Goal: Information Seeking & Learning: Compare options

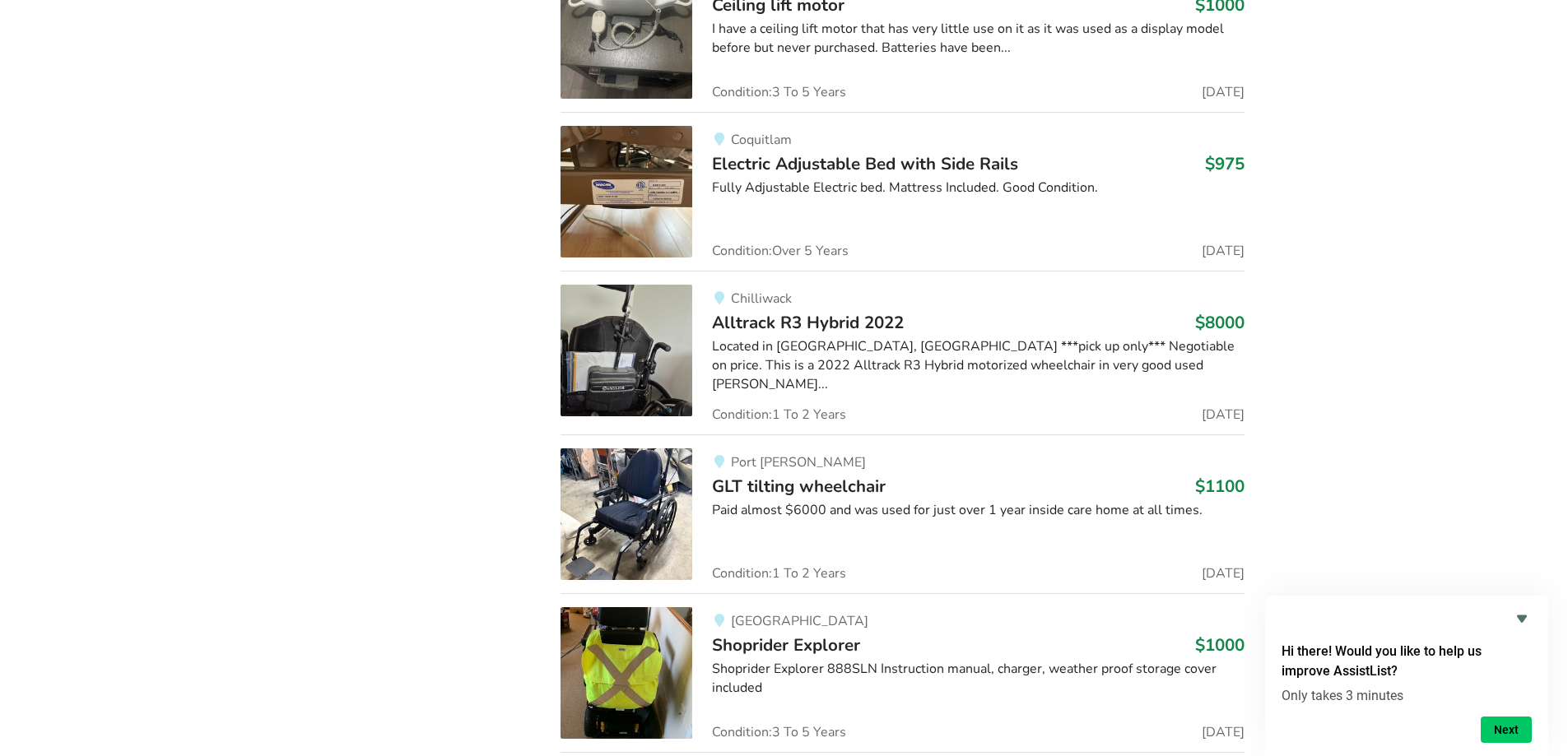
scroll to position [6044, 0]
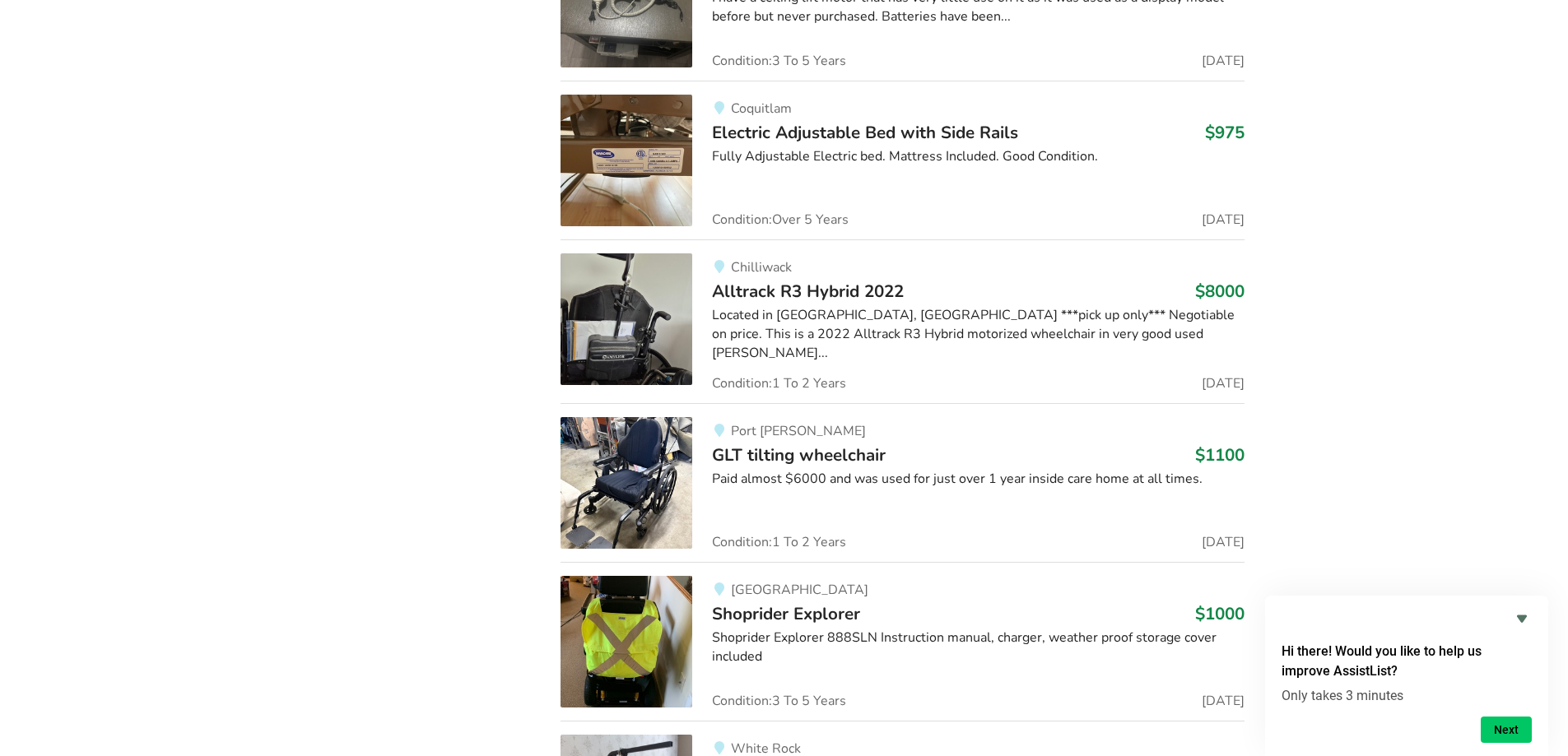
click at [638, 462] on img at bounding box center [626, 483] width 131 height 131
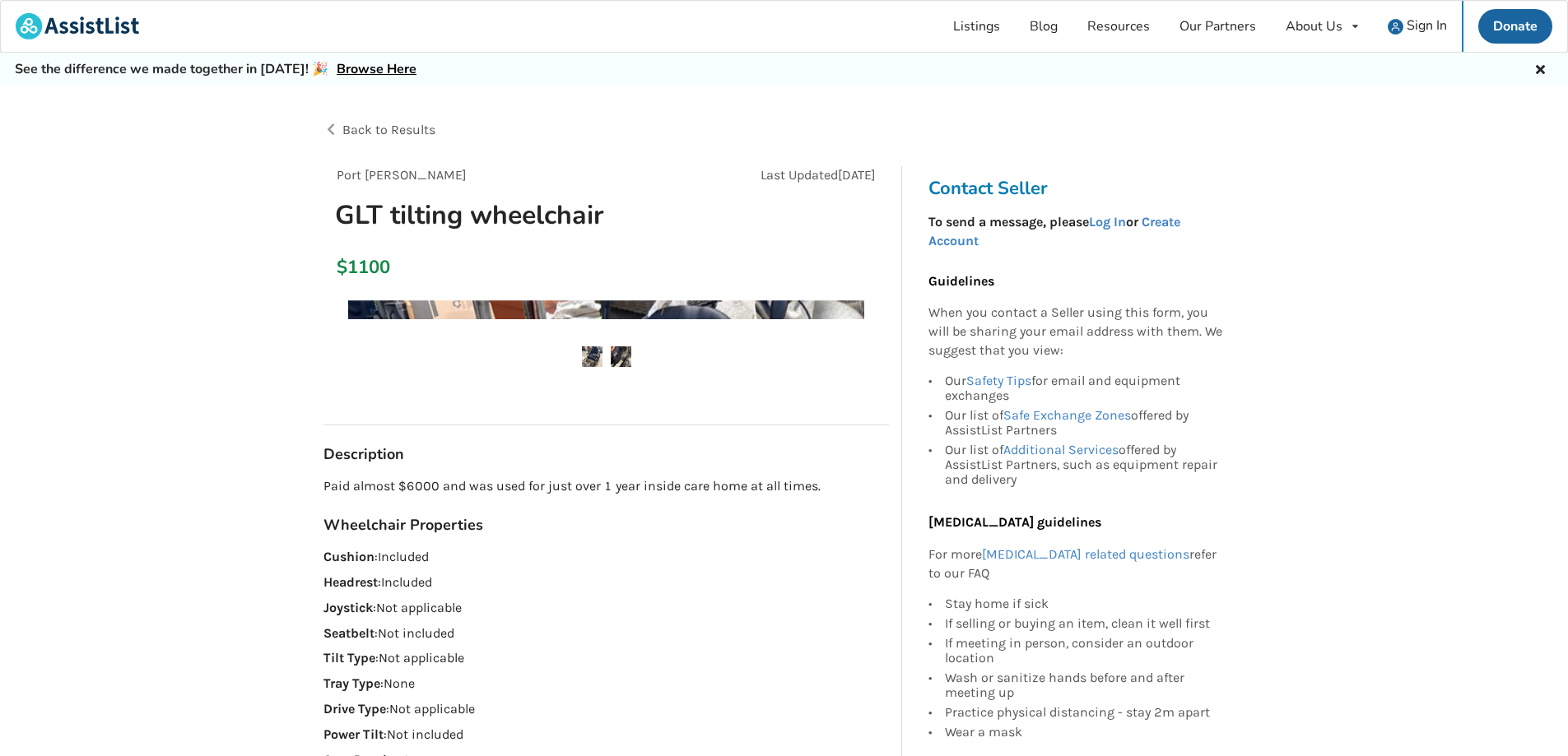
click at [638, 462] on h3 "Description" at bounding box center [606, 454] width 566 height 19
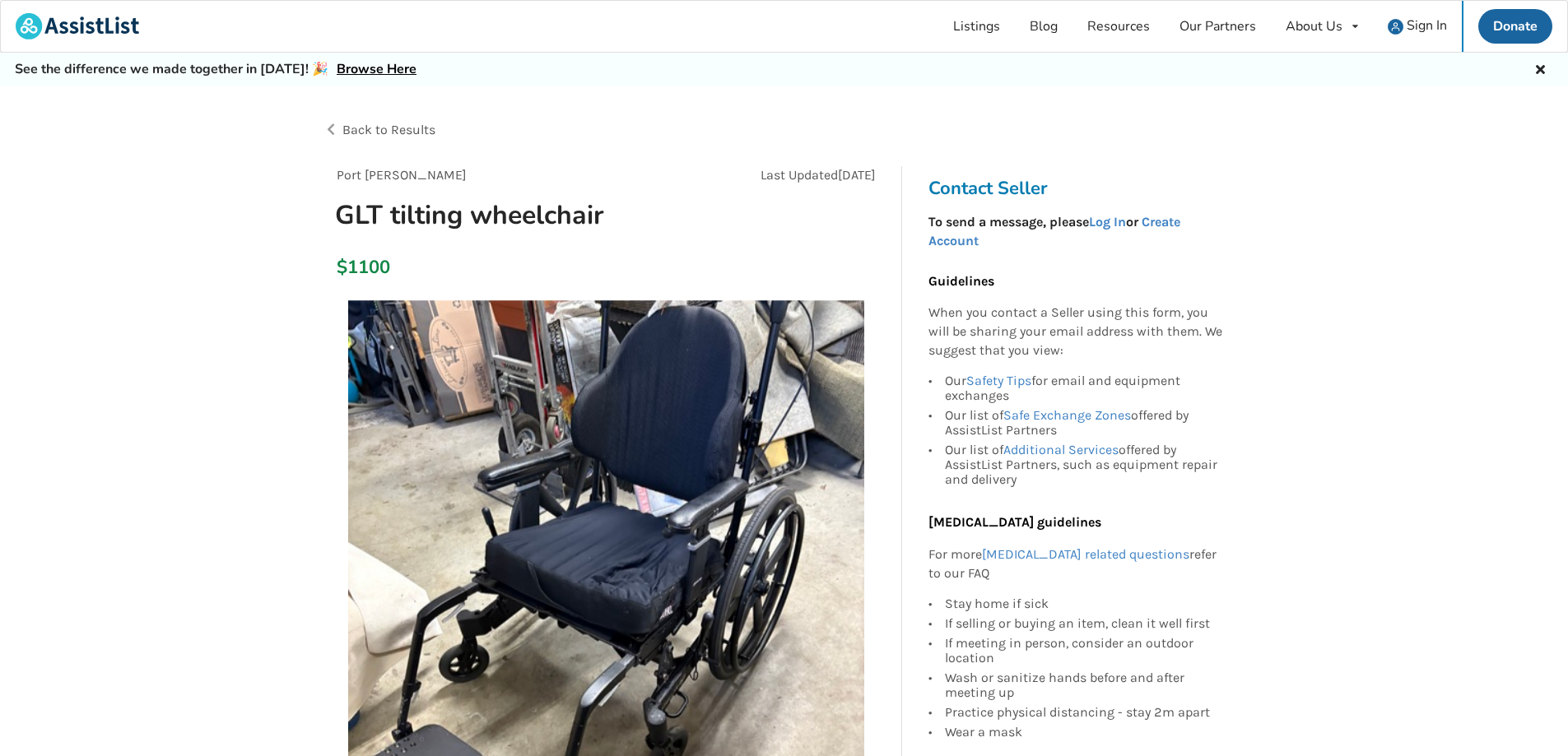
click at [702, 626] on img at bounding box center [606, 558] width 516 height 516
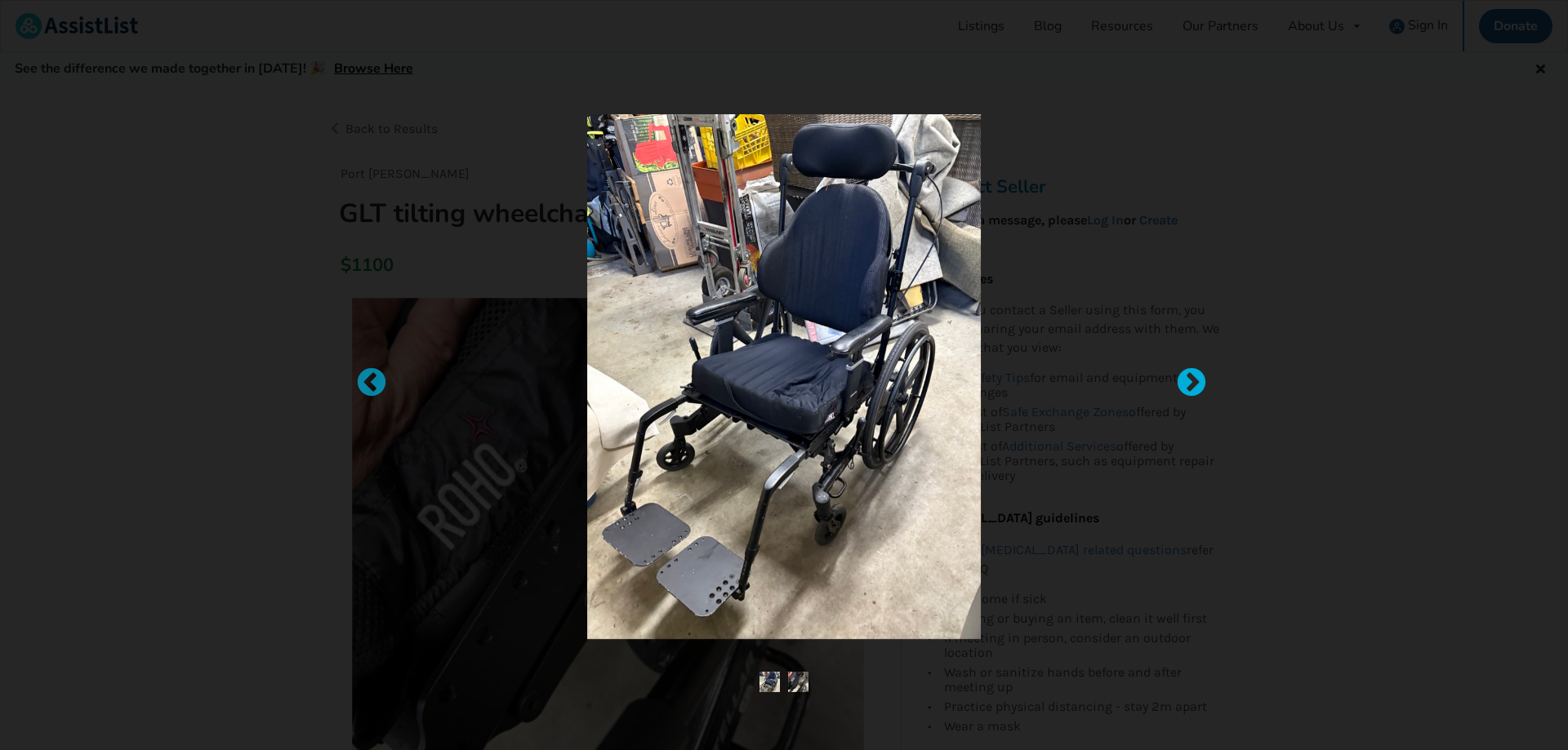
click at [1191, 380] on div at bounding box center [1183, 376] width 16 height 16
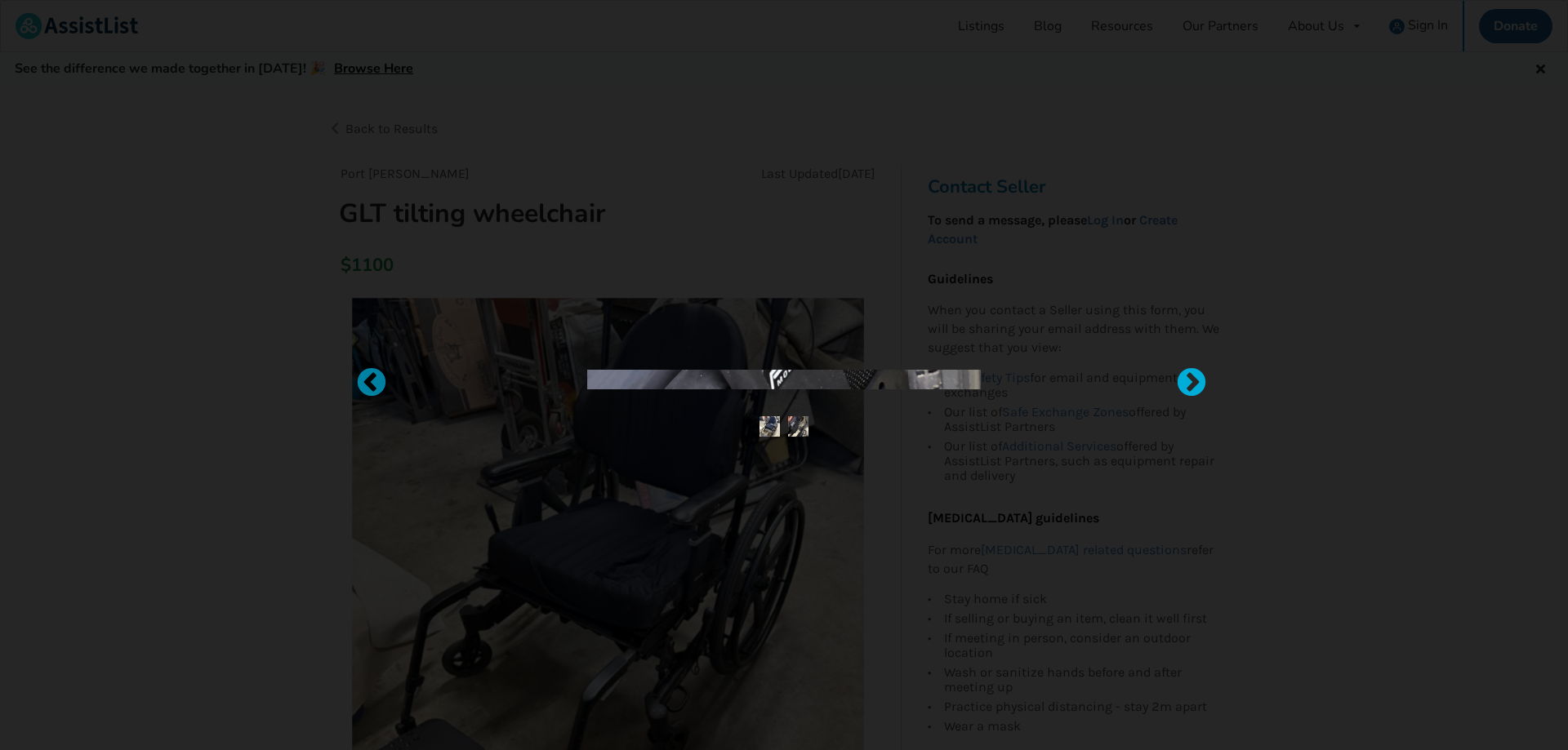
click at [1191, 380] on div at bounding box center [1183, 376] width 16 height 16
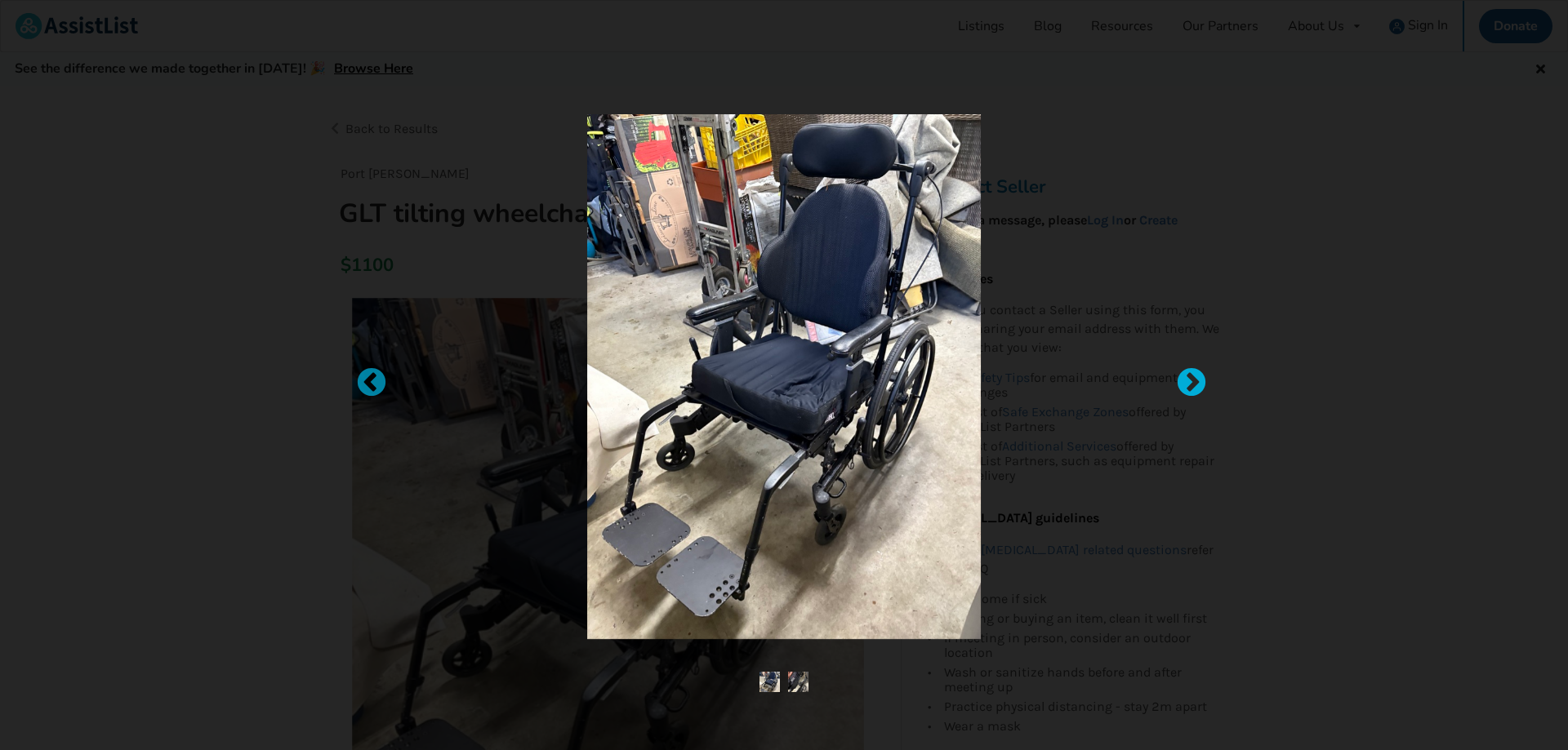
click at [1191, 380] on div at bounding box center [1183, 376] width 16 height 16
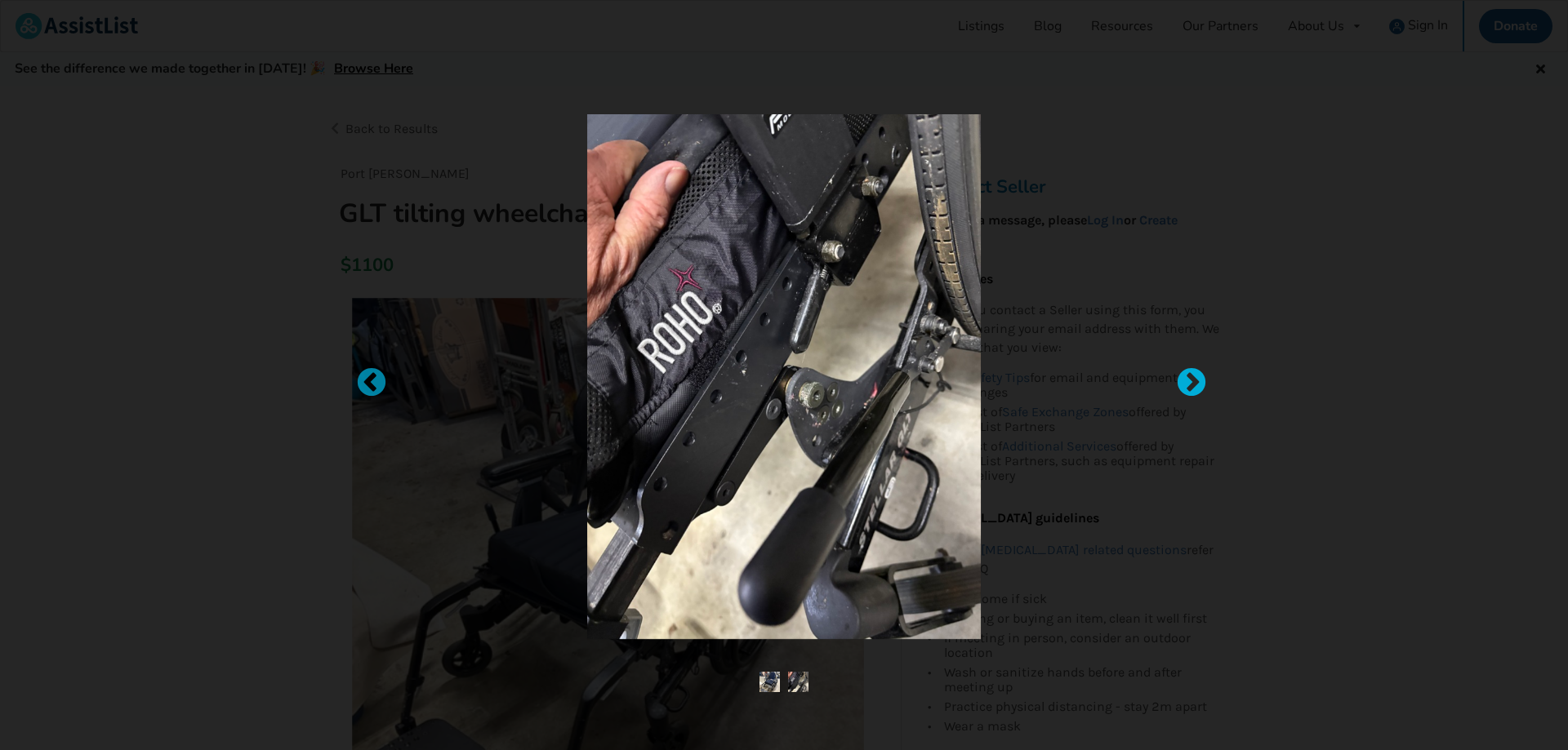
click at [1191, 380] on div at bounding box center [1183, 376] width 16 height 16
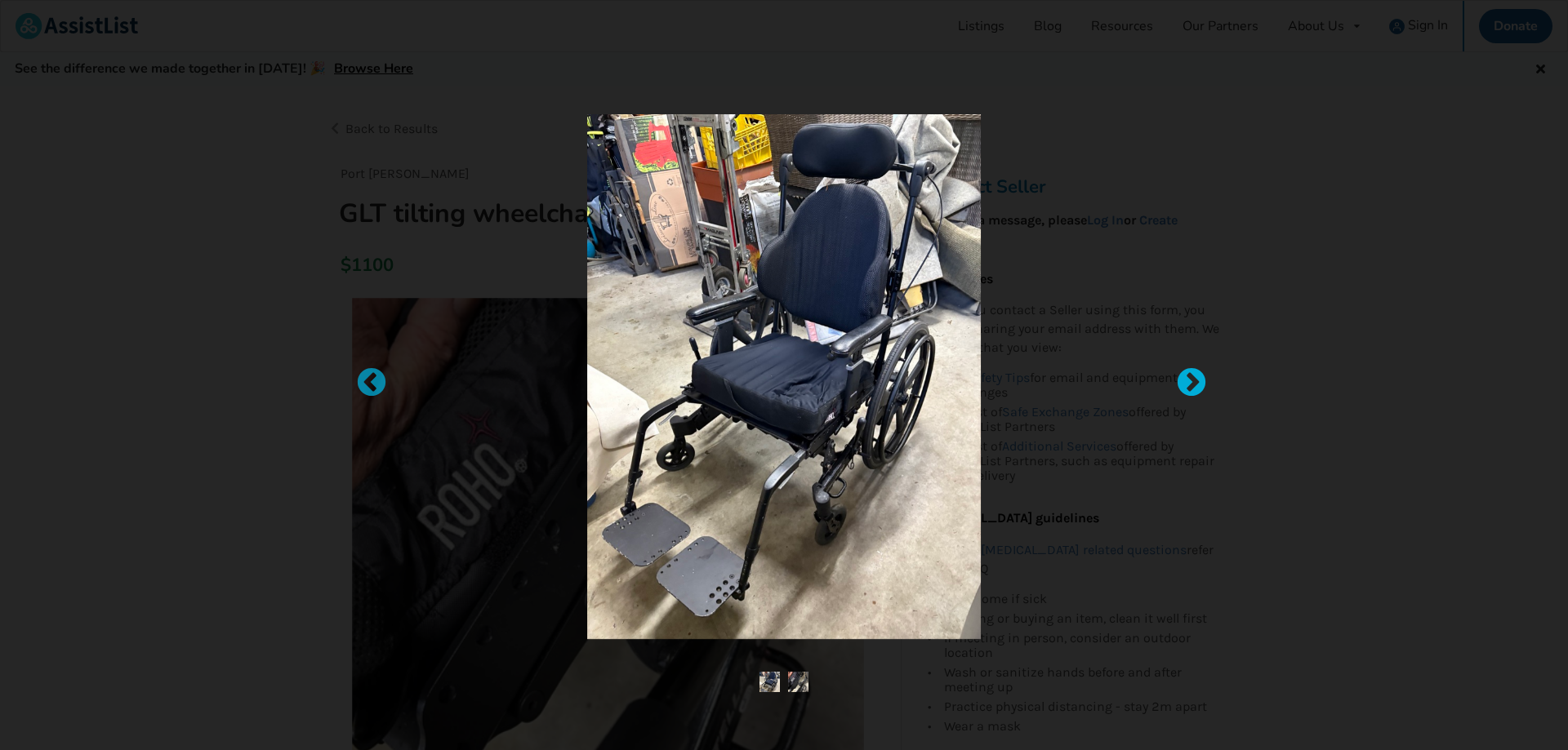
click at [1191, 380] on div at bounding box center [1183, 376] width 16 height 16
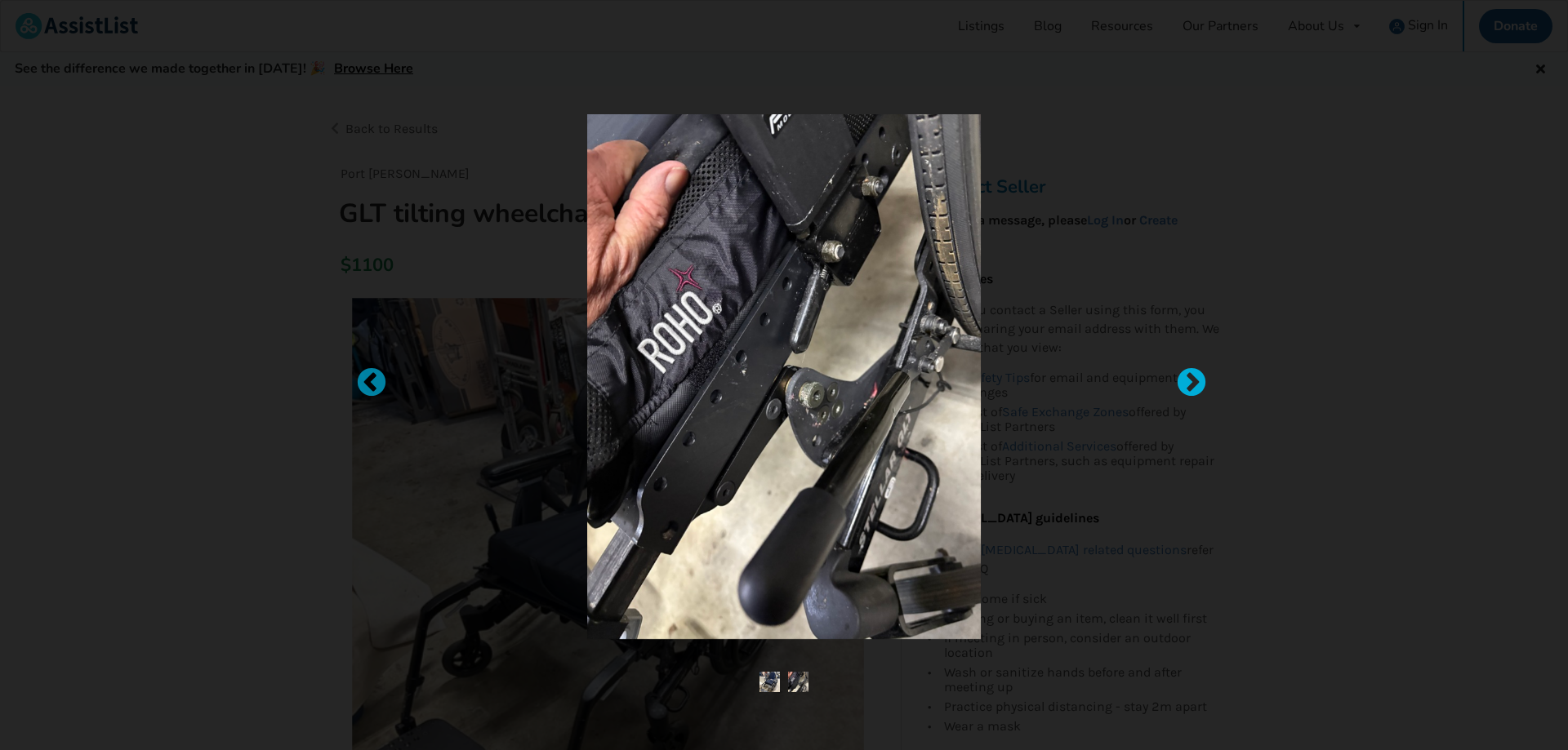
click at [1191, 380] on div at bounding box center [1183, 376] width 16 height 16
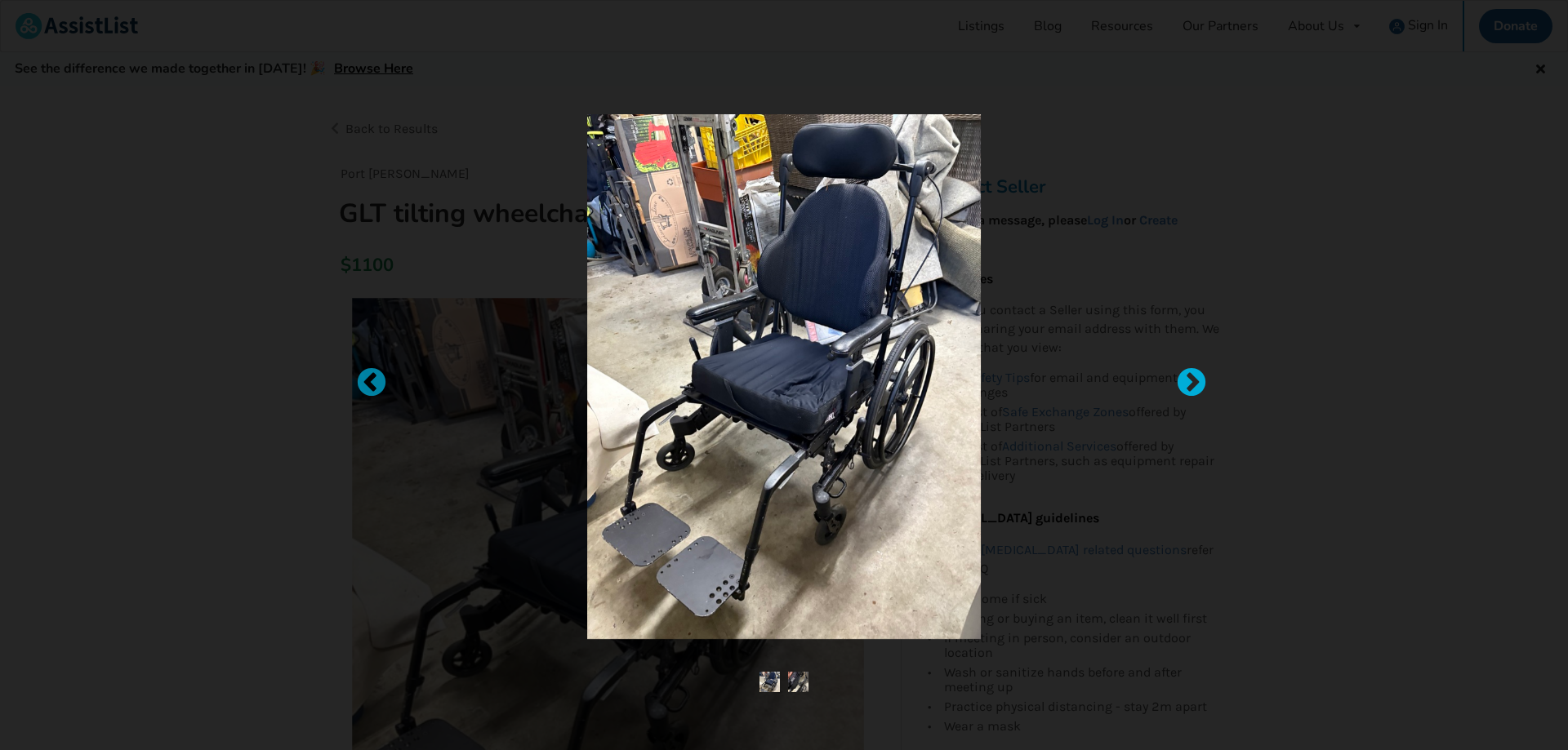
click at [1191, 380] on div at bounding box center [1183, 376] width 16 height 16
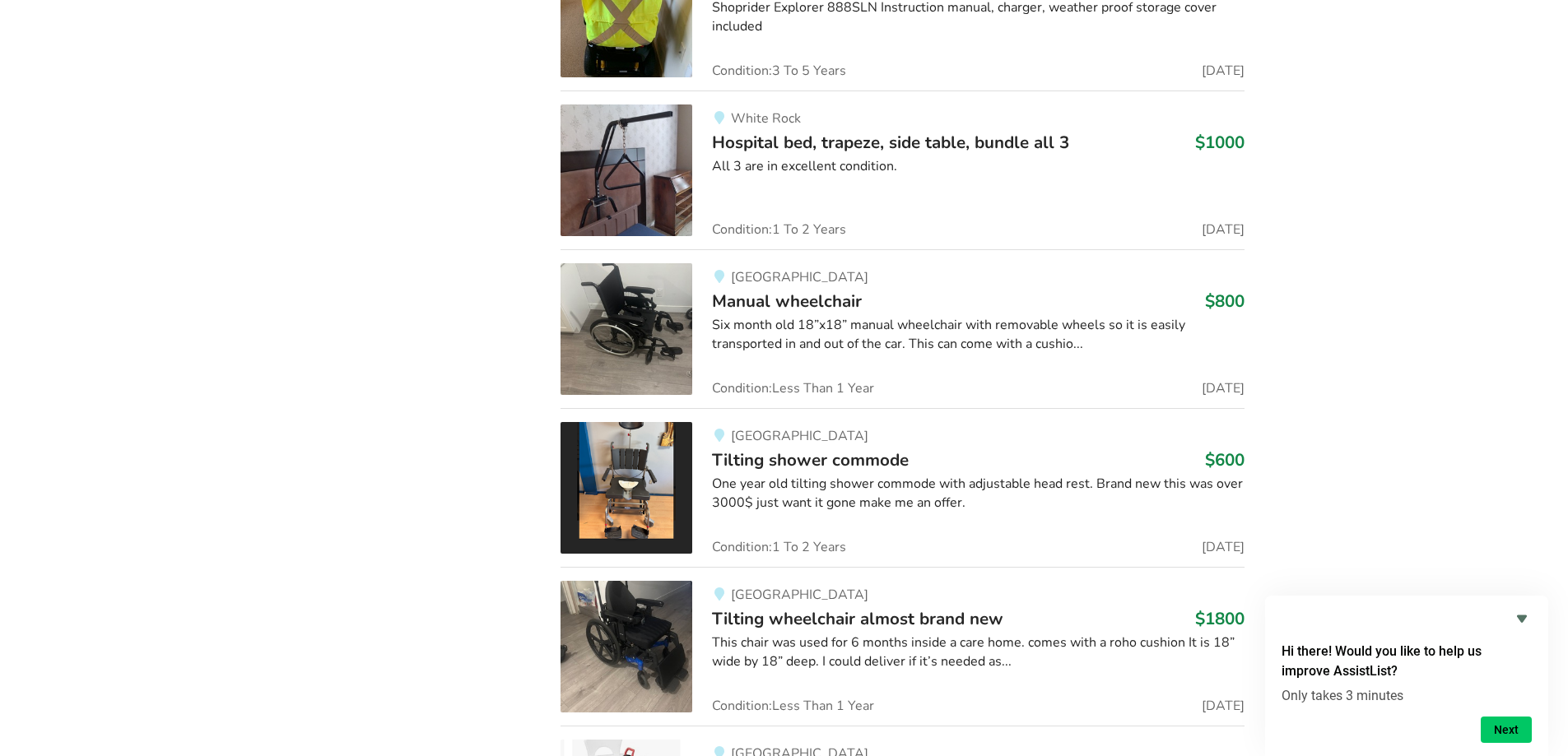
scroll to position [6702, 0]
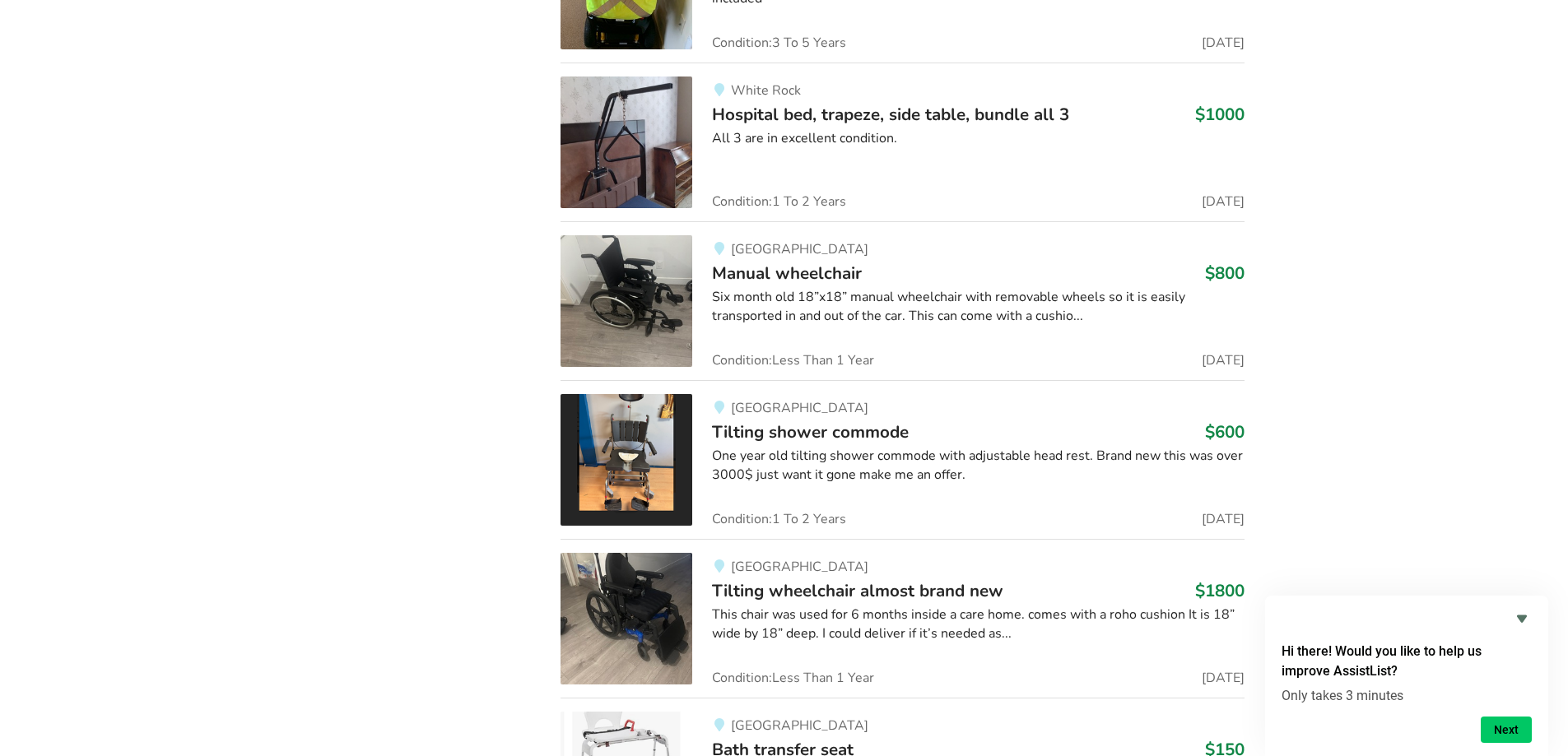
click at [632, 575] on img at bounding box center [626, 618] width 131 height 131
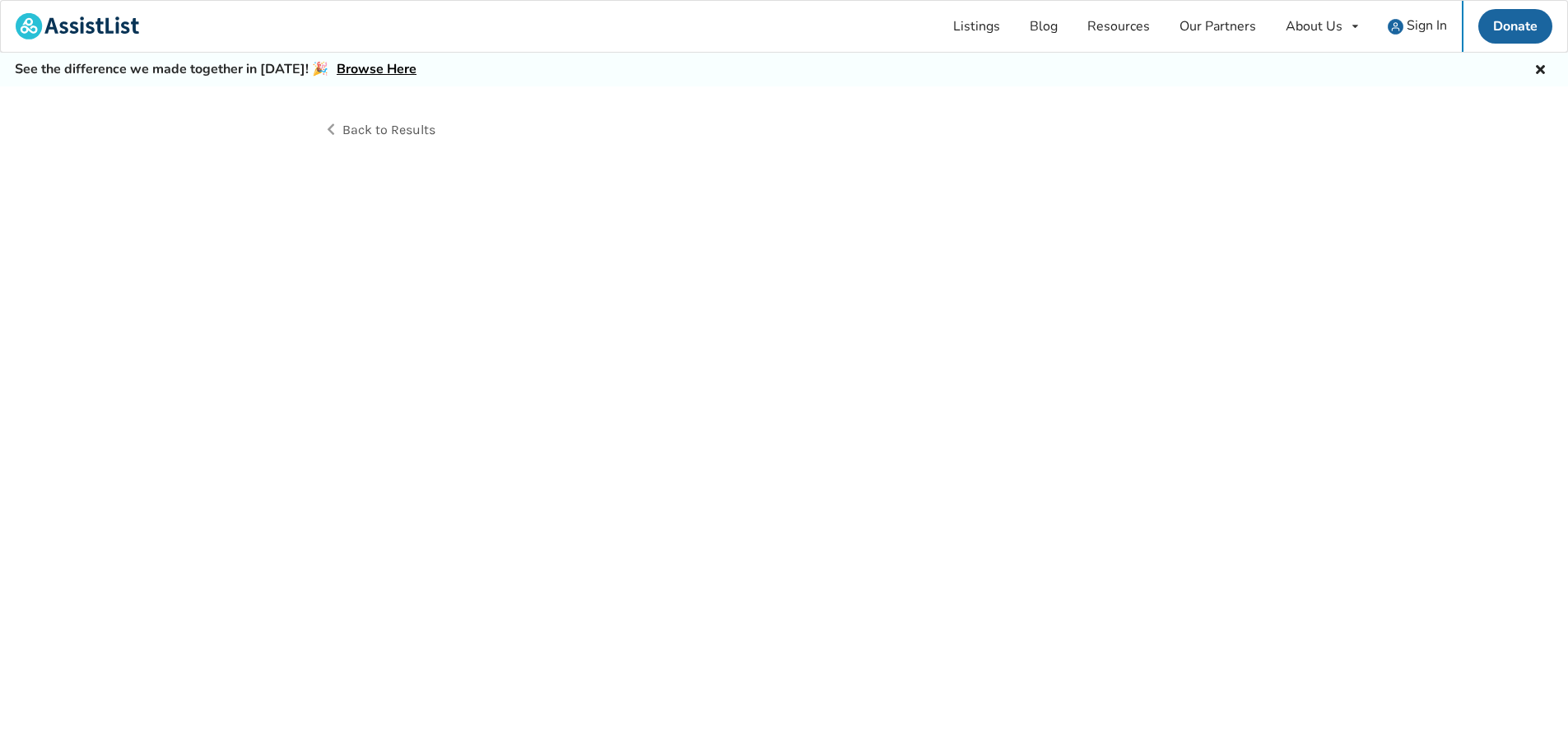
click at [632, 575] on div "Back to Results" at bounding box center [784, 439] width 1568 height 706
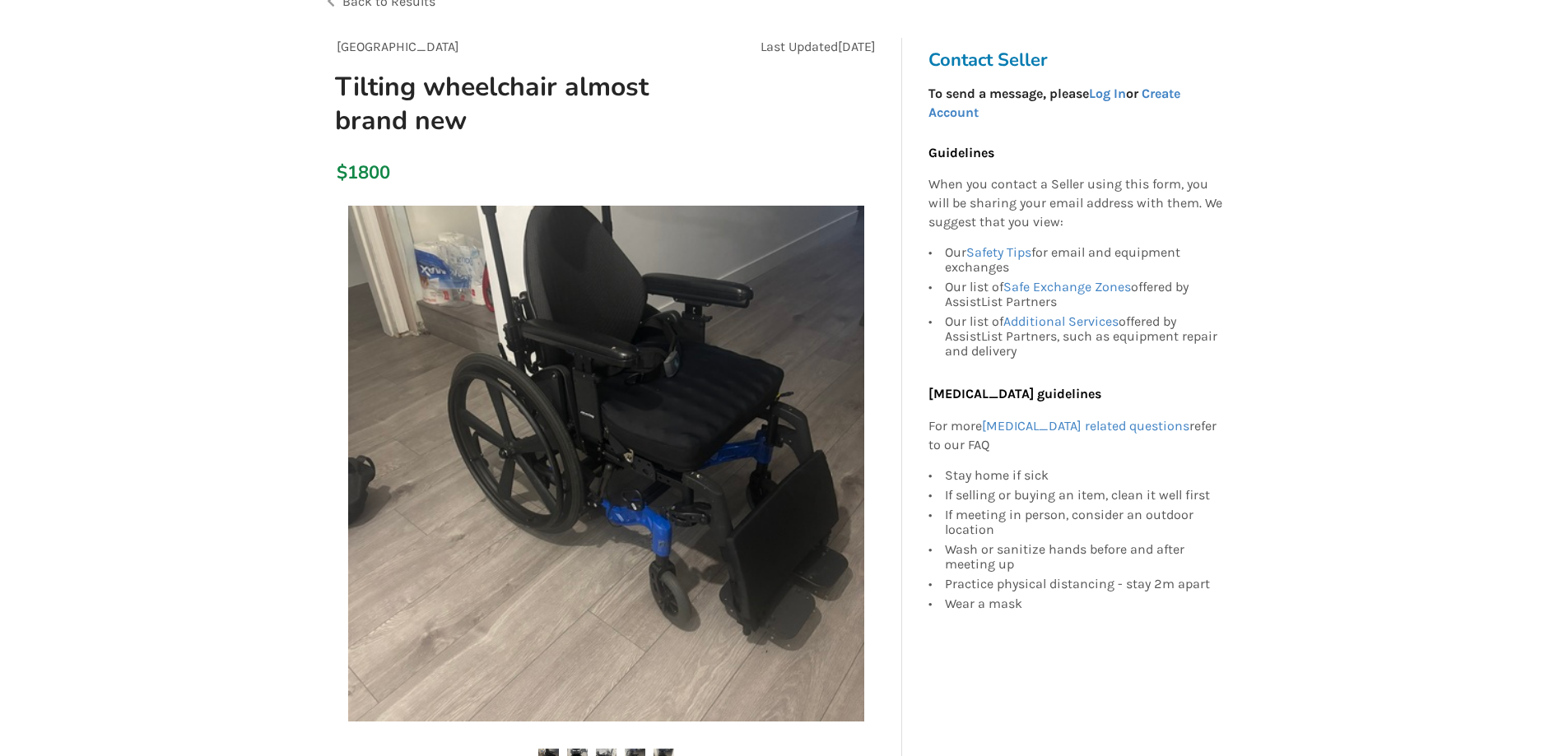
scroll to position [164, 0]
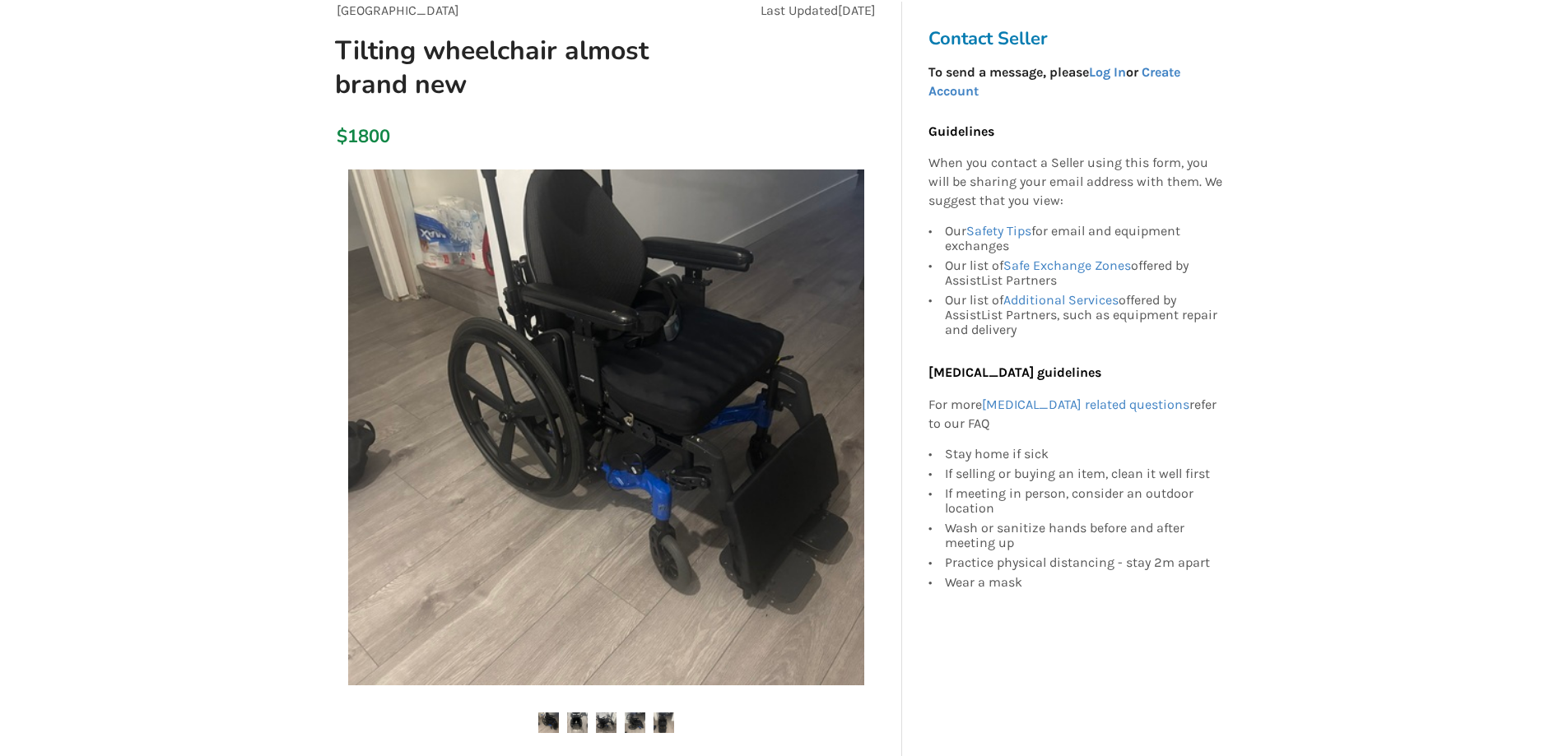
click at [637, 560] on img at bounding box center [606, 428] width 516 height 516
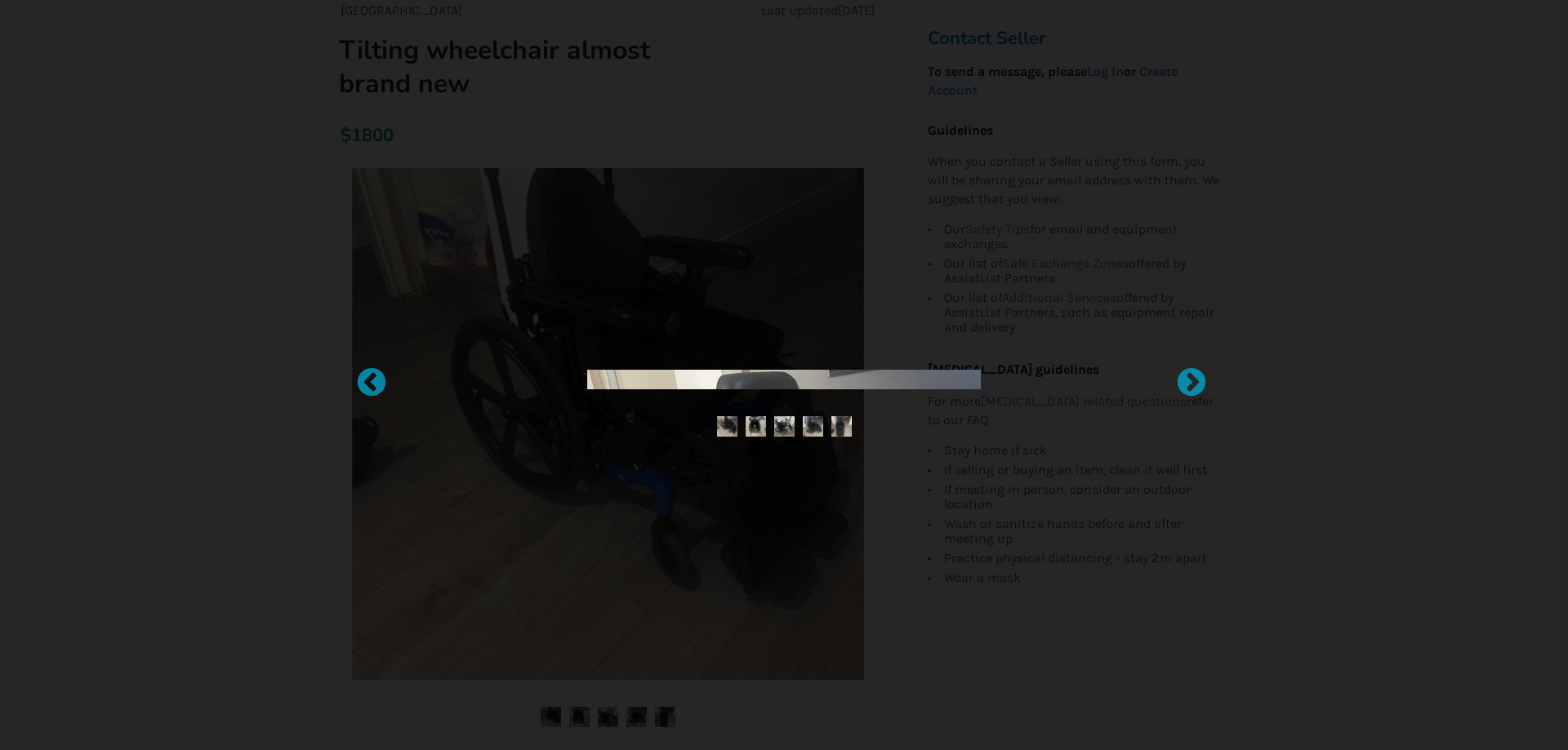
click at [632, 553] on div at bounding box center [784, 375] width 1568 height 750
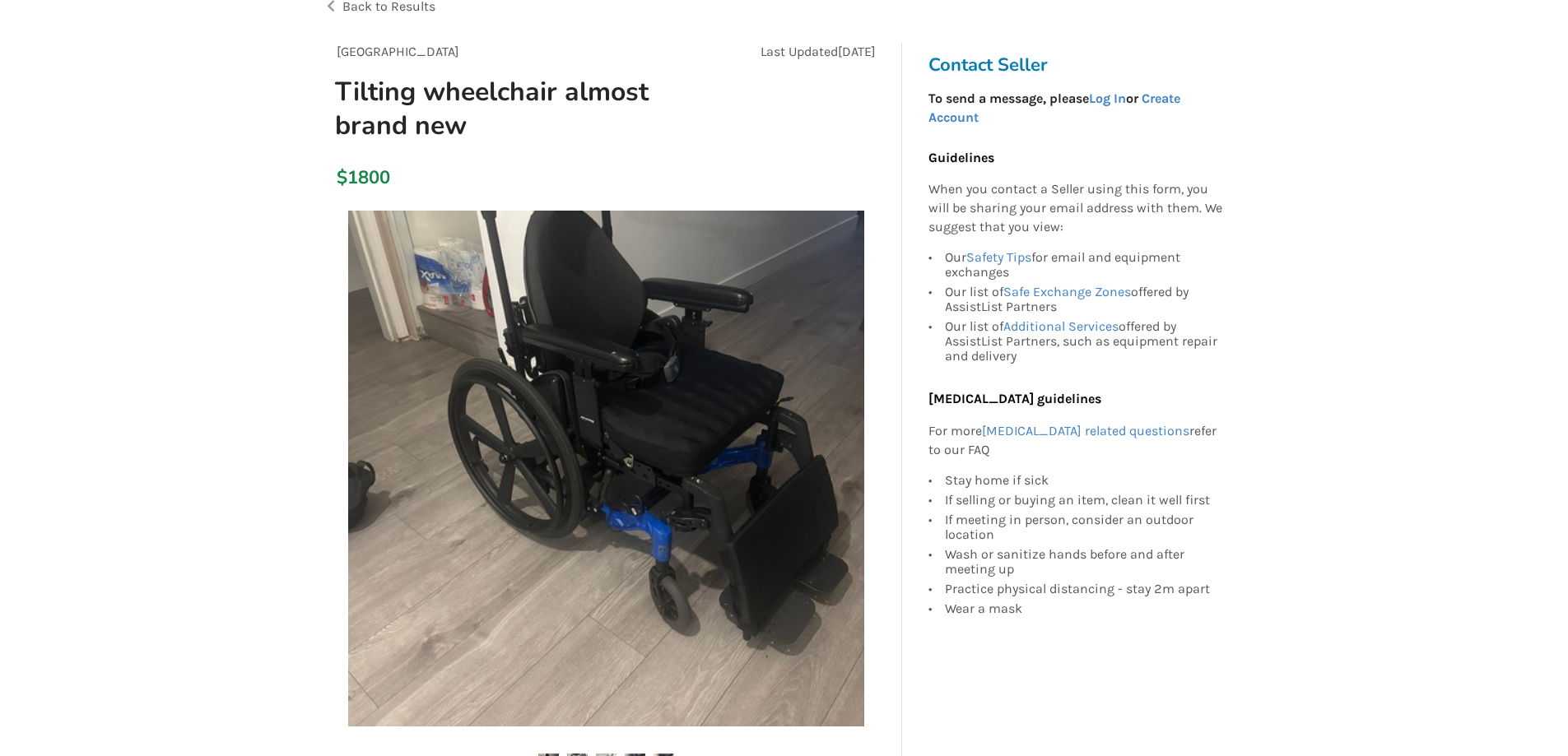
scroll to position [0, 0]
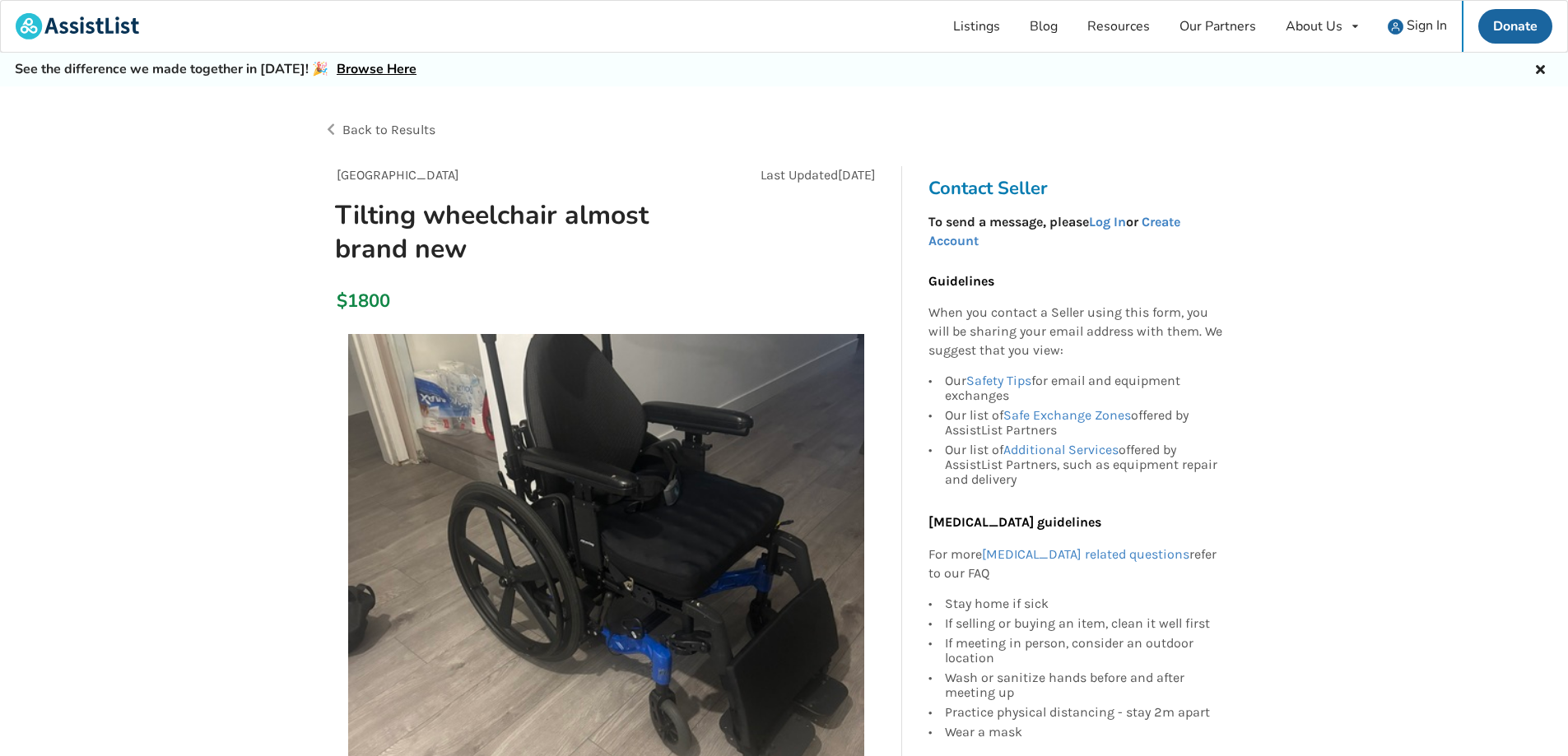
click at [493, 483] on img at bounding box center [606, 592] width 516 height 516
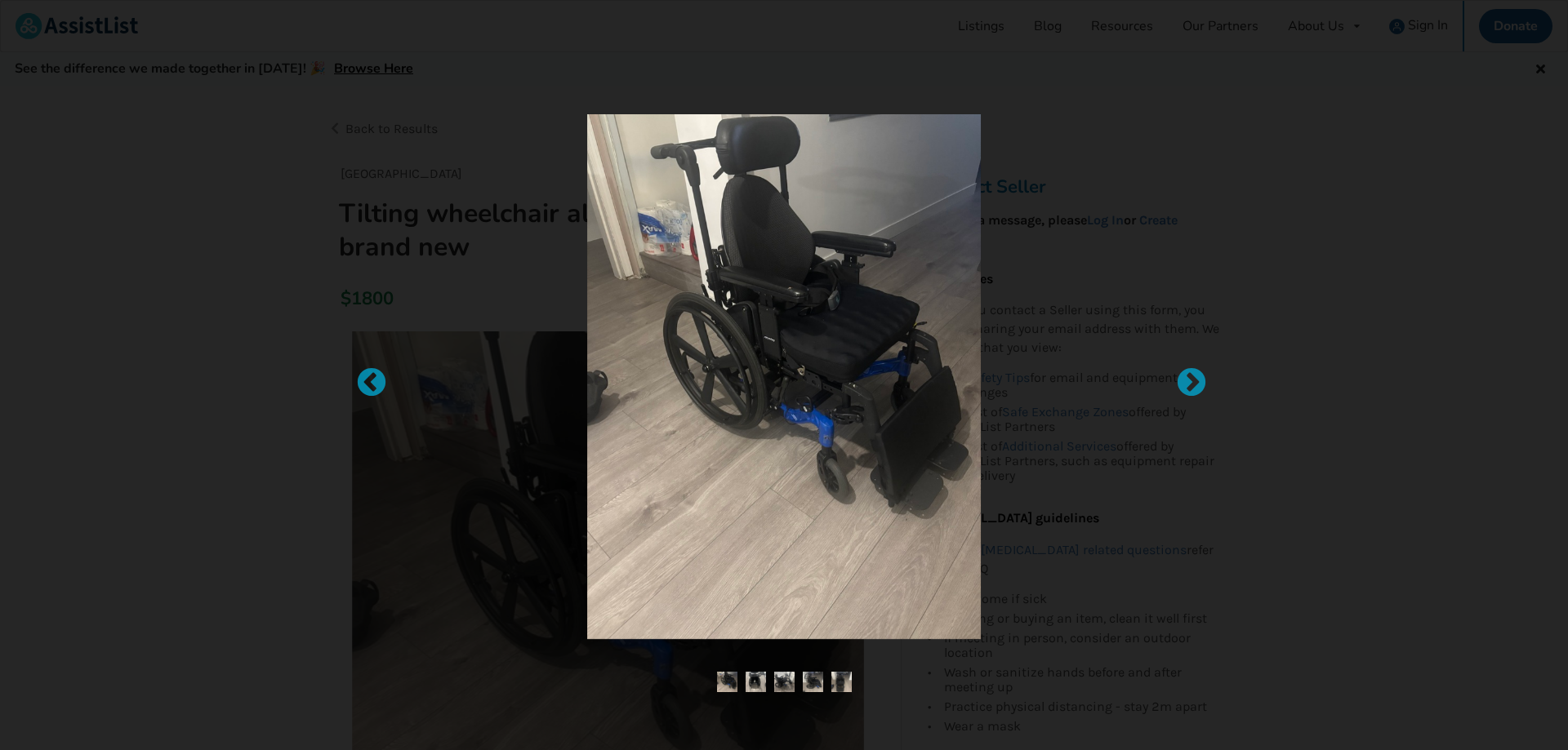
click at [489, 479] on div at bounding box center [783, 377] width 687 height 525
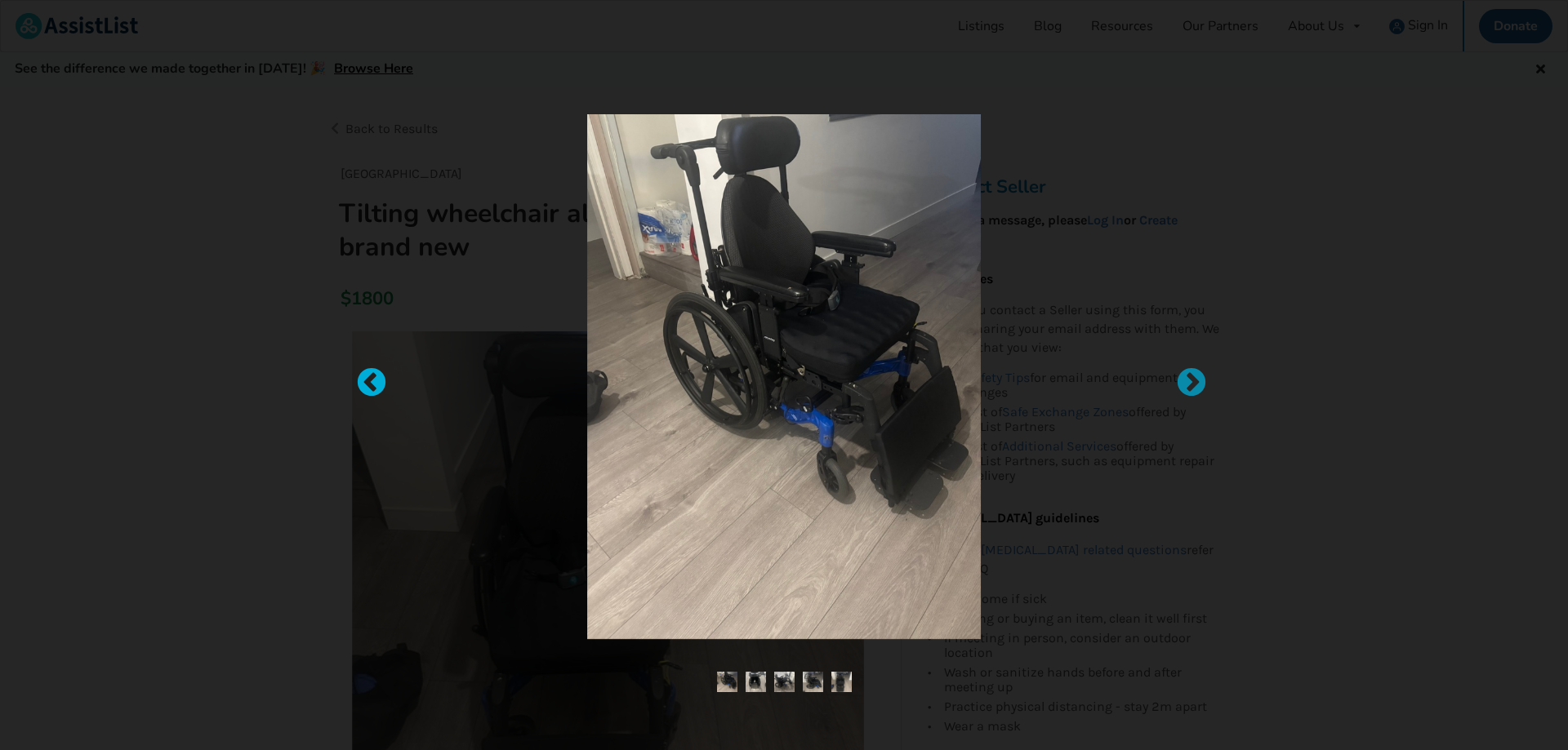
click at [369, 376] on div at bounding box center [363, 376] width 16 height 16
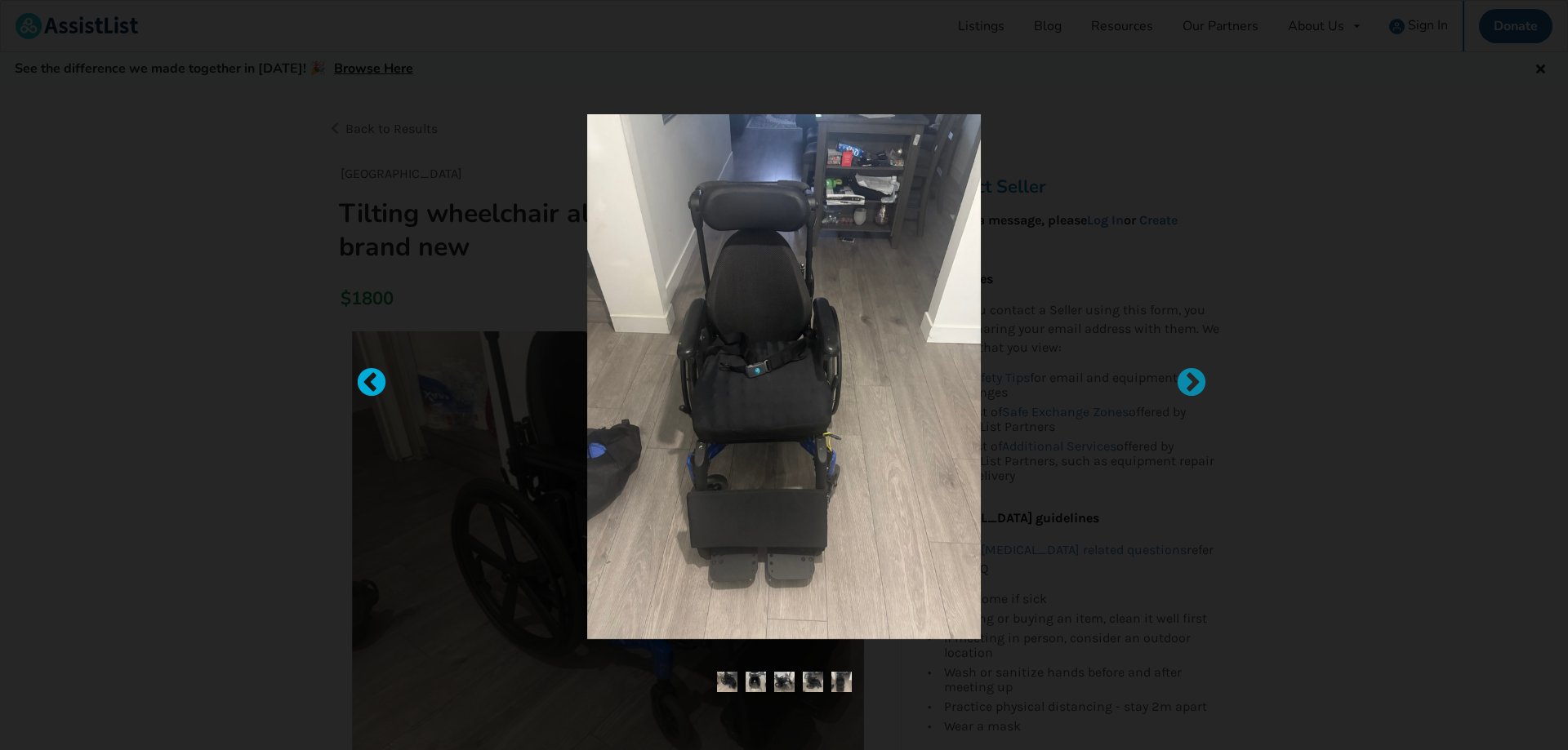
click at [369, 376] on div at bounding box center [363, 376] width 16 height 16
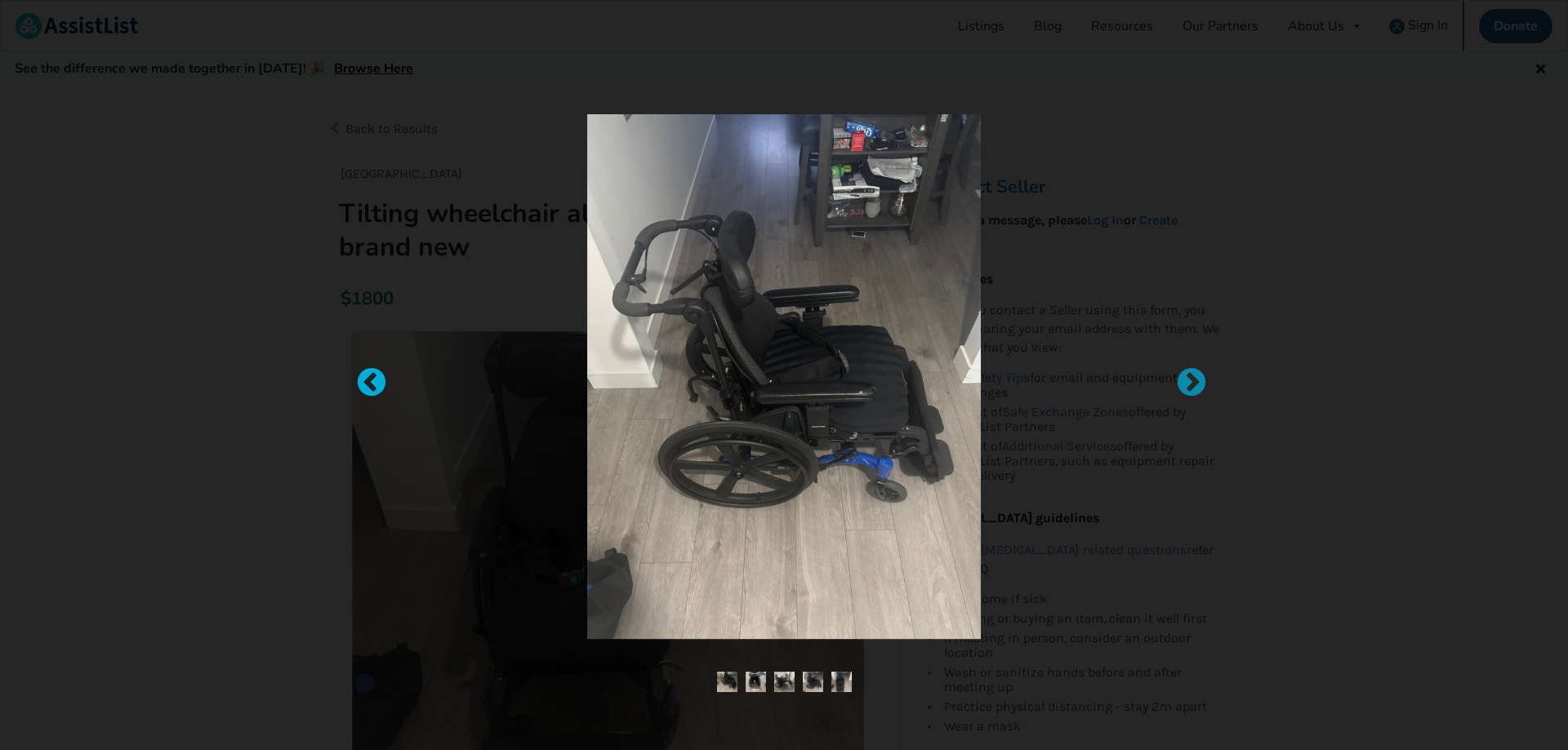
click at [369, 376] on div at bounding box center [363, 376] width 16 height 16
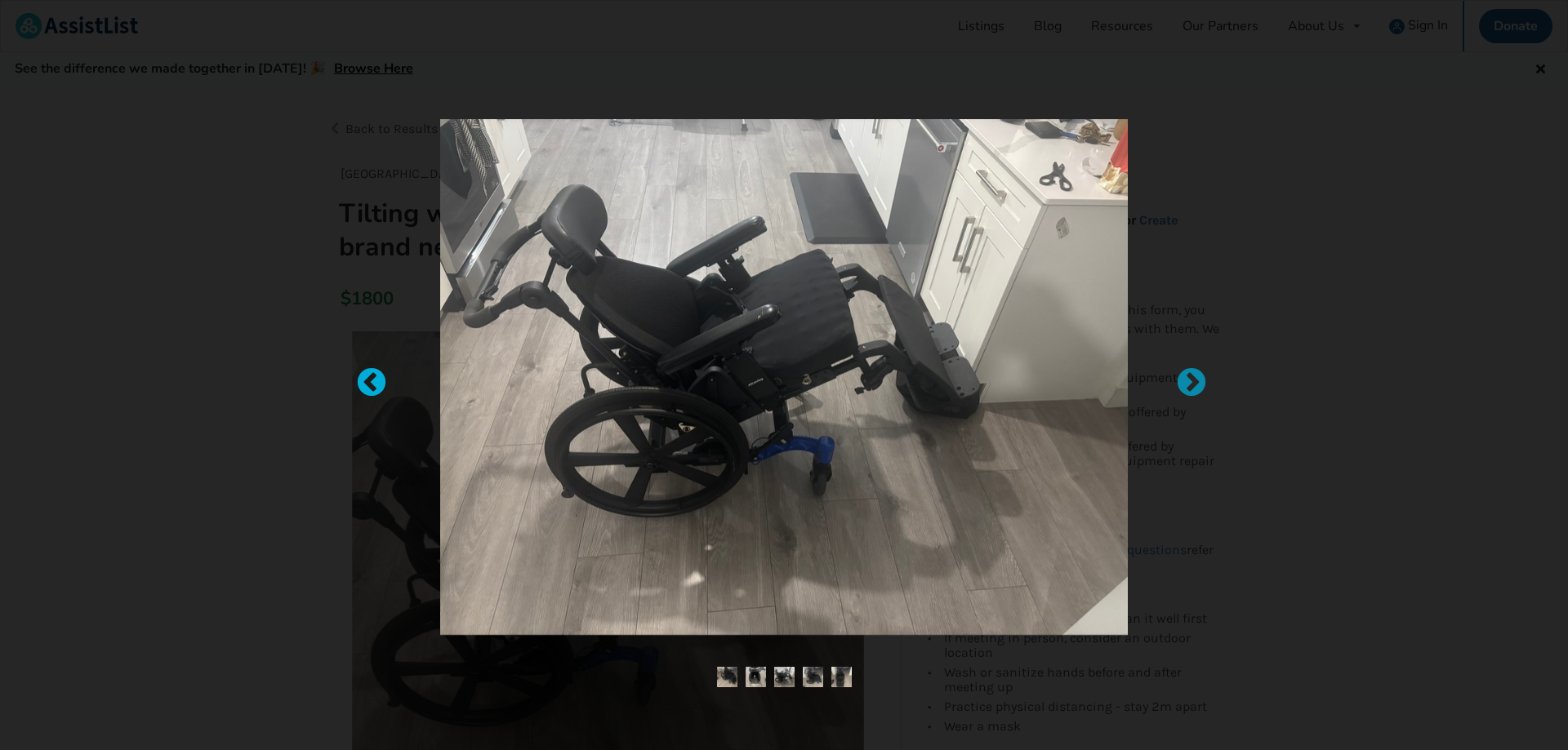
click at [369, 376] on div at bounding box center [363, 376] width 16 height 16
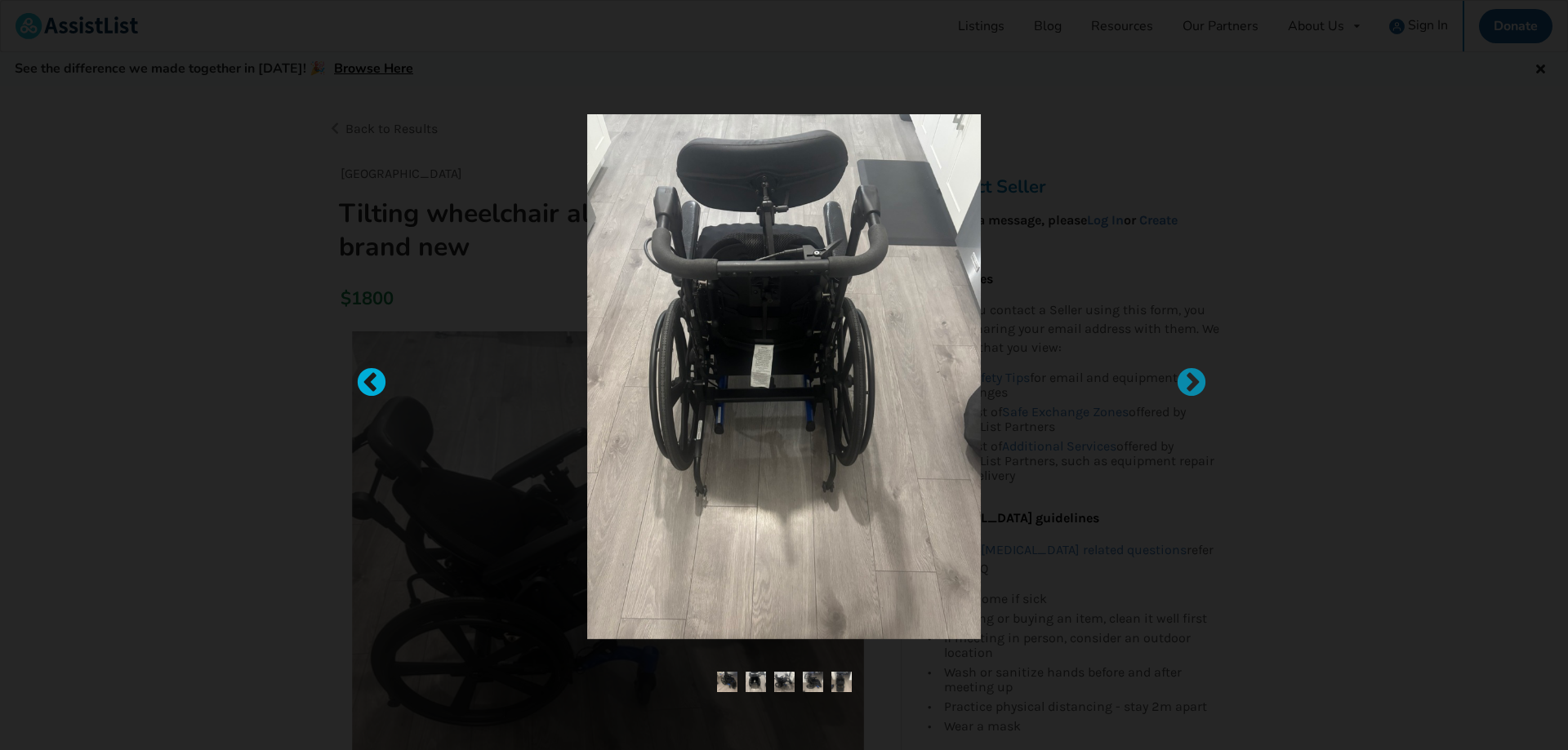
click at [369, 376] on div at bounding box center [363, 376] width 16 height 16
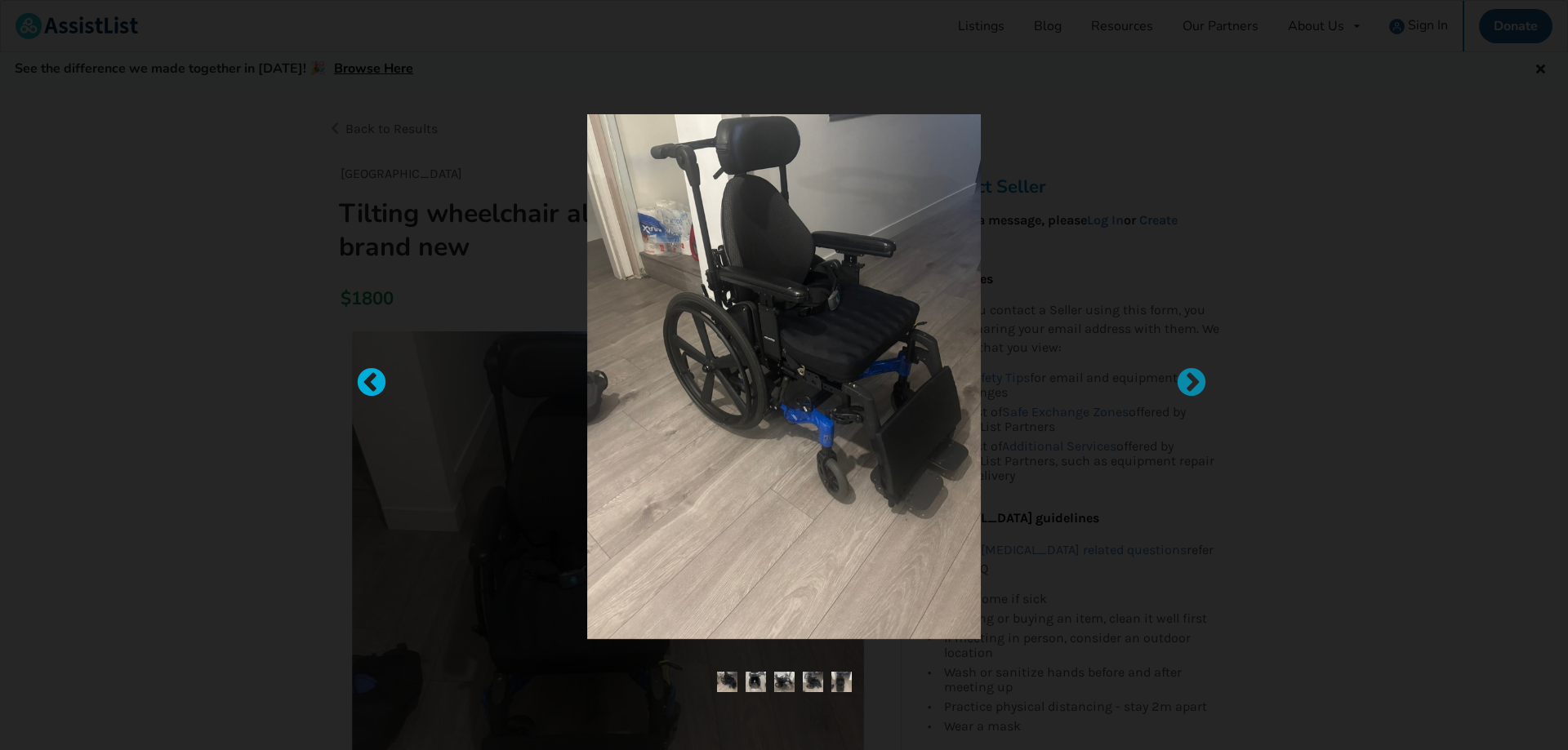
click at [361, 370] on div at bounding box center [363, 376] width 16 height 16
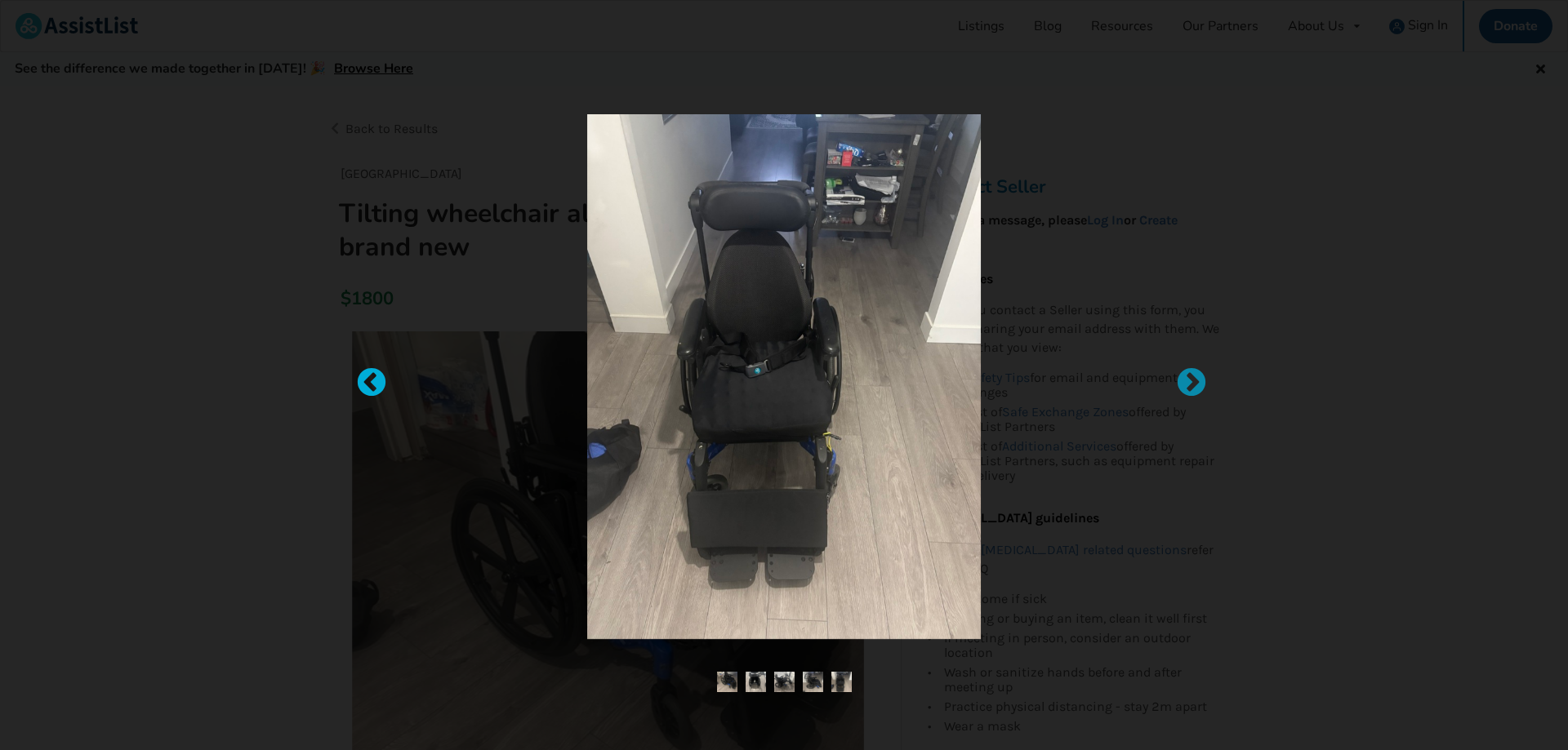
click at [361, 370] on div at bounding box center [363, 376] width 16 height 16
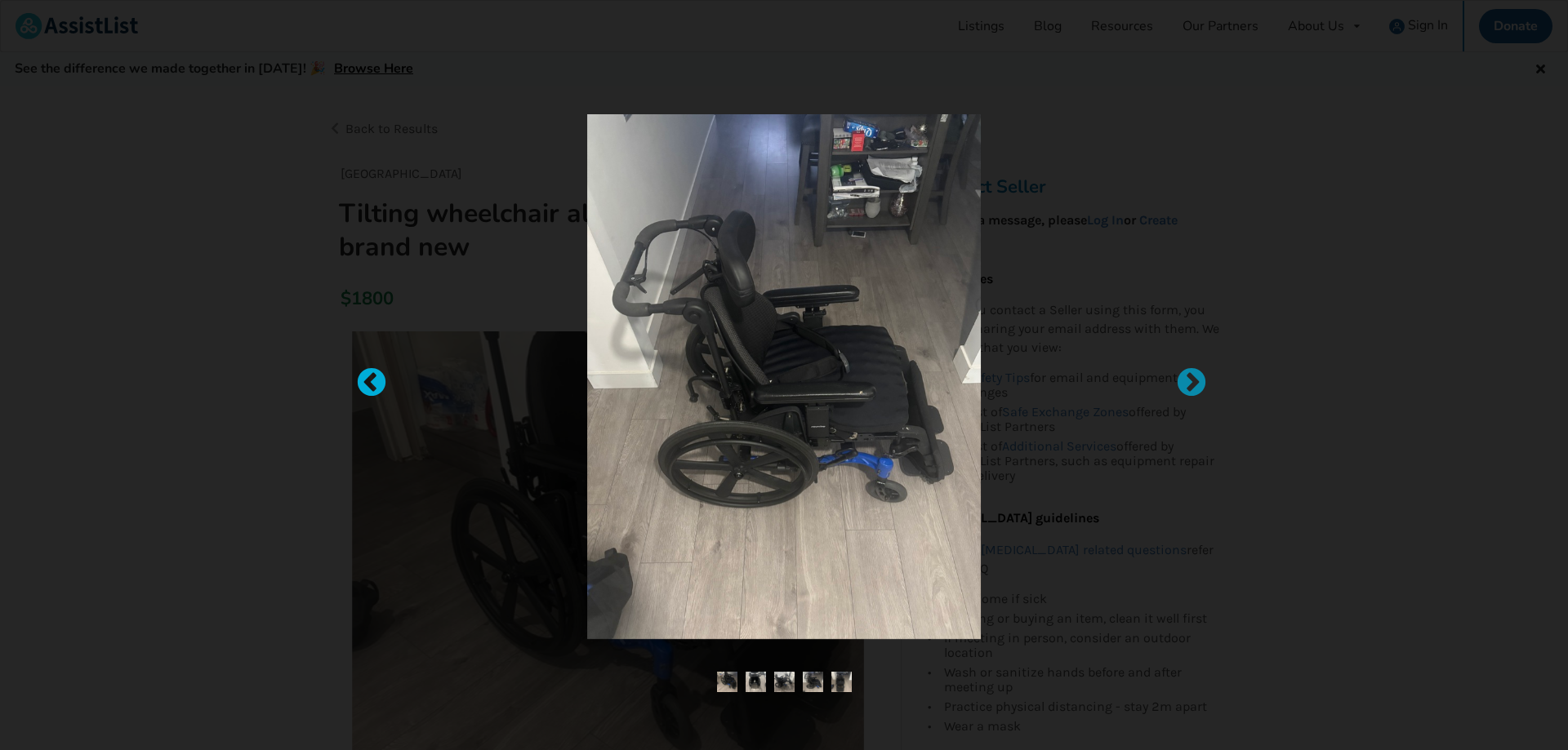
click at [361, 370] on div at bounding box center [363, 376] width 16 height 16
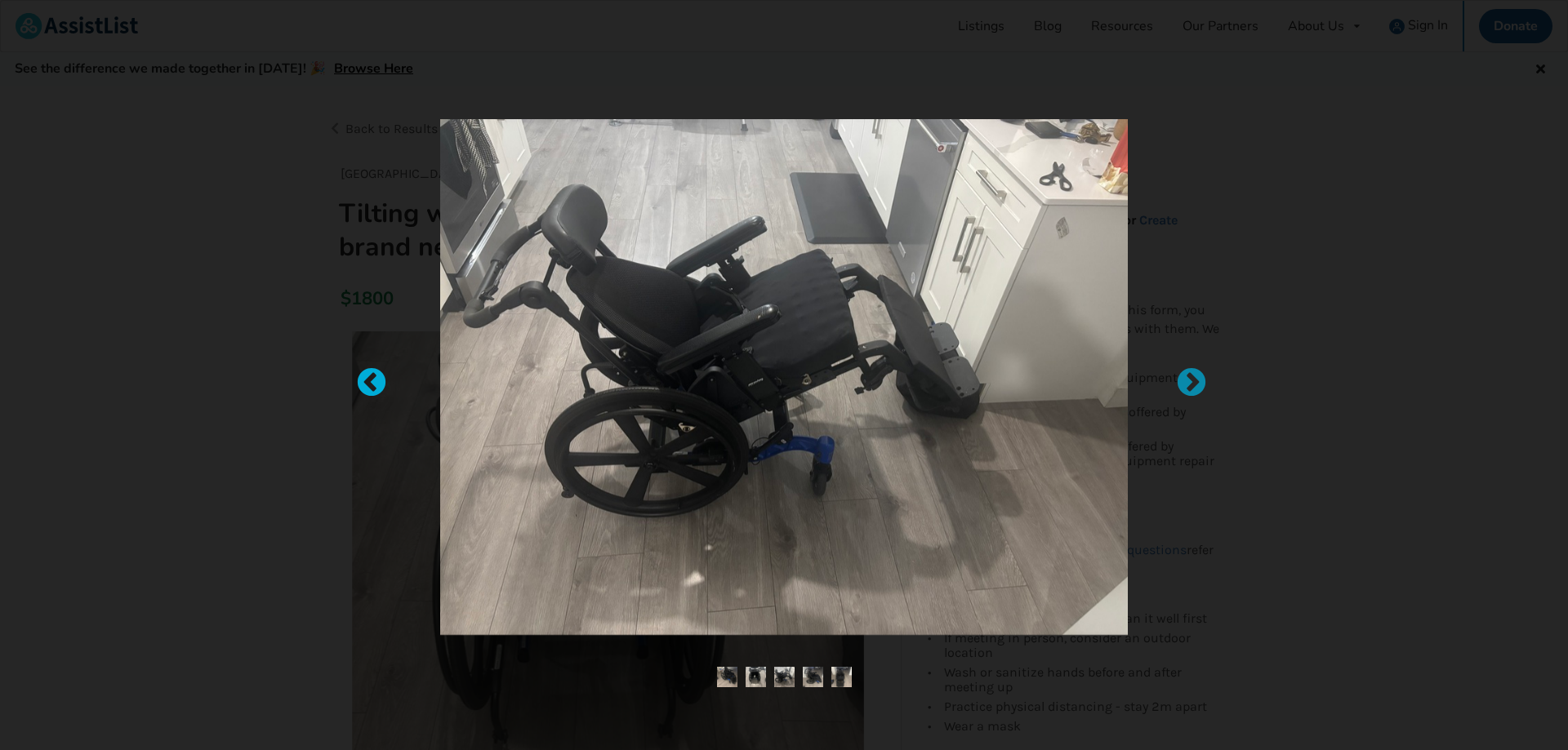
click at [361, 370] on div at bounding box center [363, 376] width 16 height 16
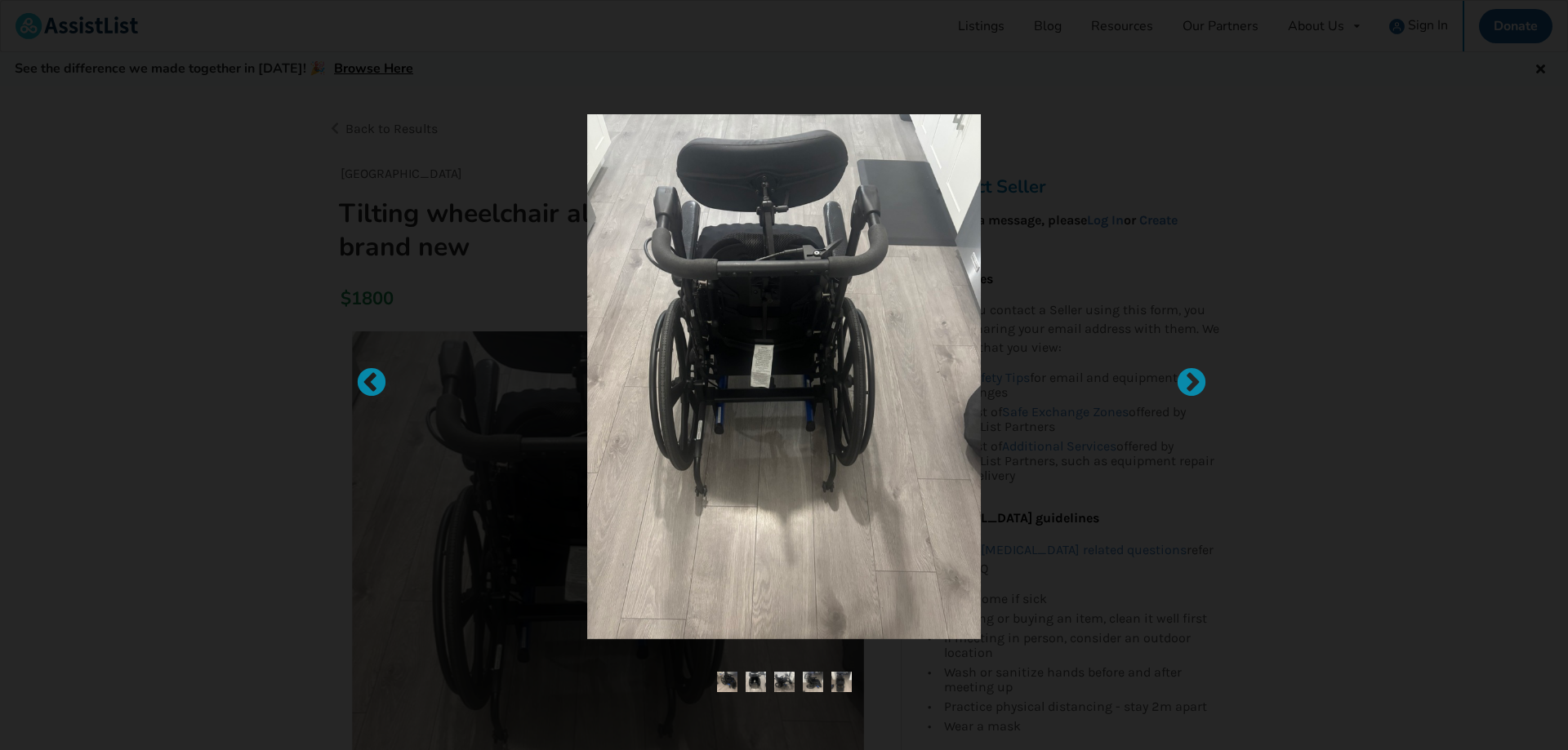
click at [856, 369] on img at bounding box center [784, 377] width 393 height 525
click at [371, 383] on div at bounding box center [363, 376] width 16 height 16
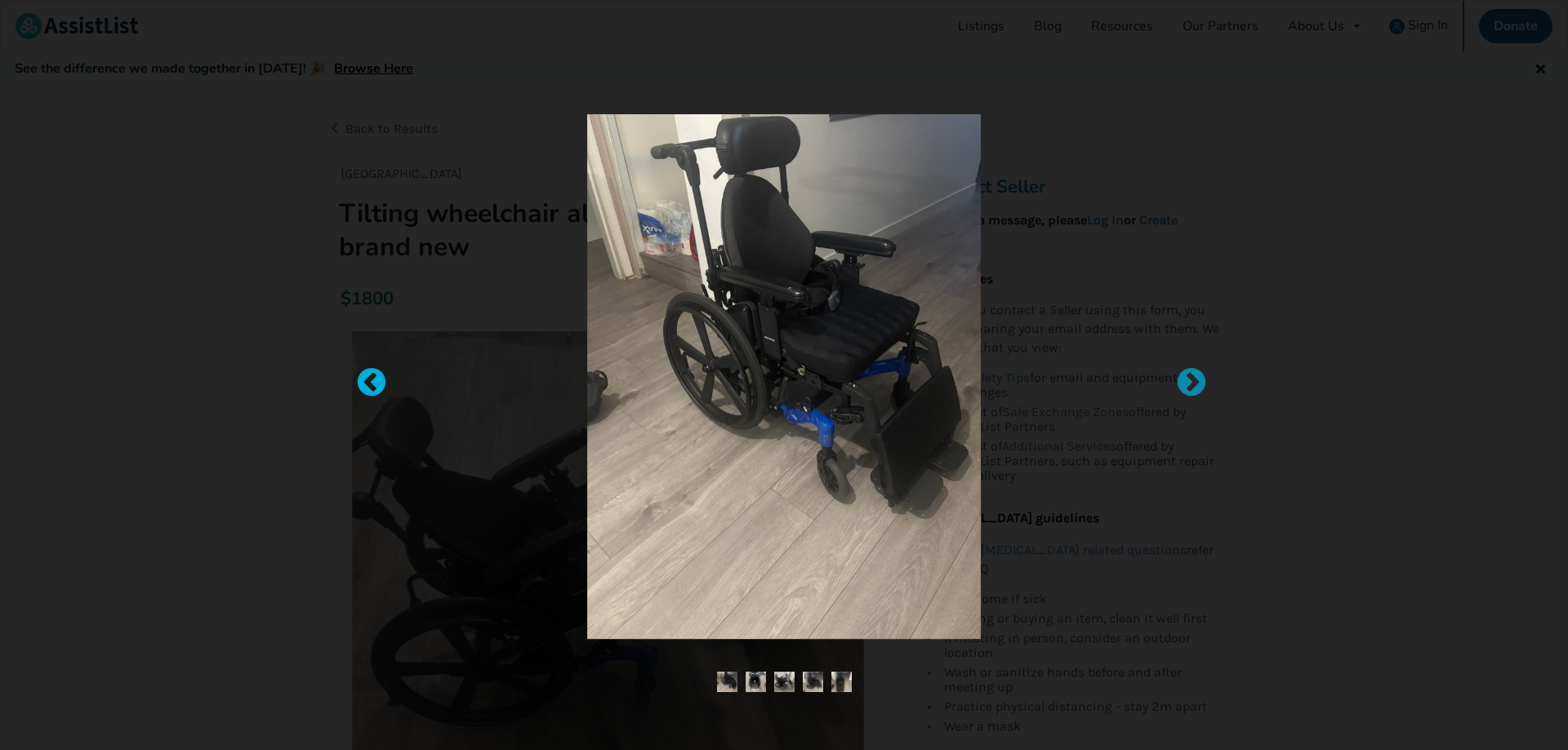
click at [371, 383] on div at bounding box center [363, 376] width 16 height 16
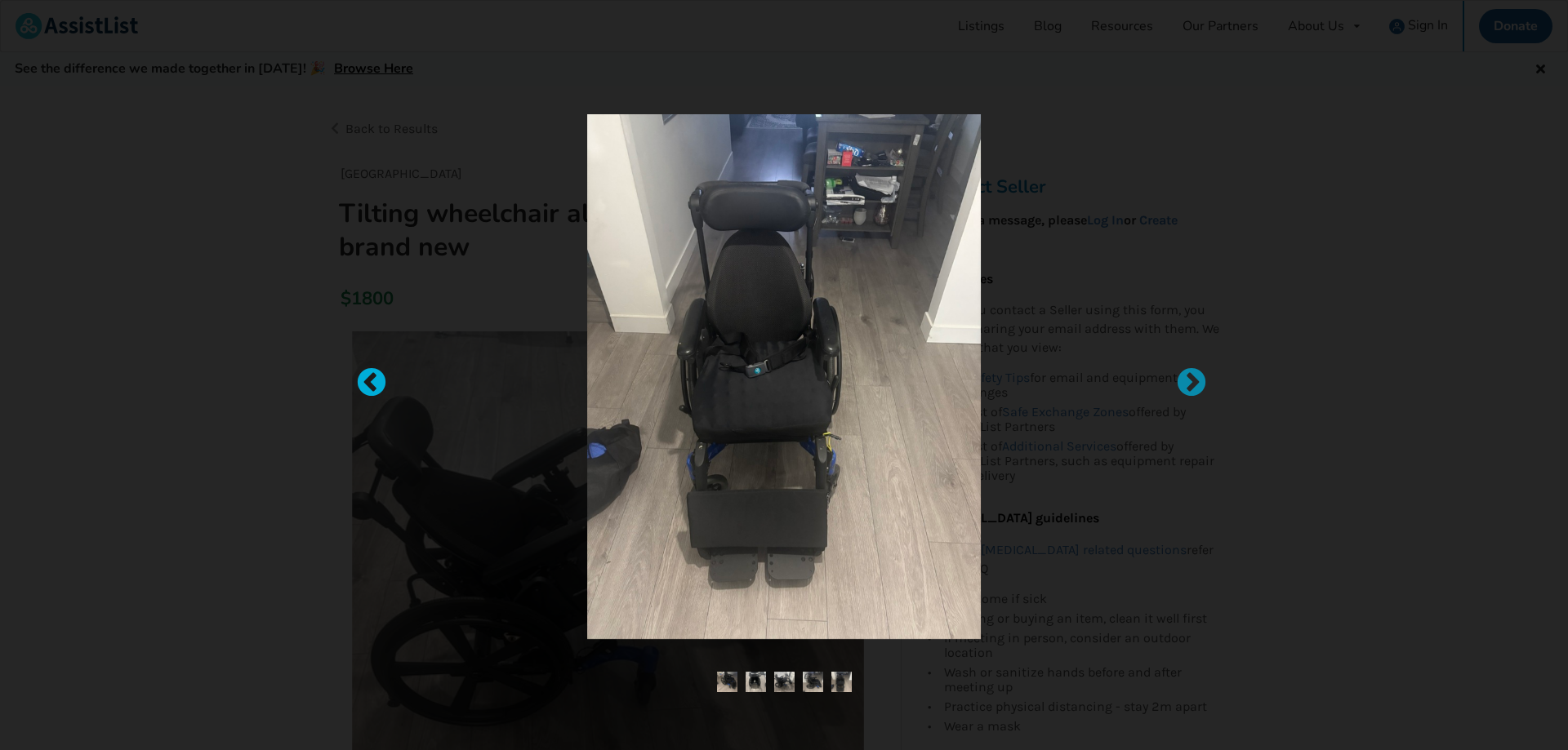
click at [371, 383] on div at bounding box center [363, 376] width 16 height 16
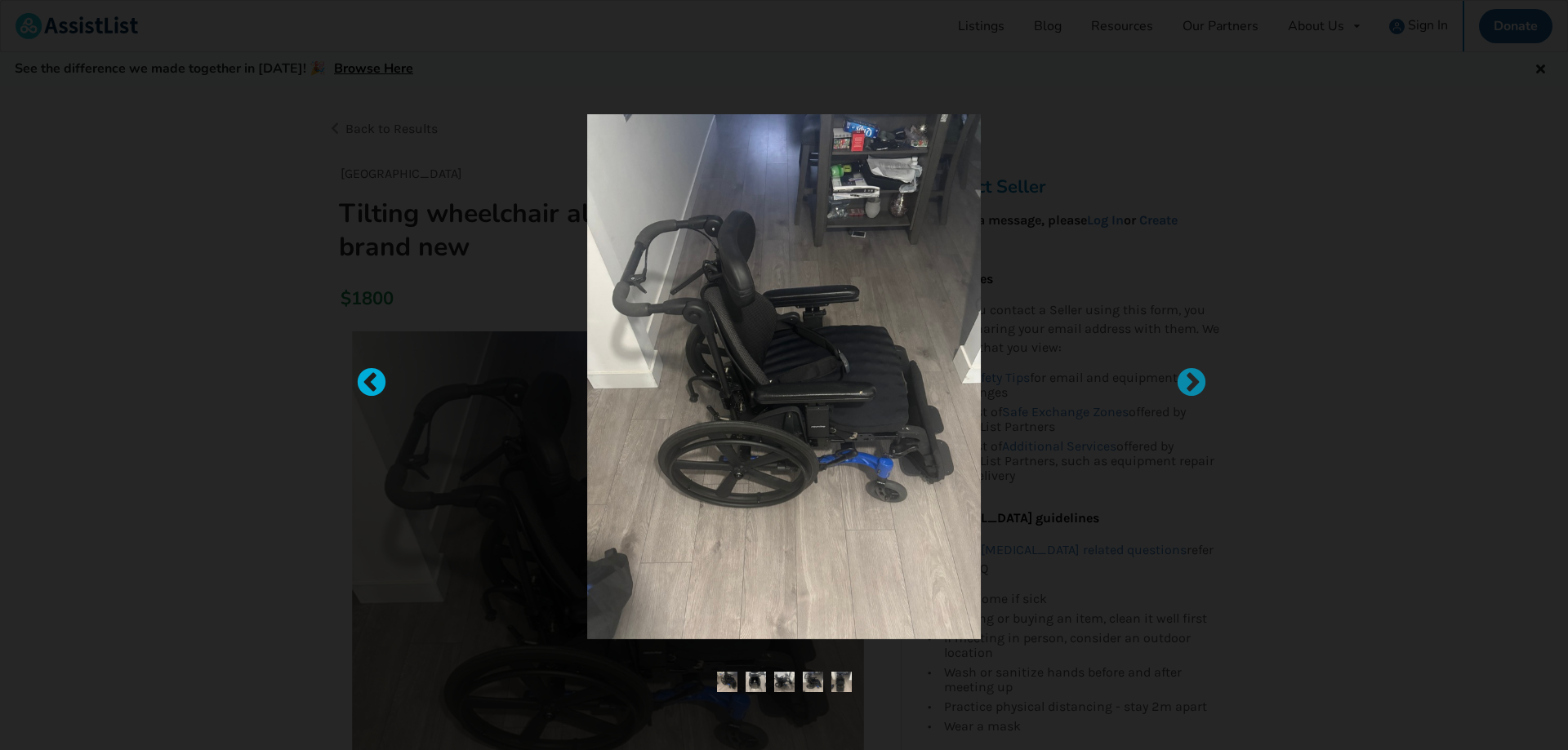
click at [371, 383] on div at bounding box center [363, 376] width 16 height 16
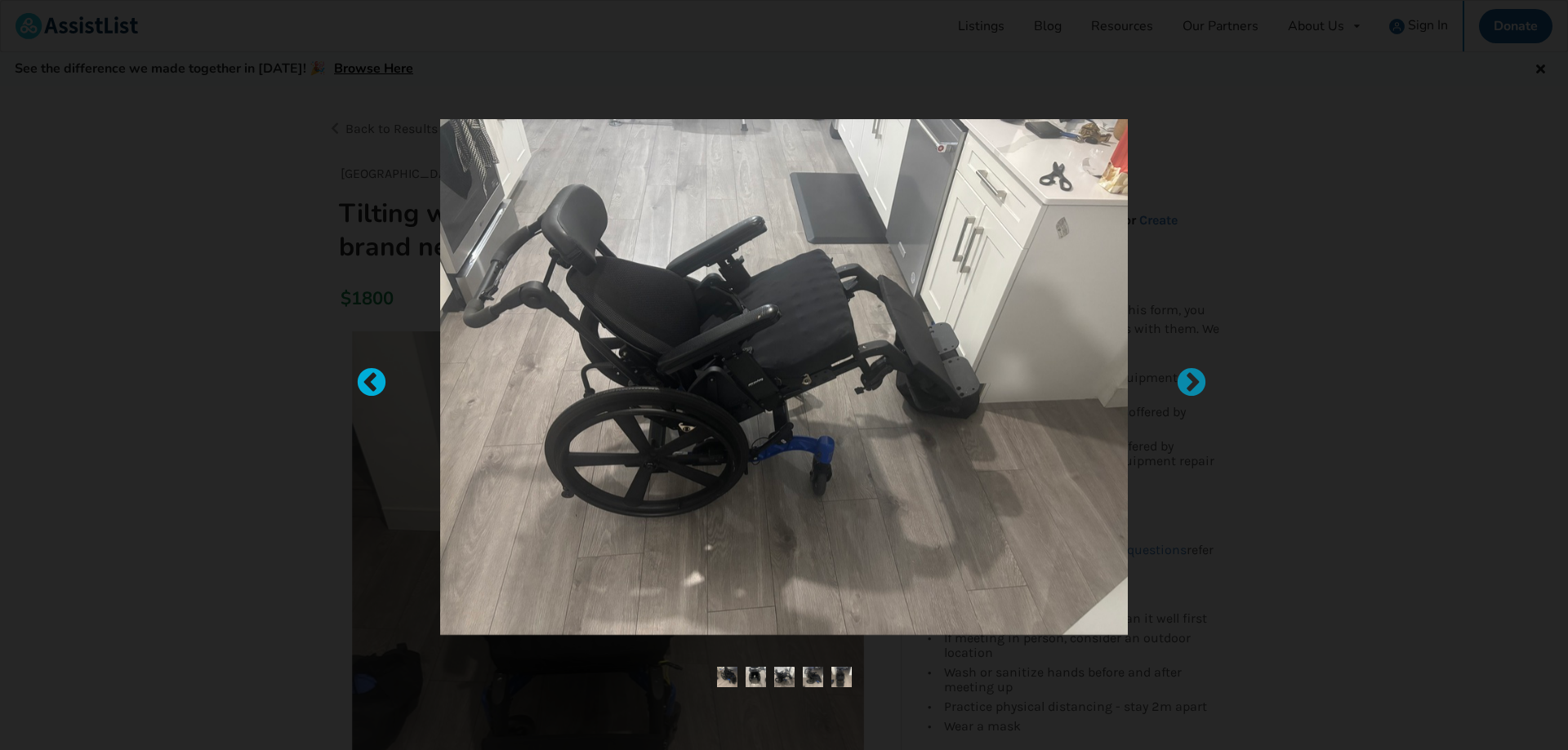
click at [371, 383] on div at bounding box center [363, 376] width 16 height 16
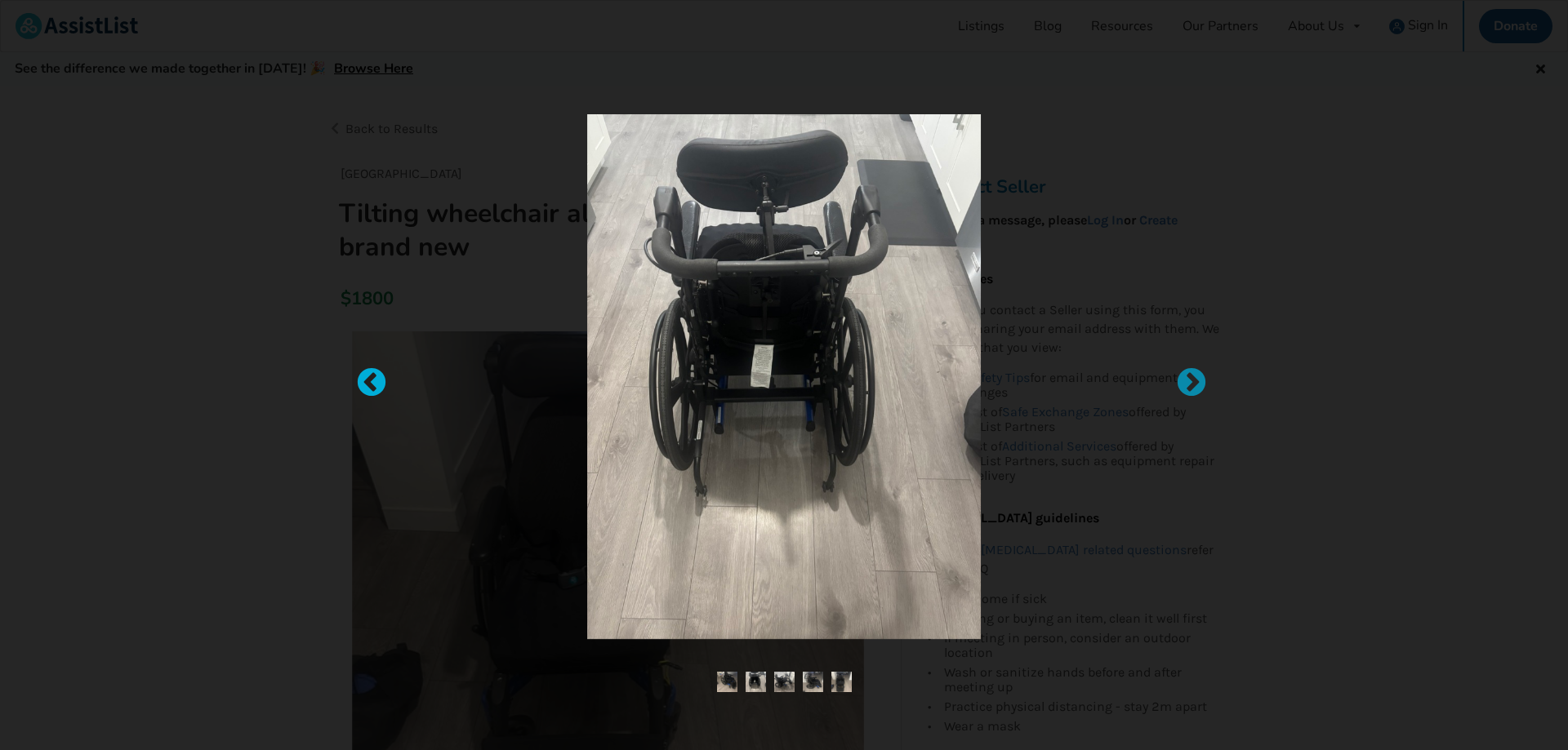
click at [371, 383] on div at bounding box center [363, 376] width 16 height 16
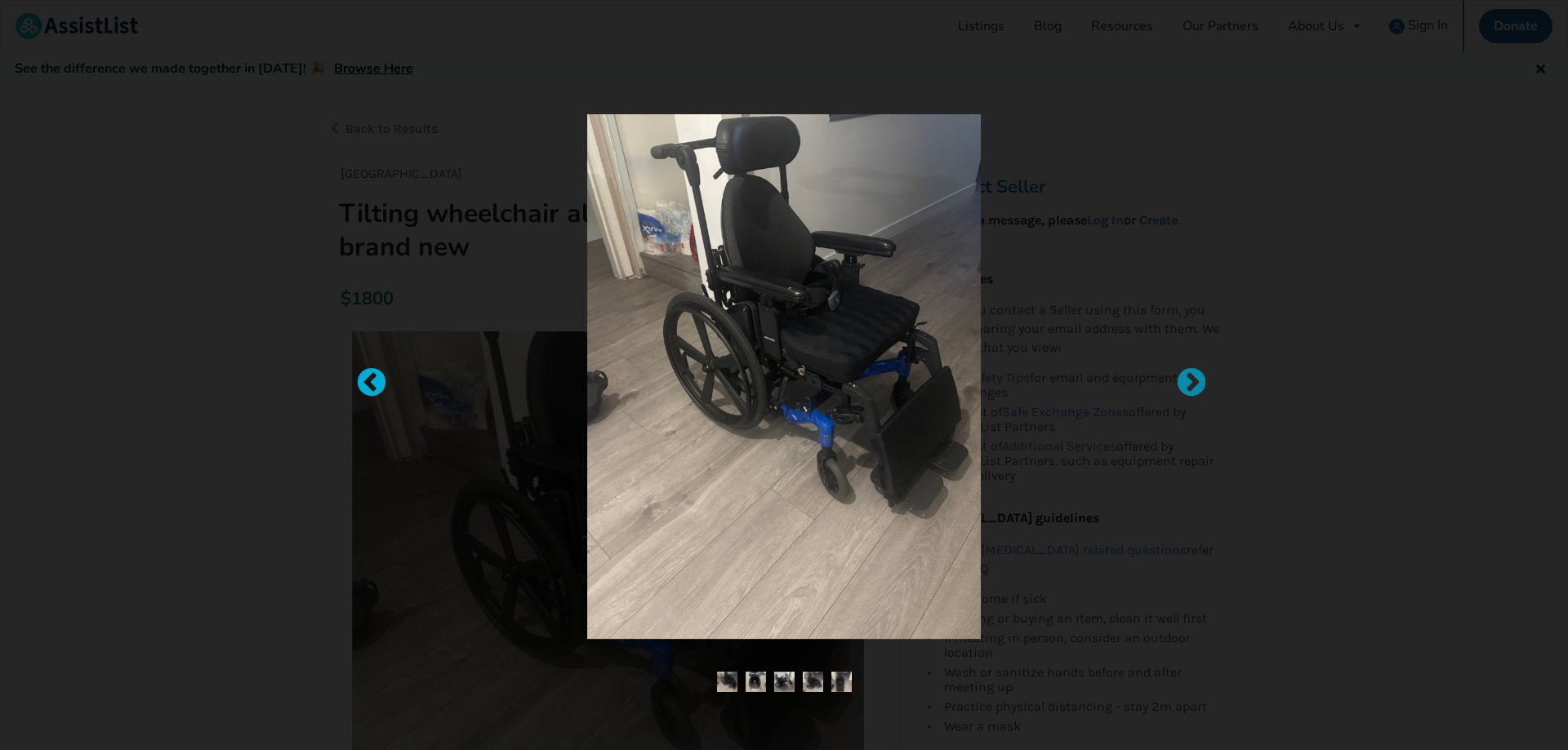
click at [371, 383] on div at bounding box center [363, 376] width 16 height 16
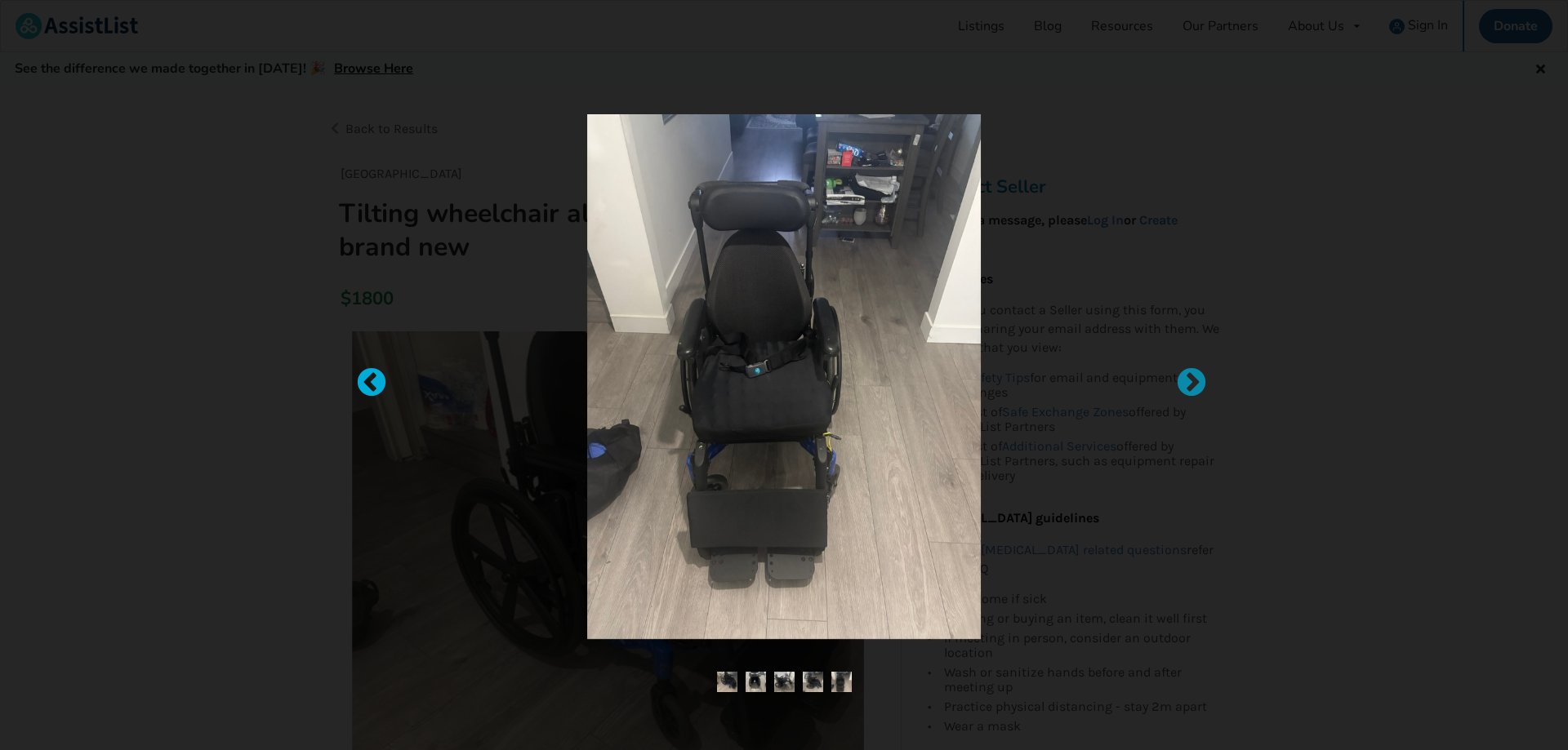
click at [371, 383] on div at bounding box center [363, 376] width 16 height 16
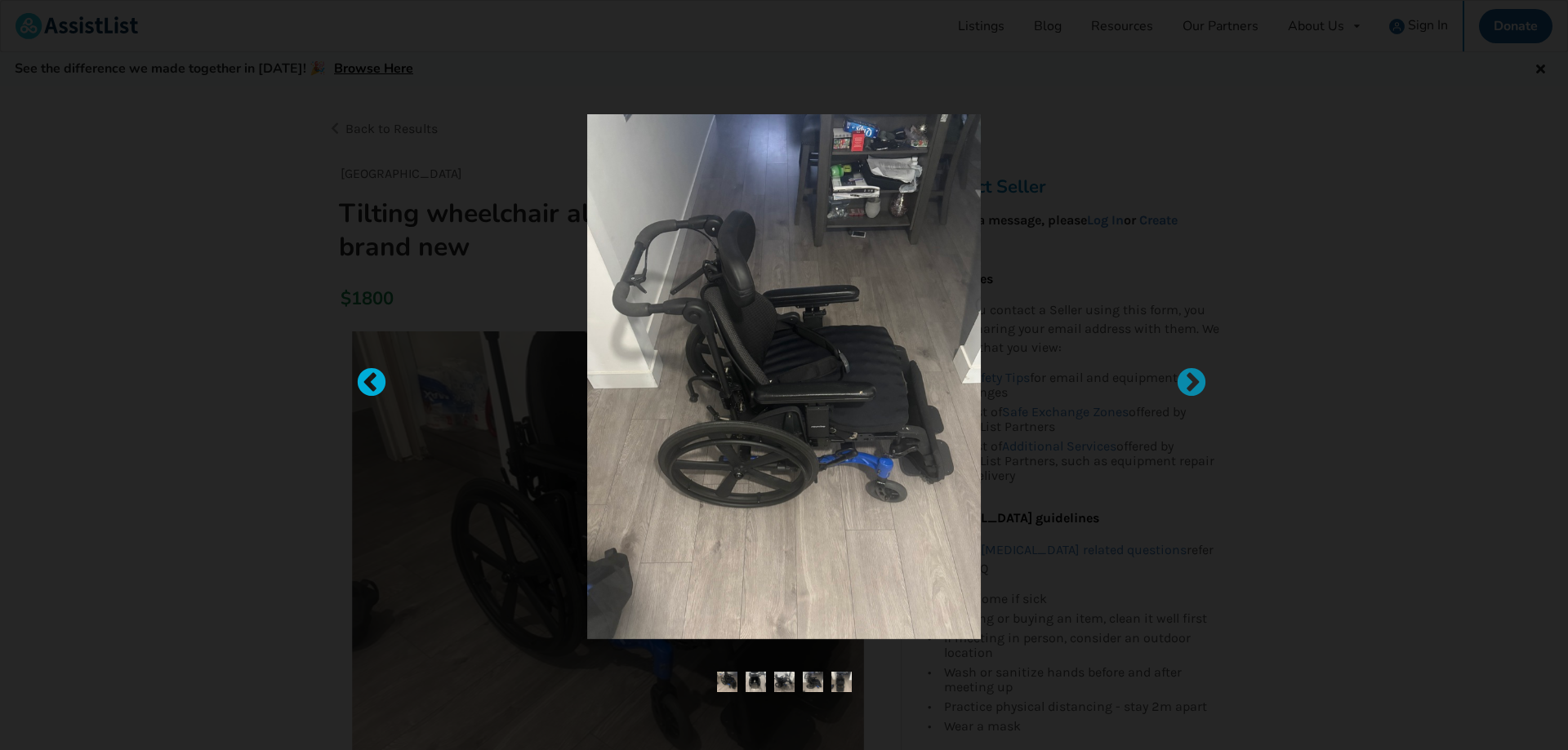
click at [371, 383] on div at bounding box center [363, 376] width 16 height 16
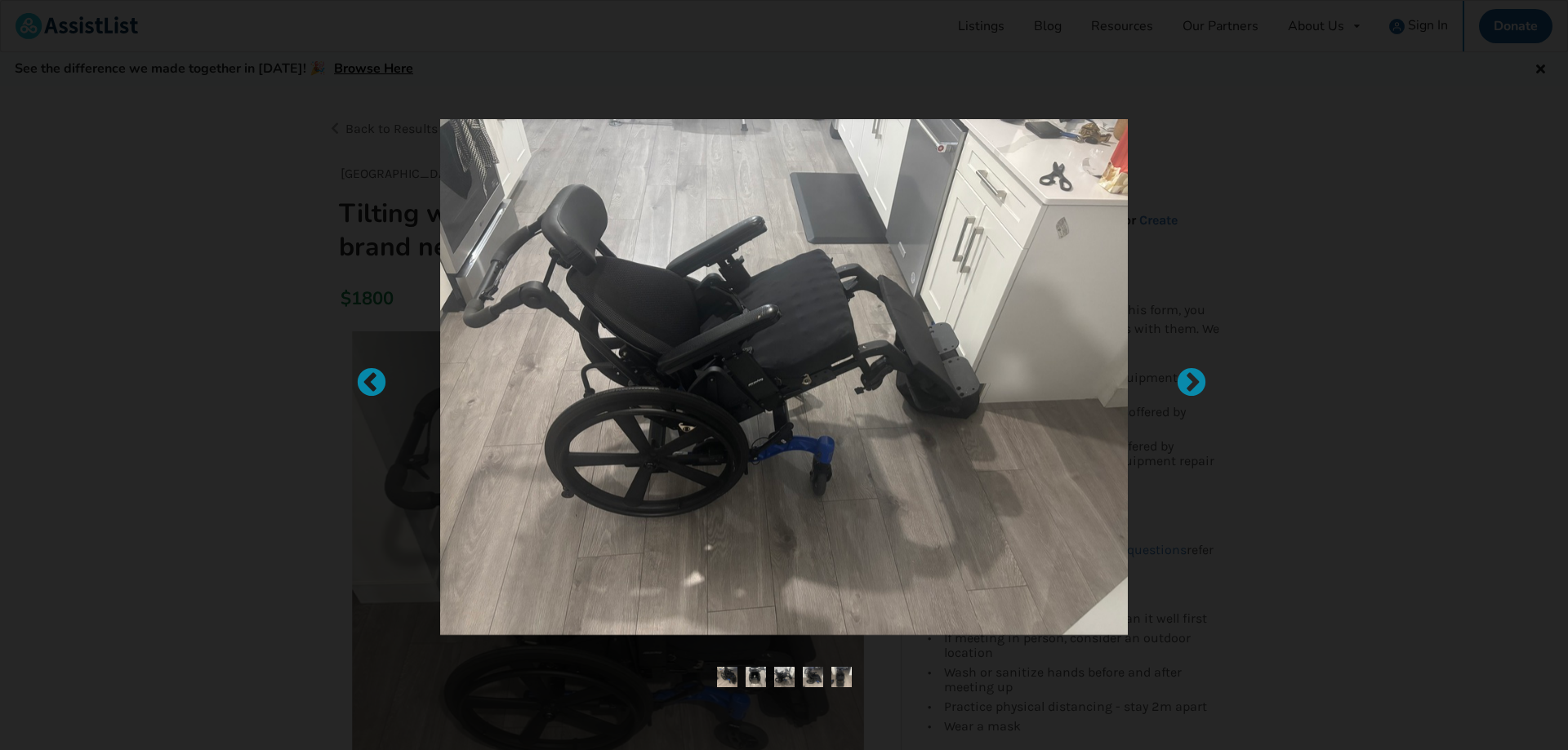
click at [335, 348] on div at bounding box center [784, 375] width 1568 height 750
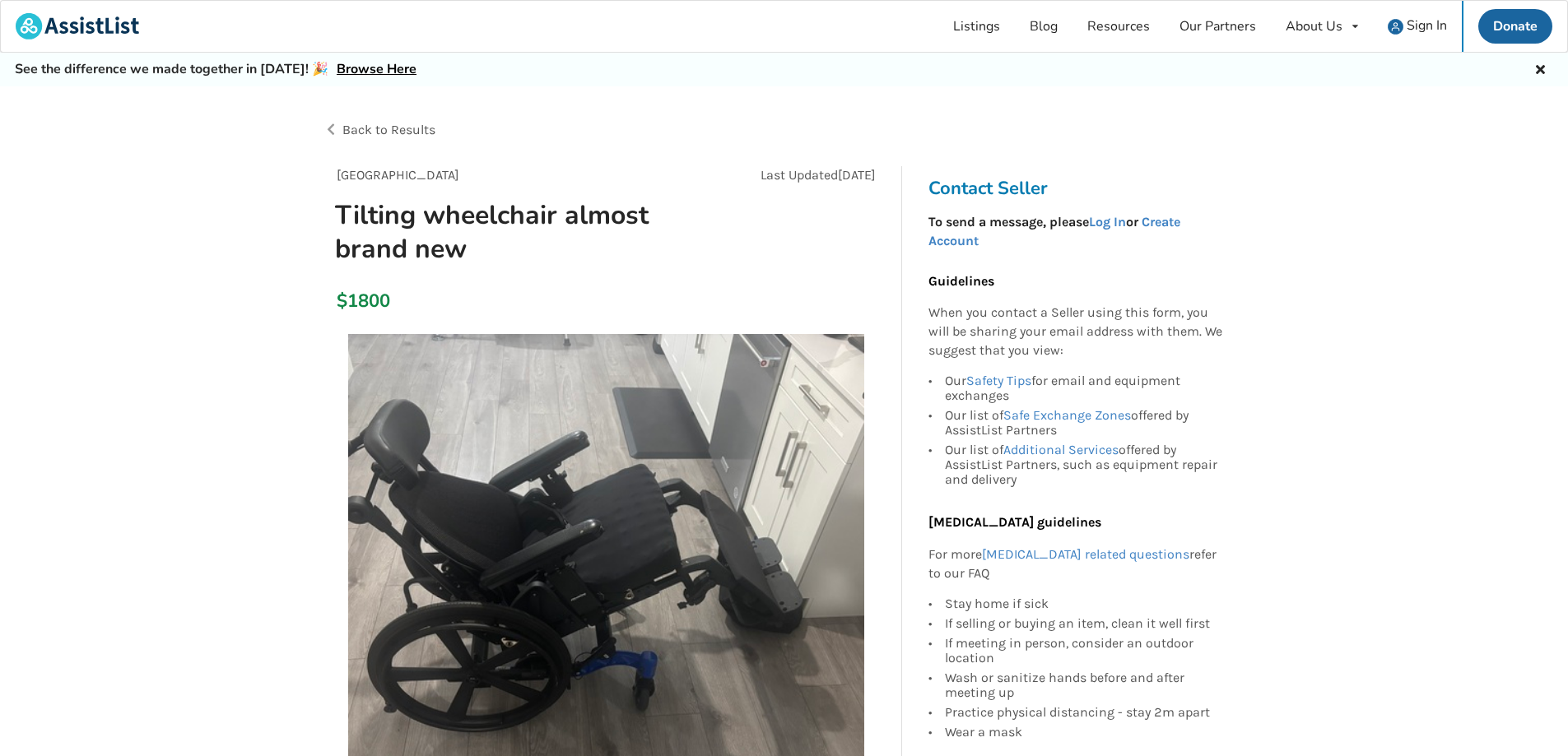
click at [330, 129] on div "Back to Results" at bounding box center [554, 130] width 461 height 46
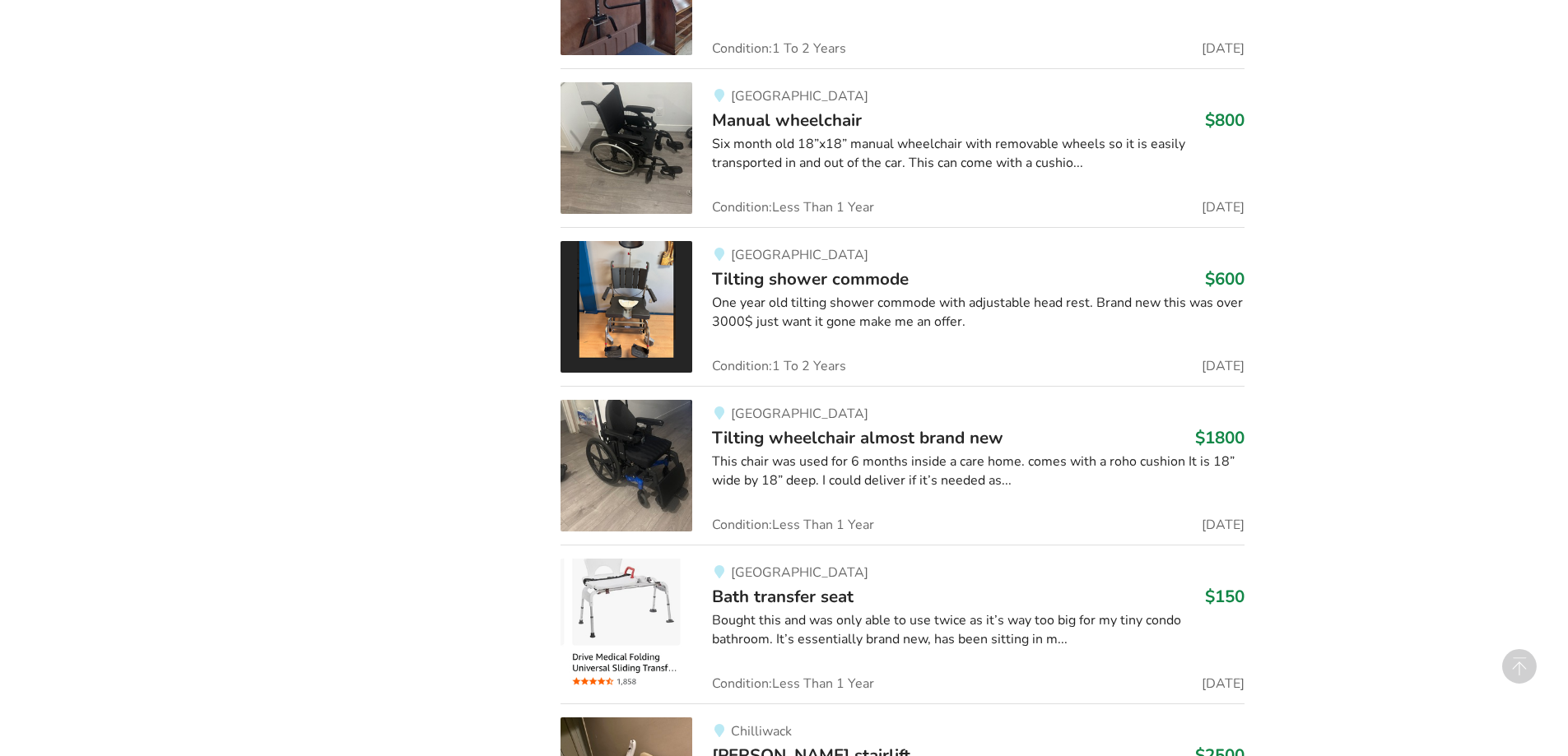
scroll to position [6949, 0]
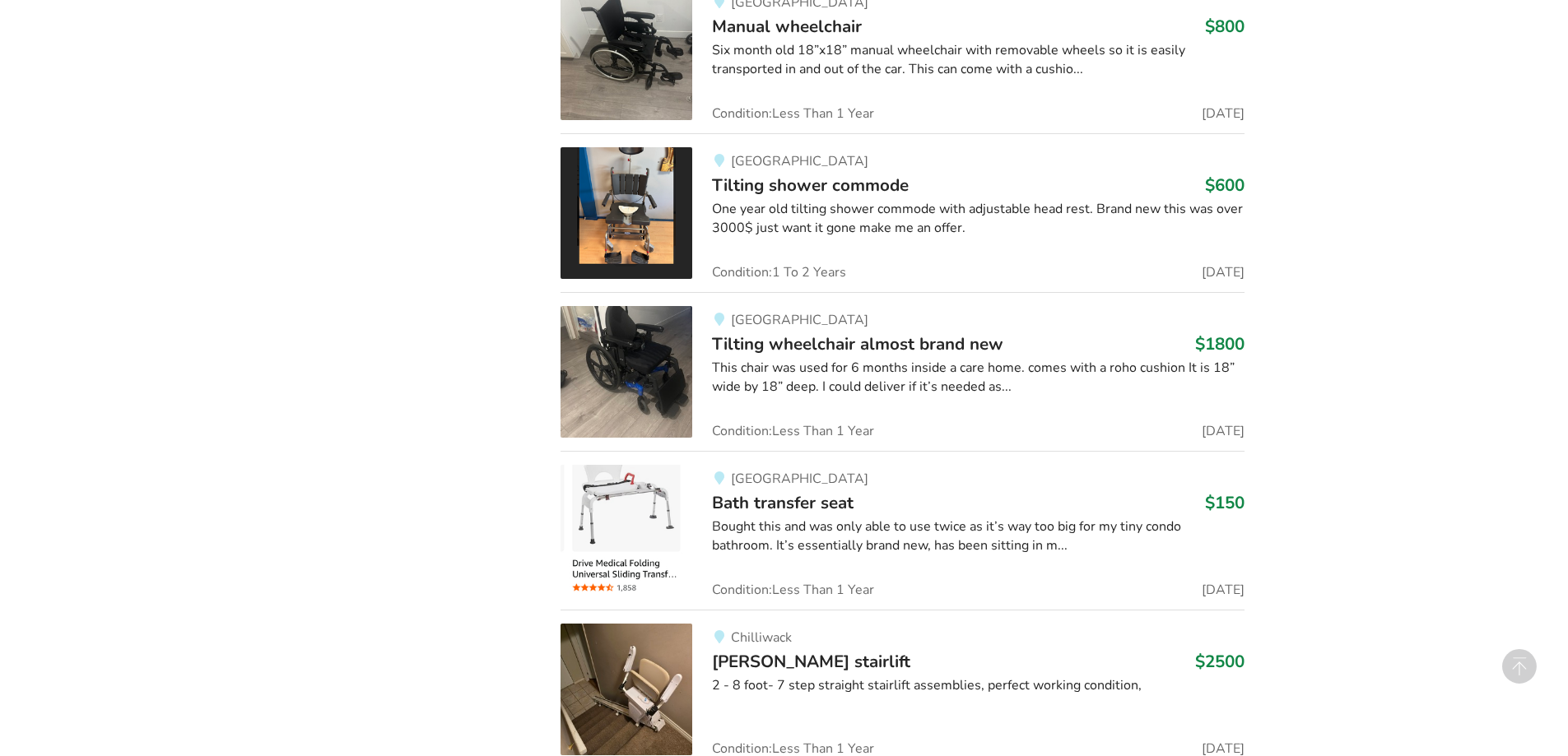
click at [750, 311] on span "[GEOGRAPHIC_DATA]" at bounding box center [800, 320] width 138 height 18
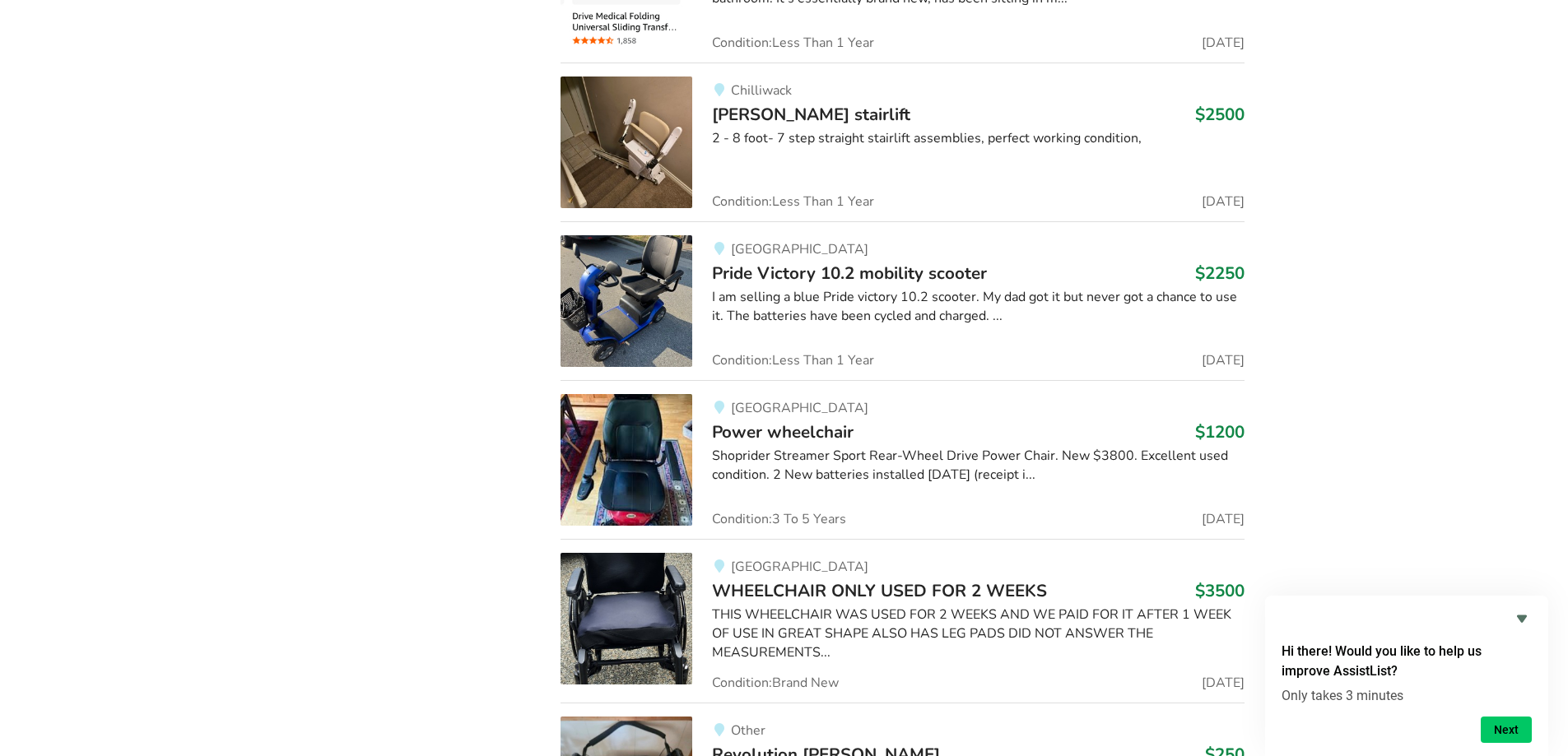
scroll to position [7525, 0]
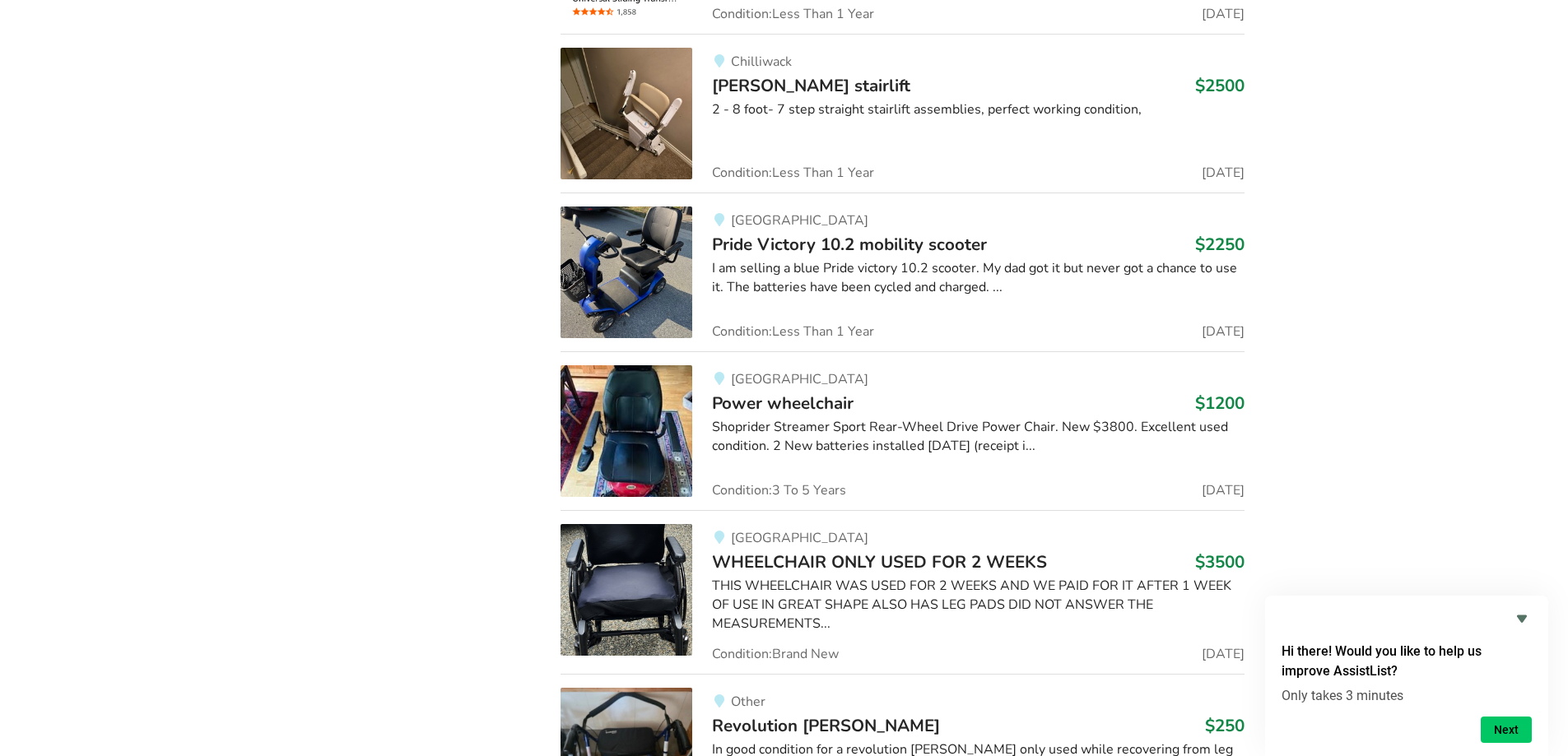
click at [615, 577] on img at bounding box center [626, 589] width 131 height 131
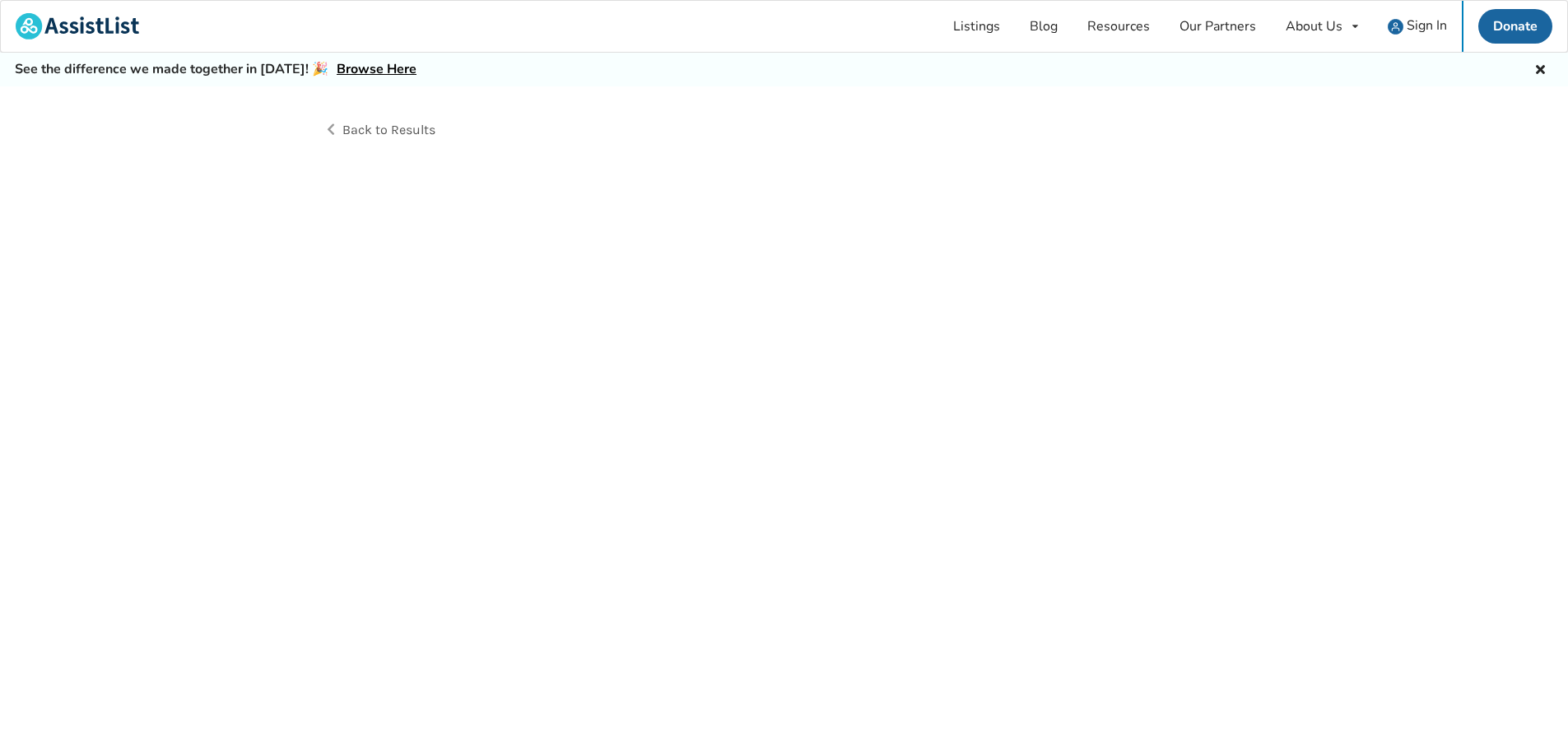
click at [615, 577] on div "Back to Results" at bounding box center [784, 439] width 1568 height 706
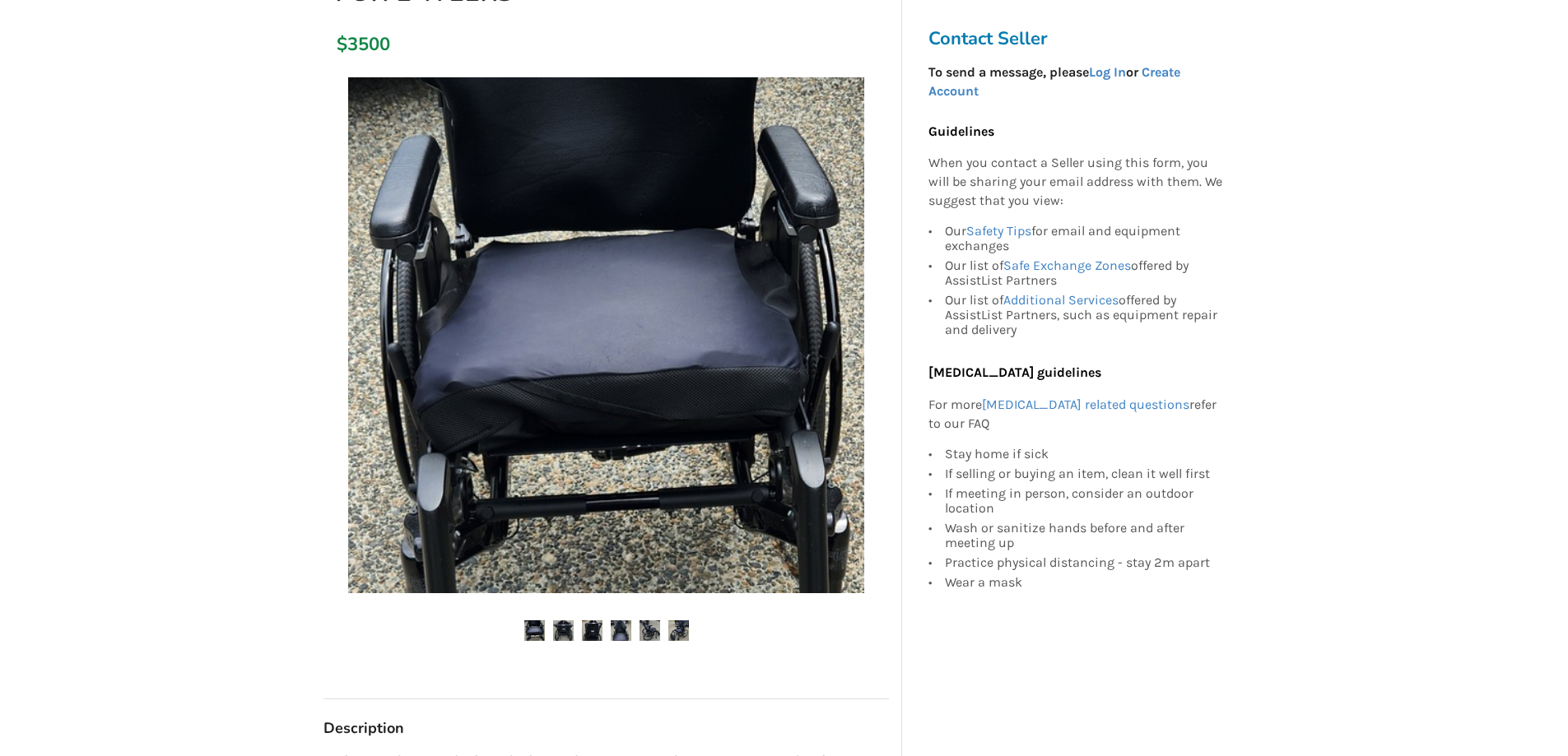
scroll to position [329, 0]
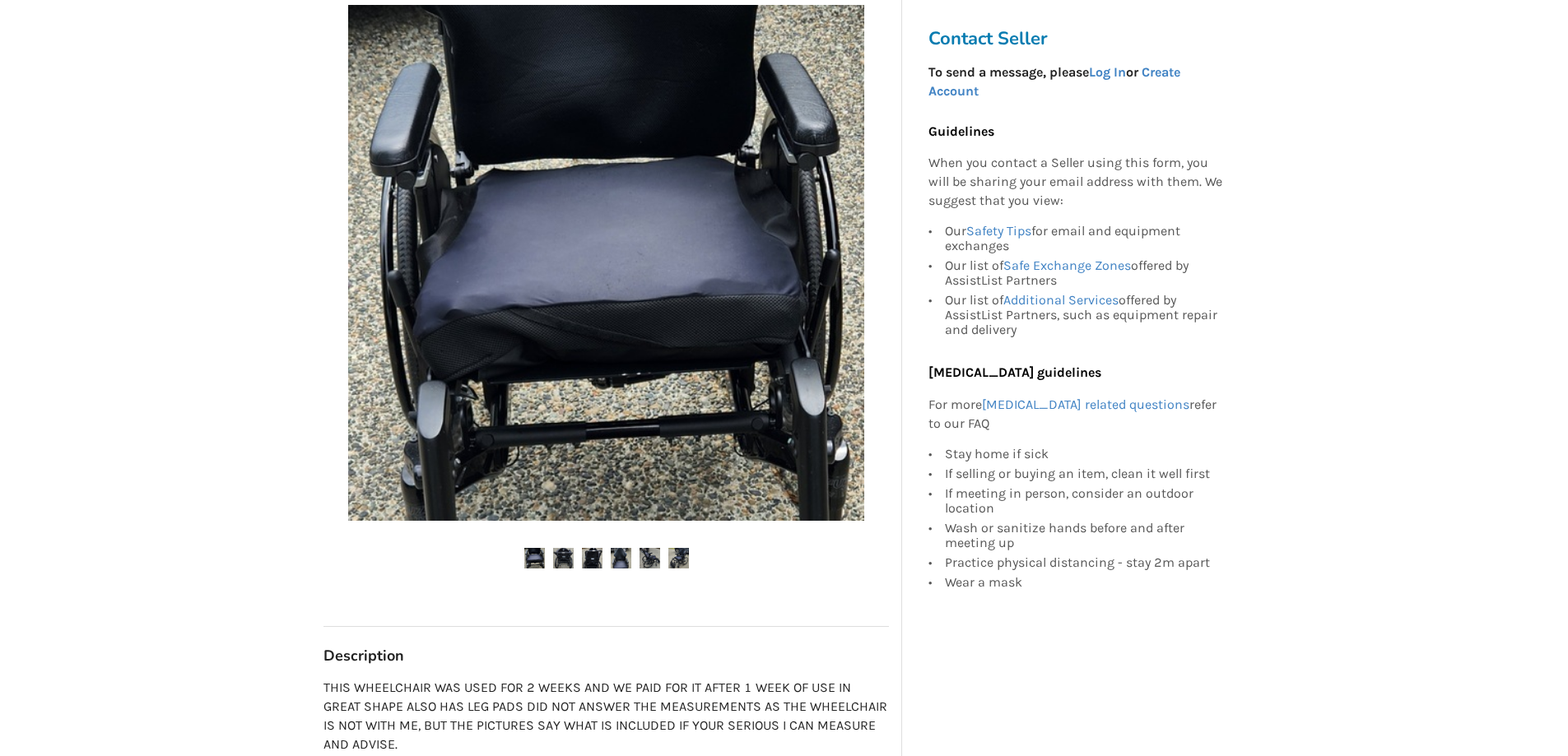
click at [530, 560] on img at bounding box center [534, 558] width 20 height 20
click at [556, 561] on img at bounding box center [564, 558] width 20 height 20
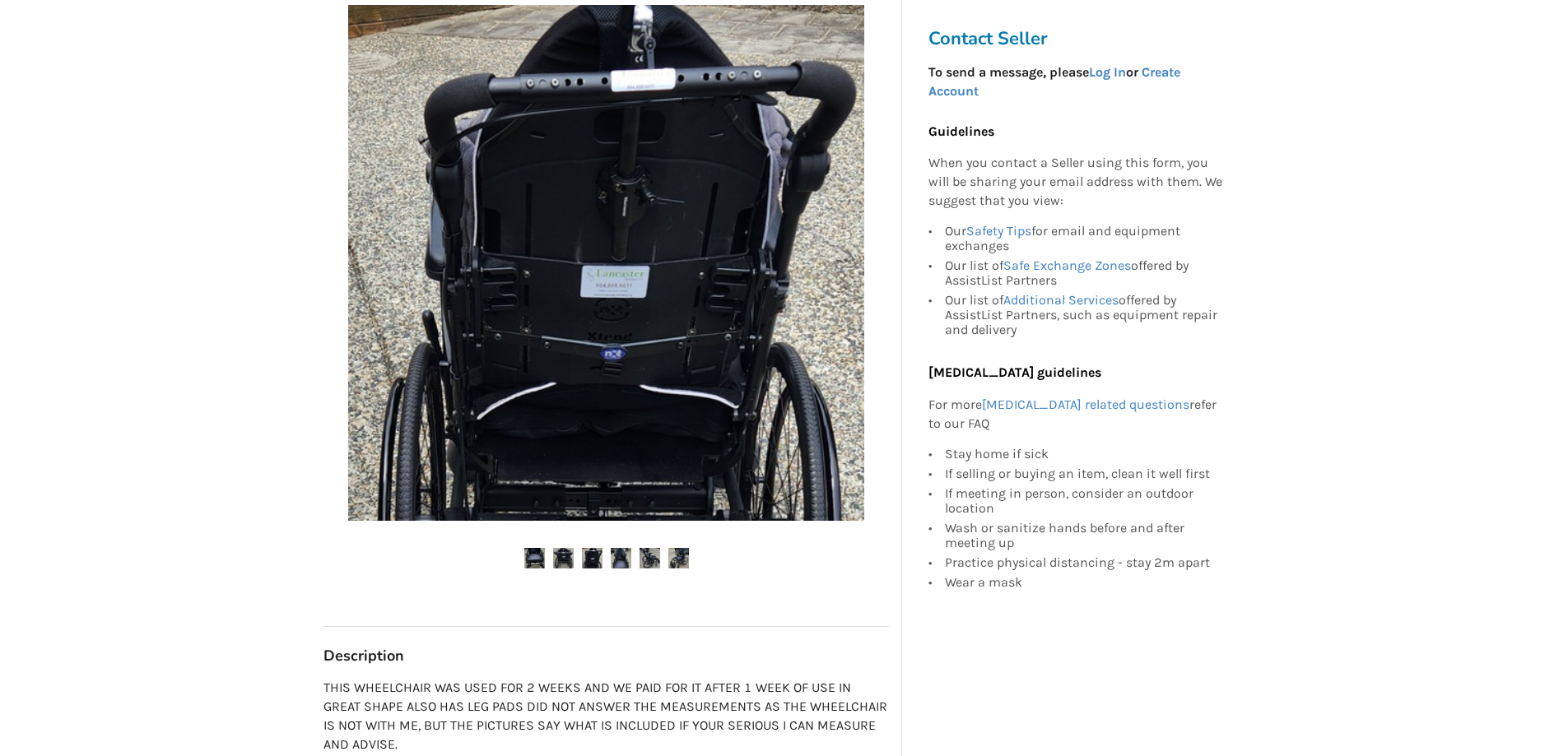
click at [586, 557] on img at bounding box center [592, 558] width 20 height 20
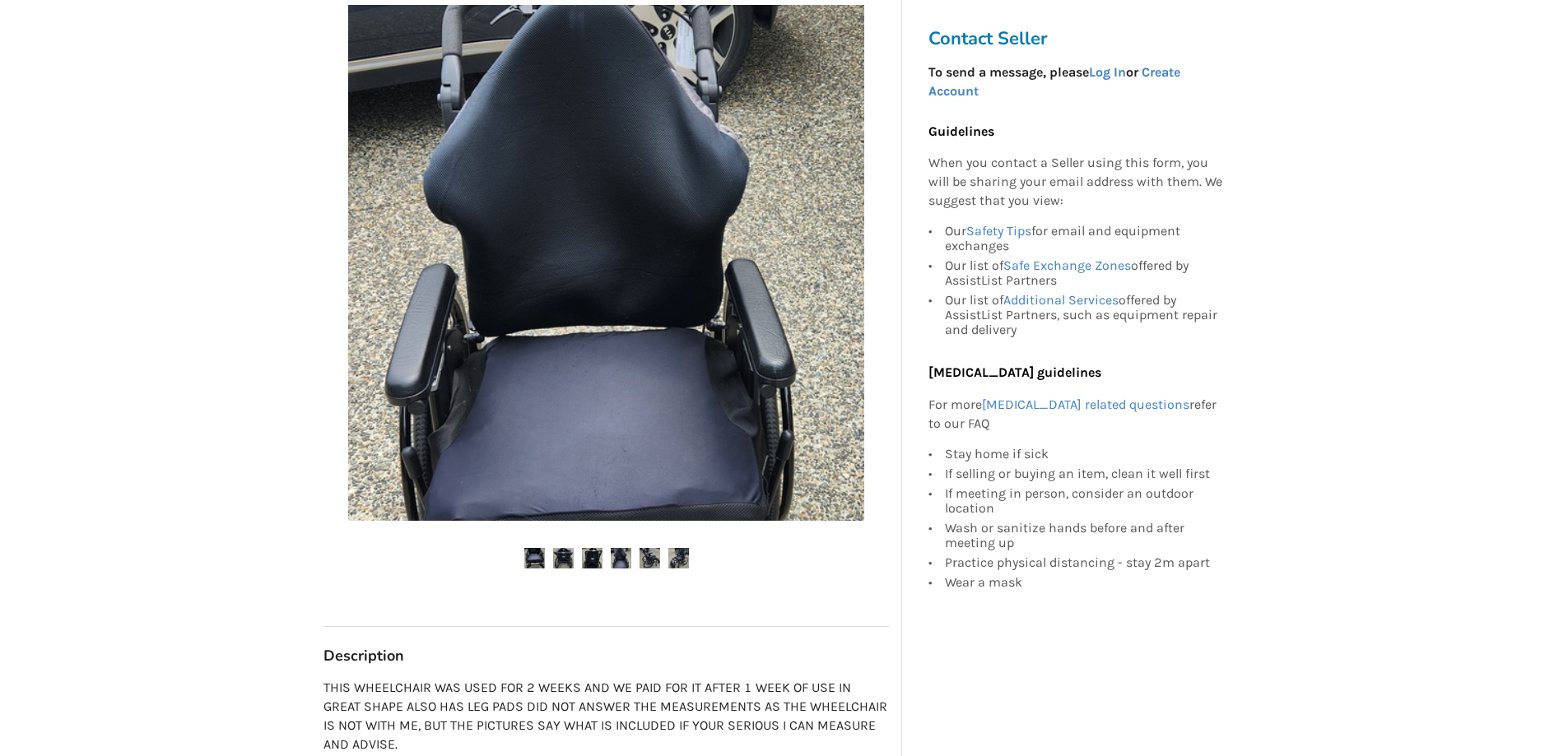
click at [626, 564] on img at bounding box center [621, 558] width 20 height 20
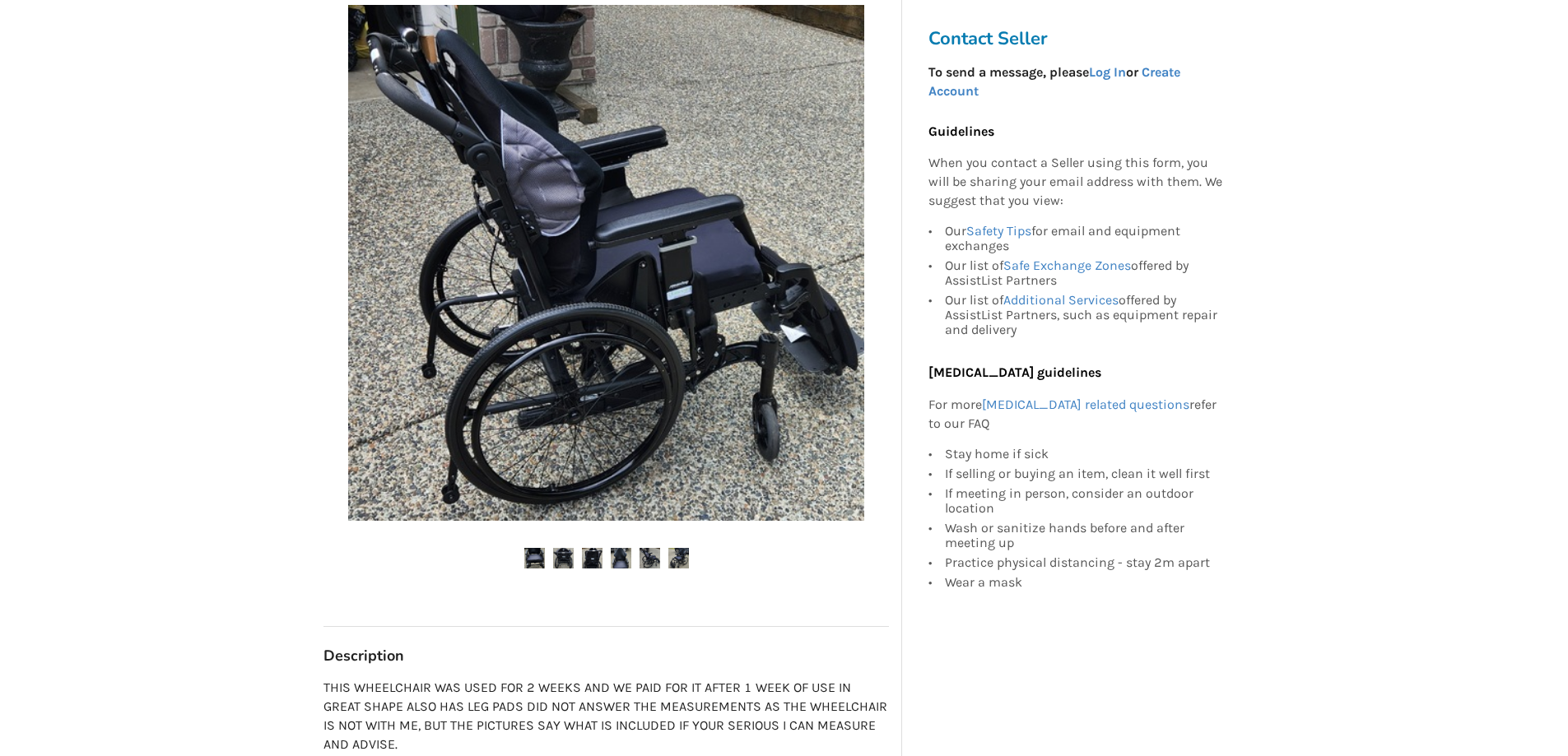
click at [650, 556] on img at bounding box center [650, 558] width 20 height 20
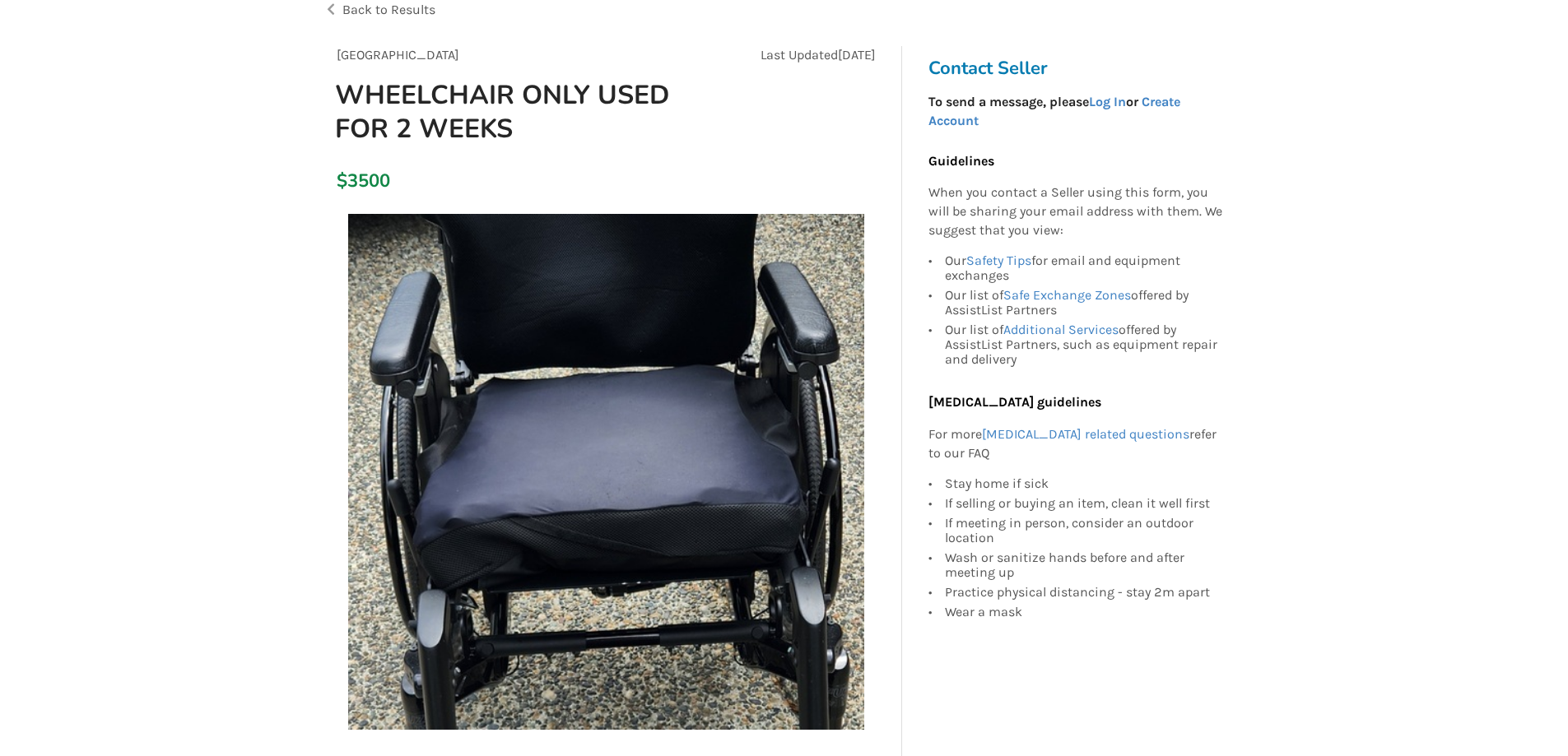
scroll to position [0, 0]
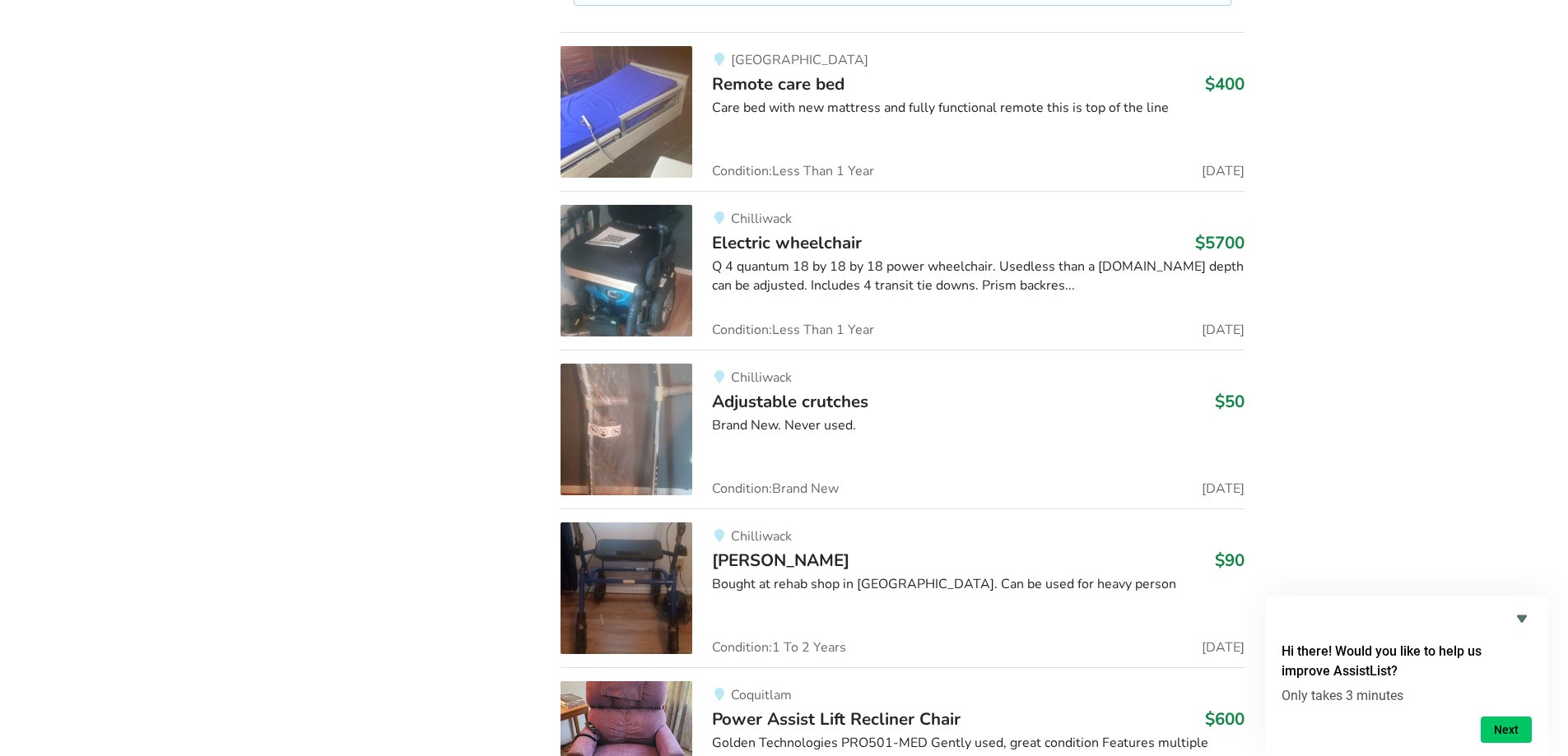
scroll to position [8575, 0]
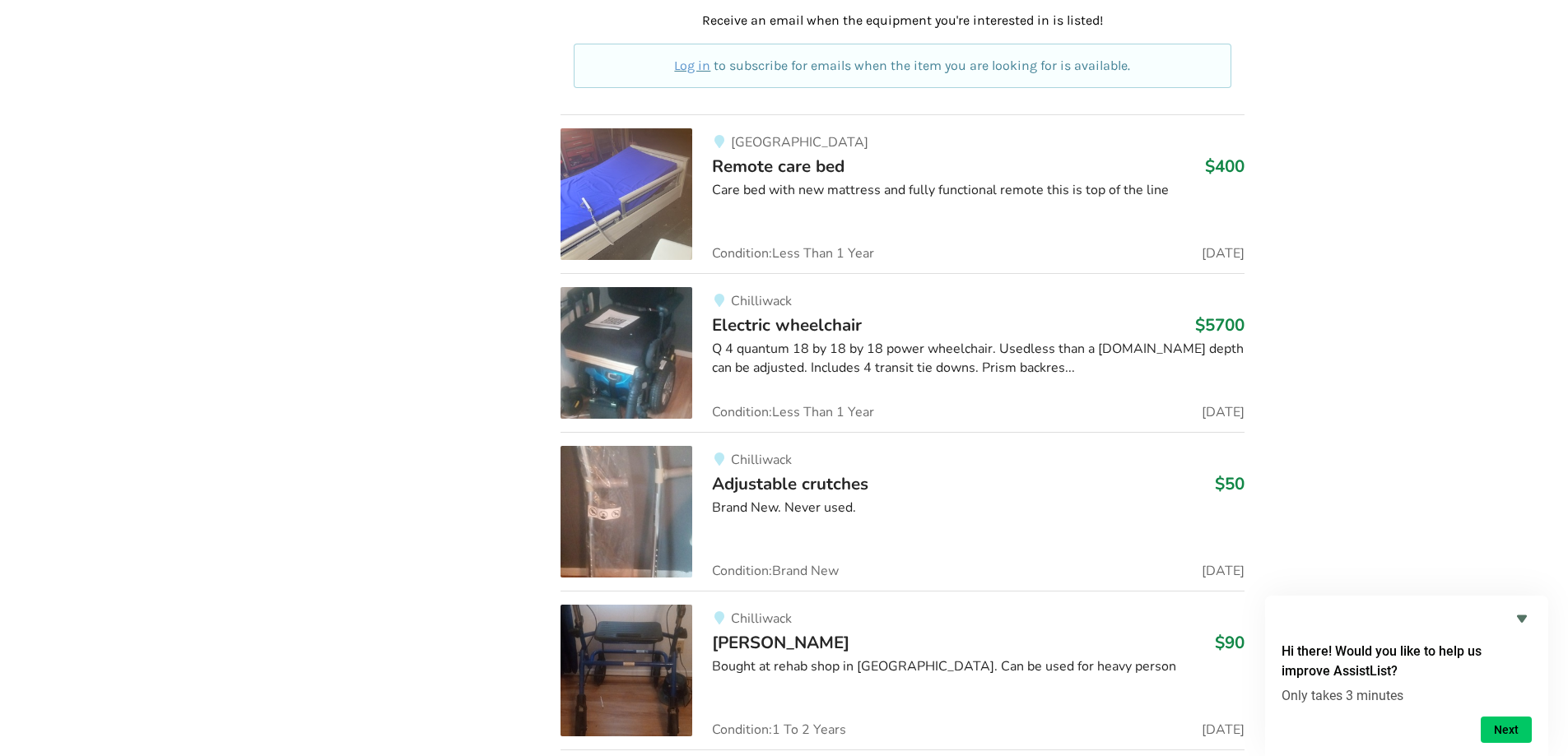
click at [644, 336] on img at bounding box center [626, 352] width 131 height 131
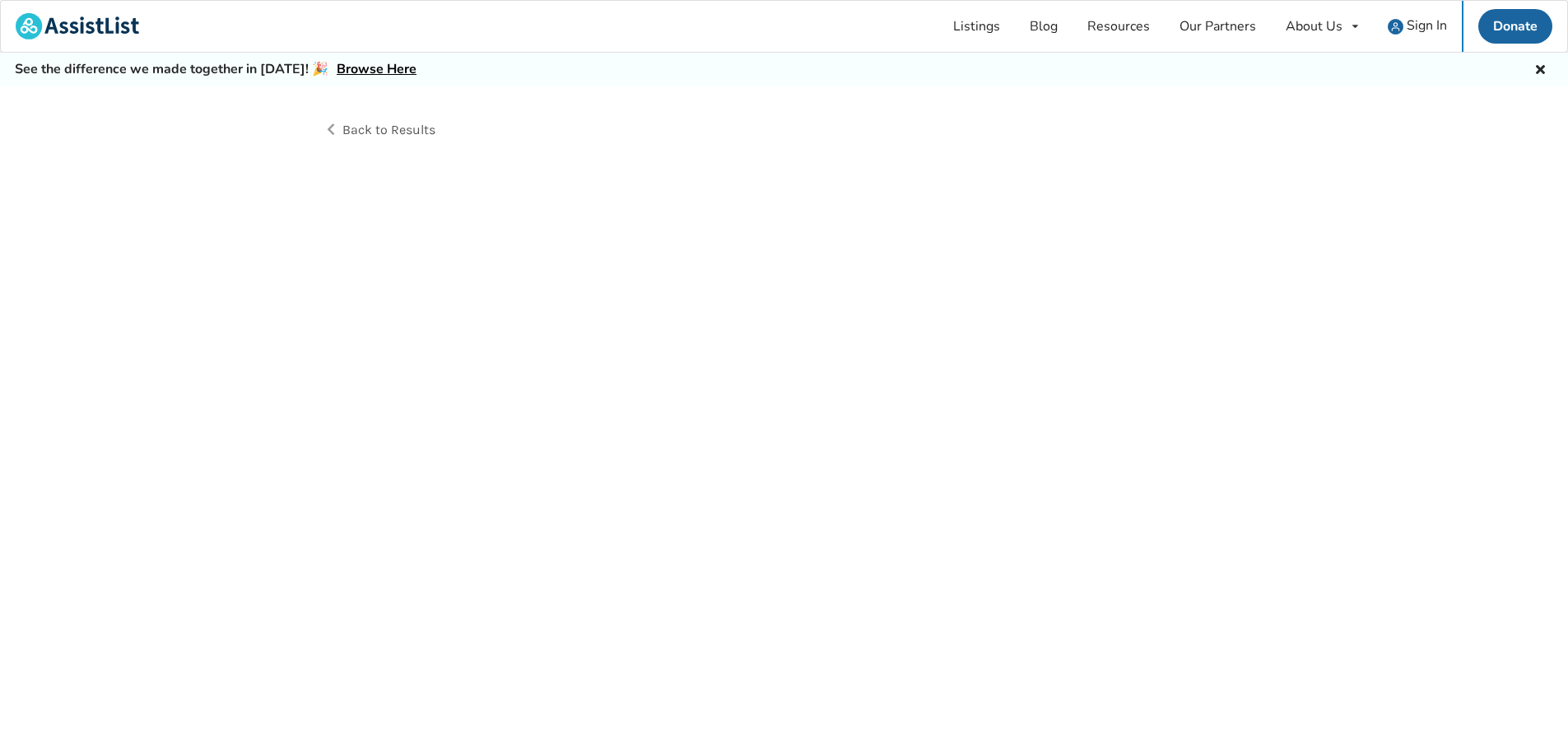
click at [644, 337] on div "Back to Results" at bounding box center [784, 439] width 1568 height 706
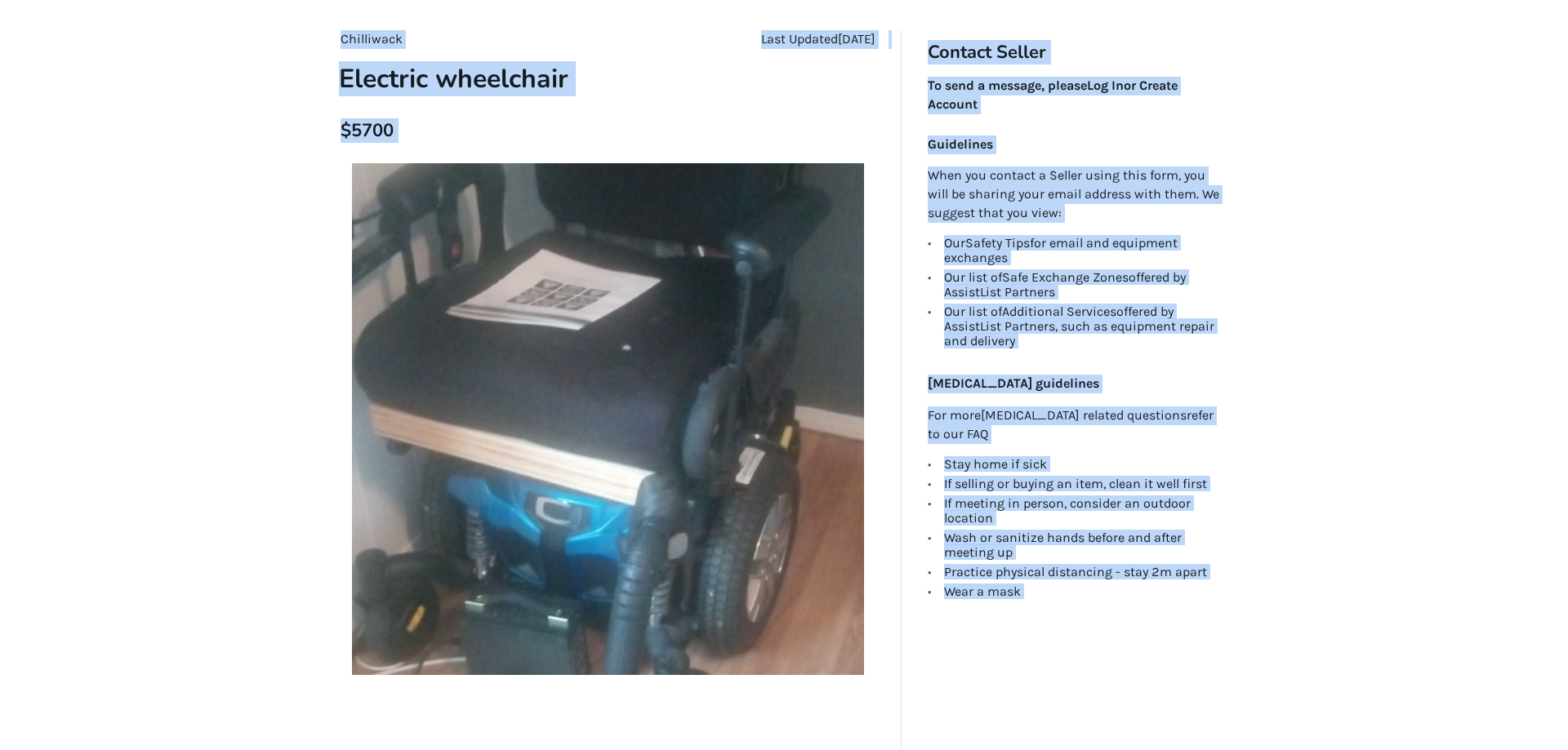
scroll to position [163, 0]
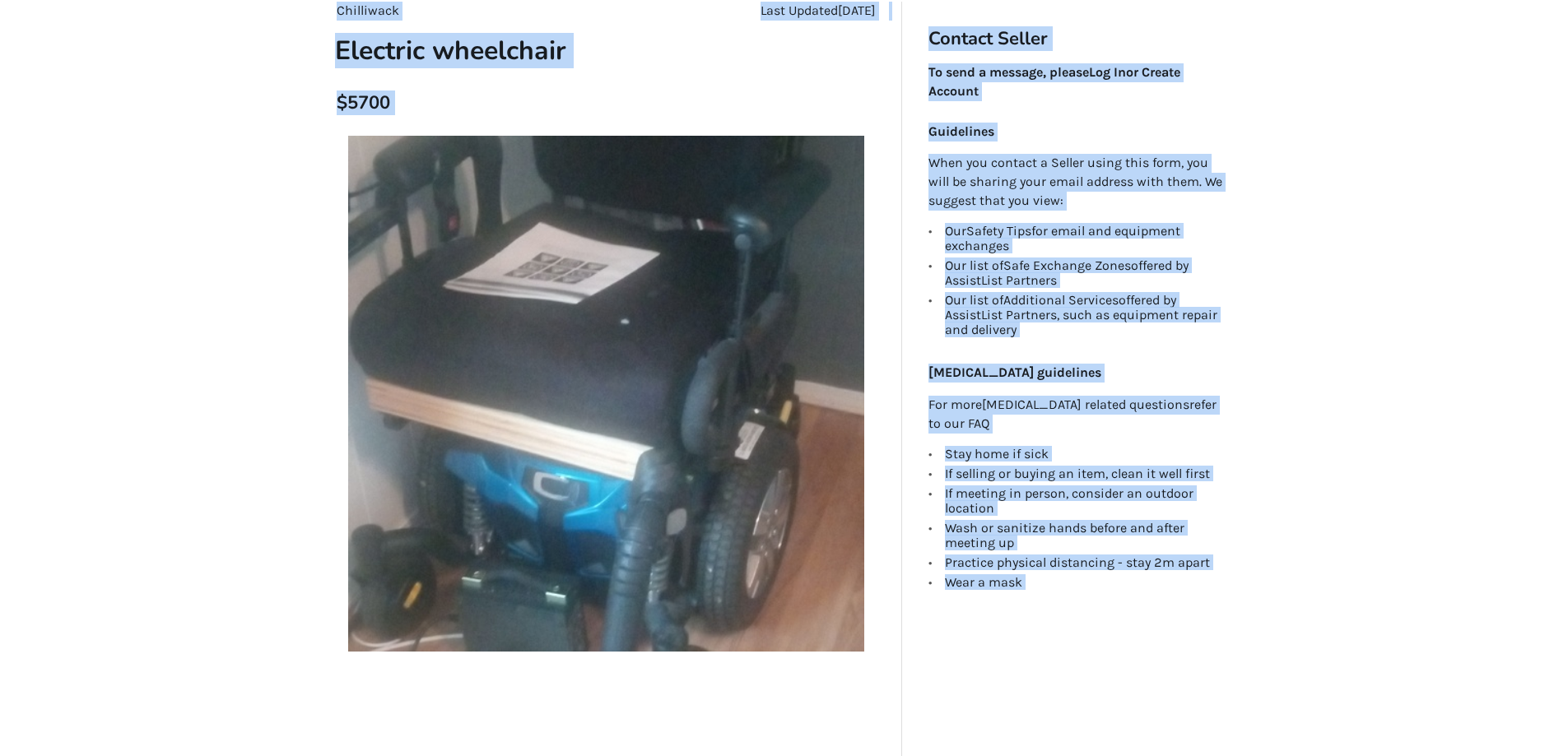
click at [650, 455] on img at bounding box center [606, 394] width 516 height 516
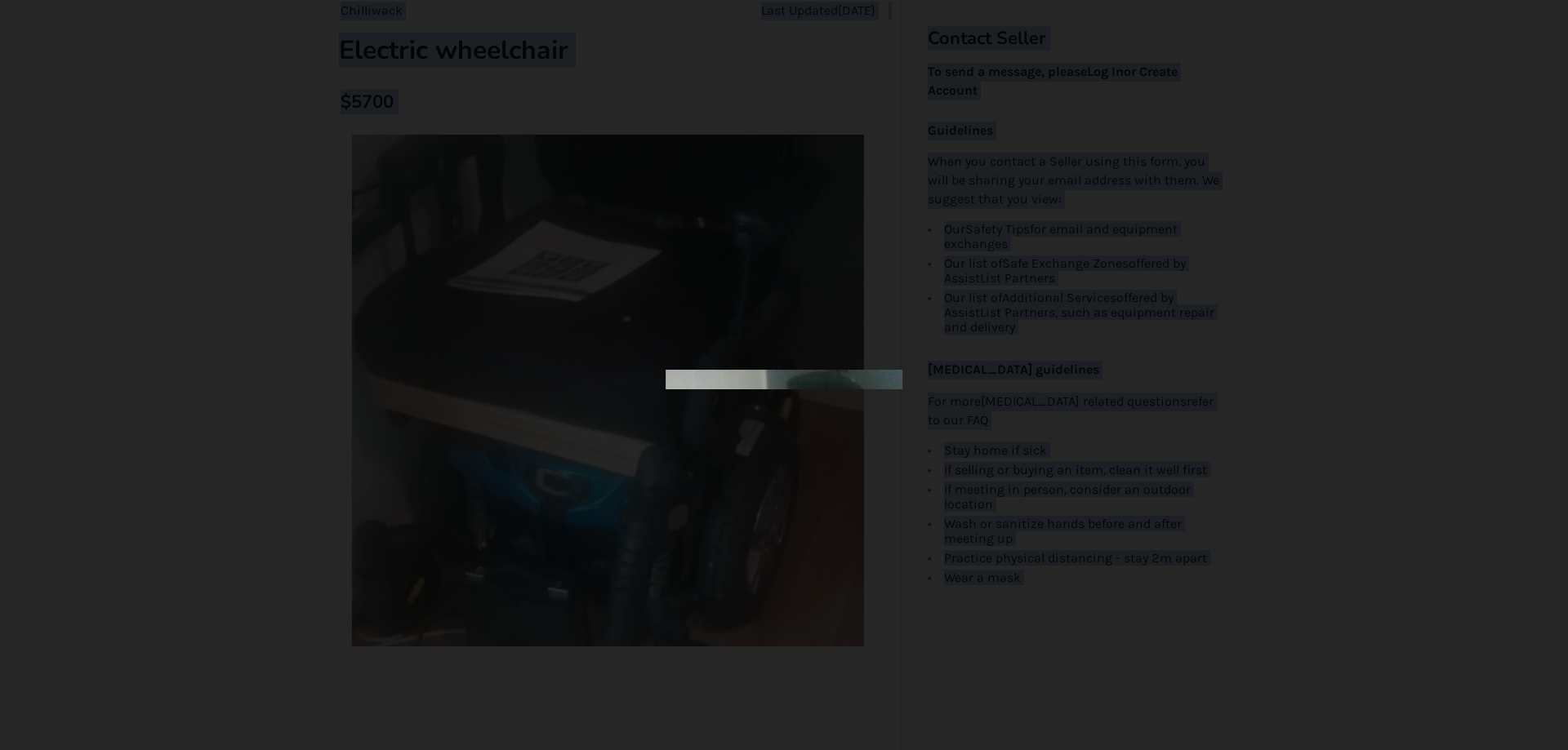
click at [645, 451] on div at bounding box center [784, 375] width 1568 height 750
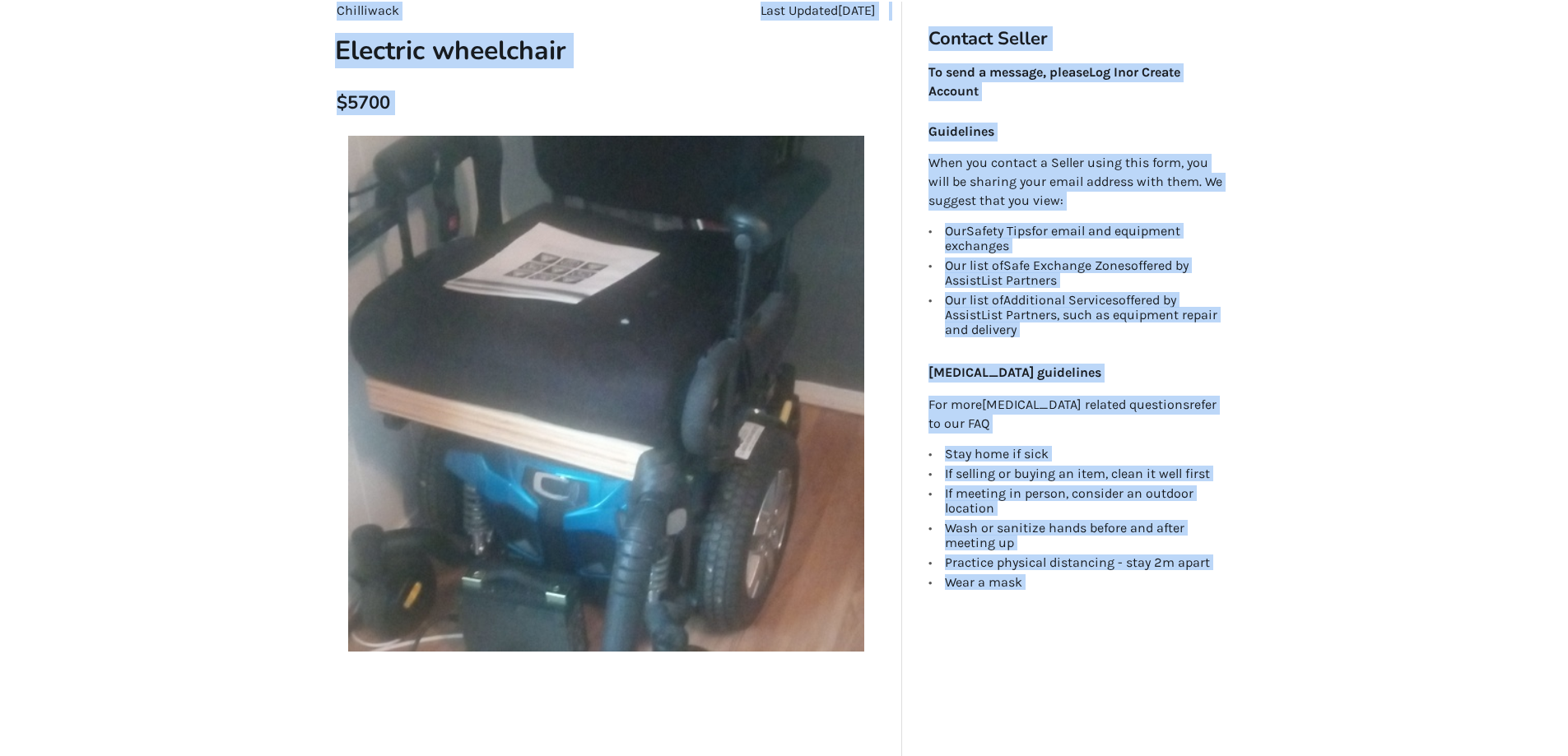
click at [650, 455] on img at bounding box center [606, 394] width 516 height 516
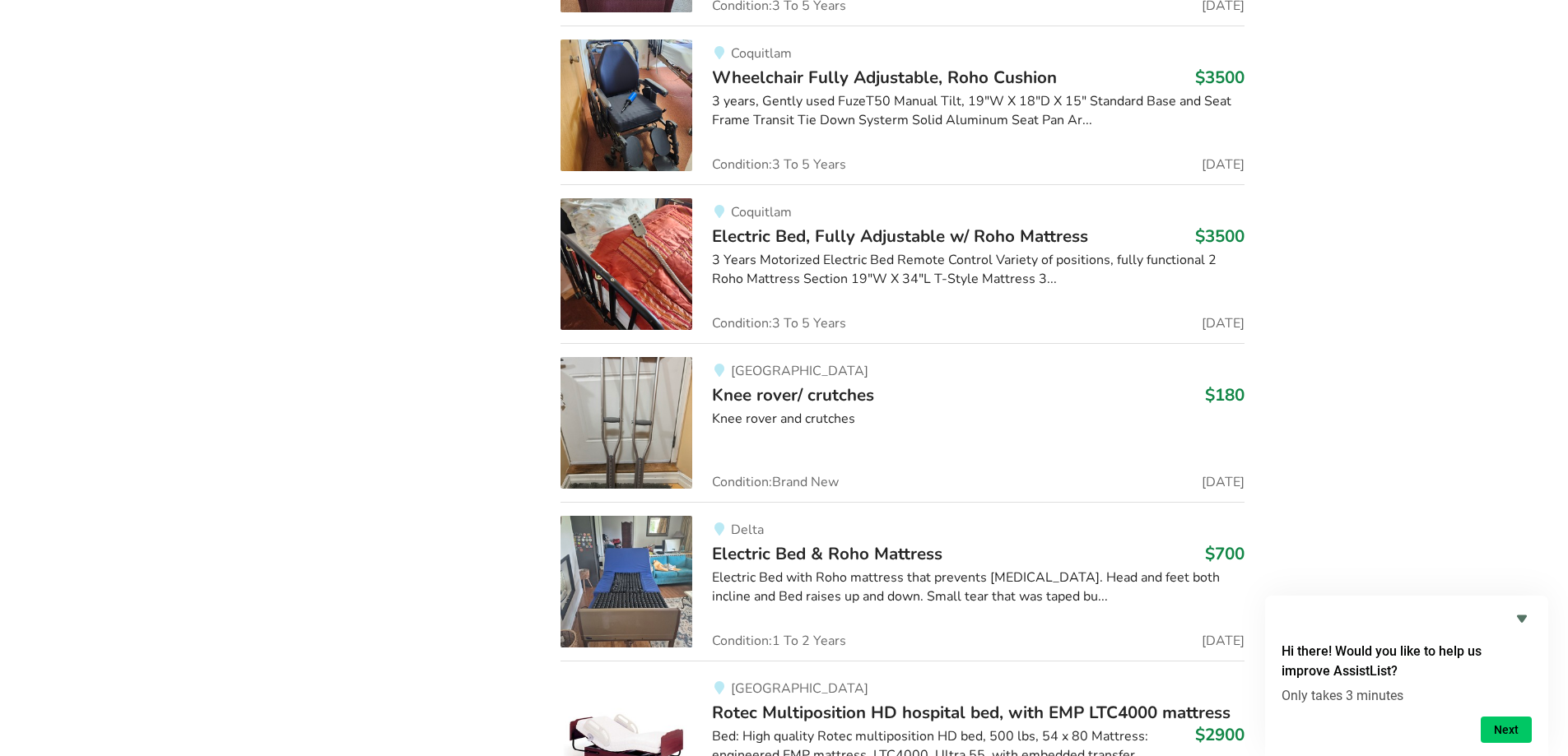
scroll to position [9480, 0]
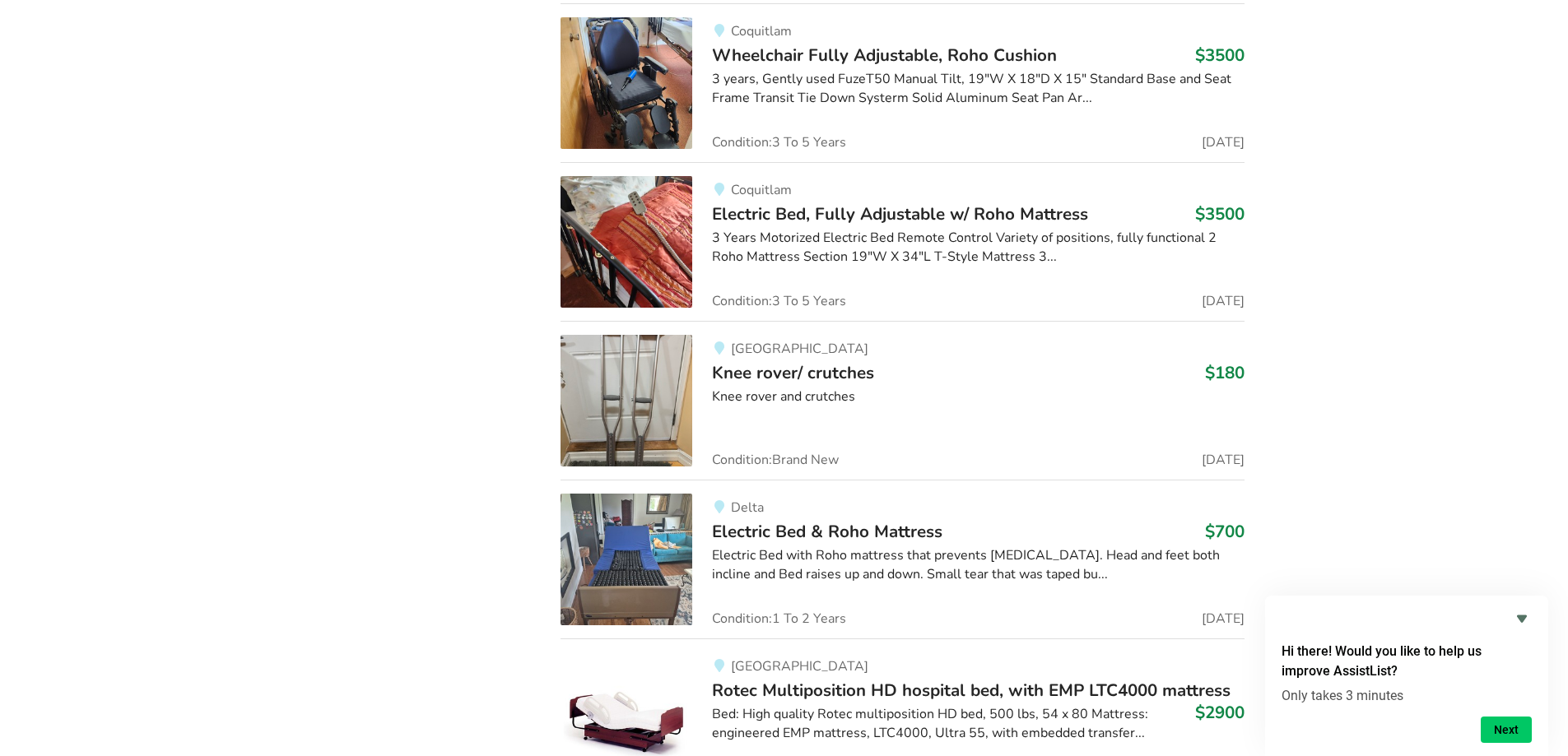
click at [660, 523] on img at bounding box center [626, 559] width 131 height 131
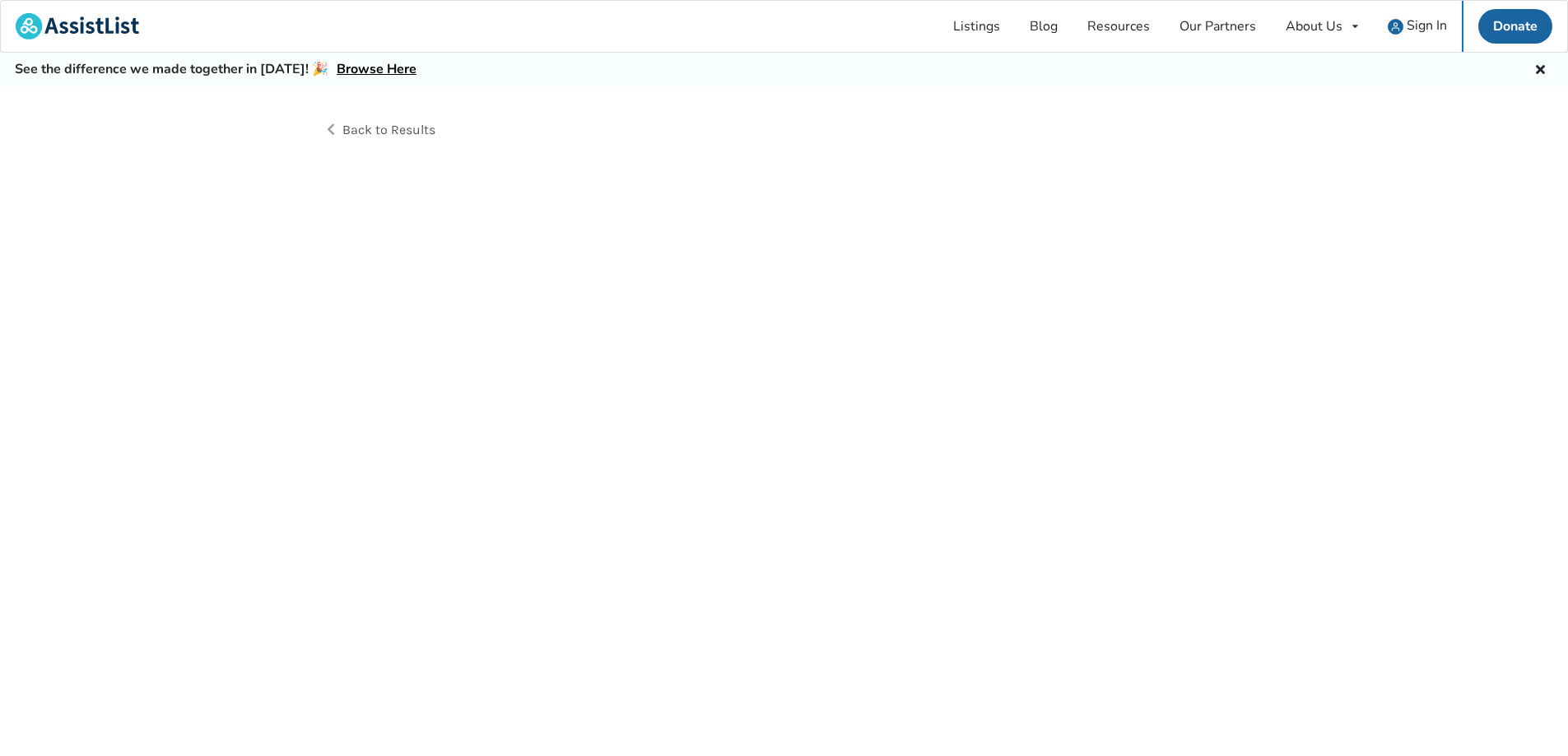
click at [660, 523] on div "Back to Results" at bounding box center [784, 439] width 1568 height 706
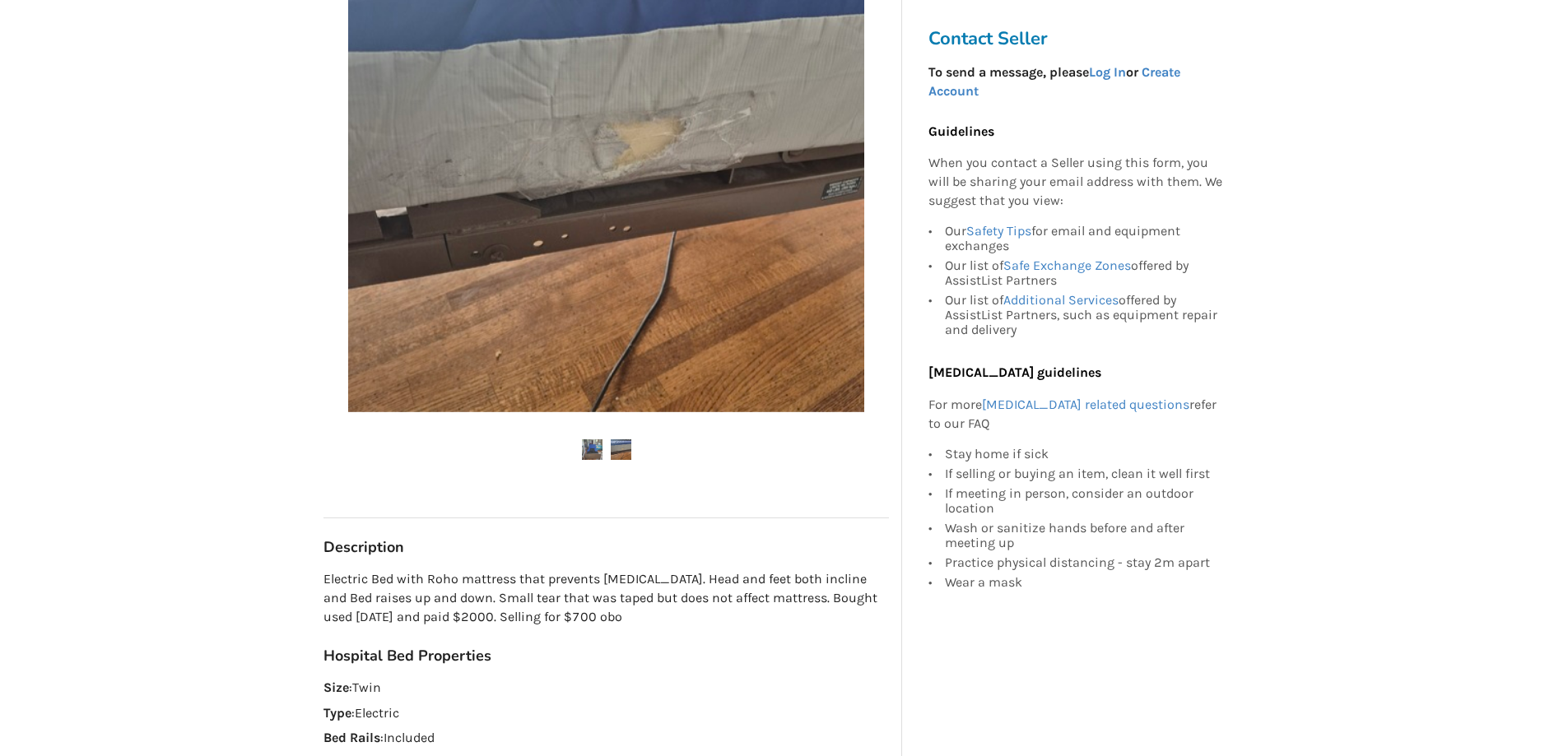
scroll to position [329, 0]
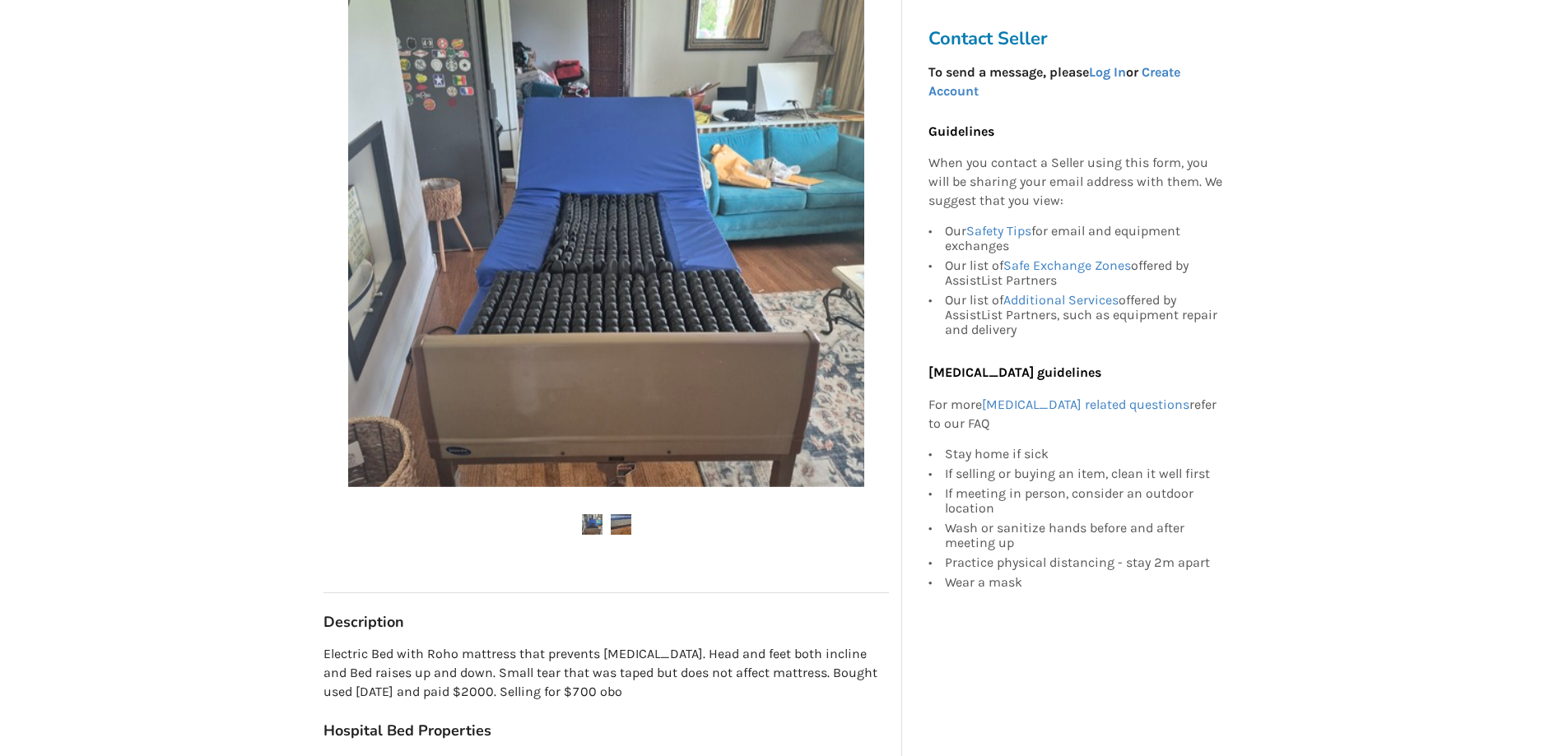
click at [589, 525] on img at bounding box center [592, 524] width 20 height 20
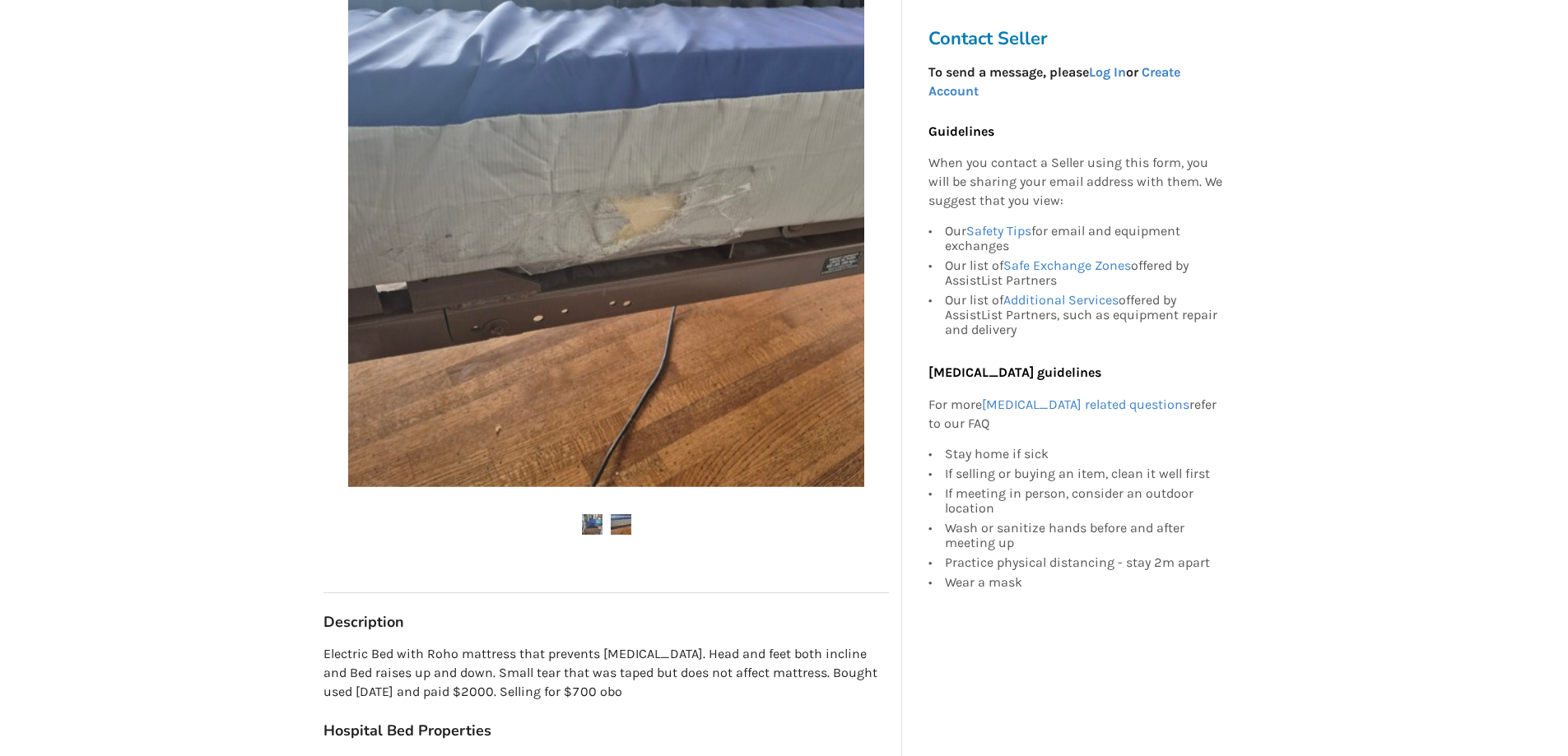
click at [612, 520] on img at bounding box center [621, 524] width 20 height 20
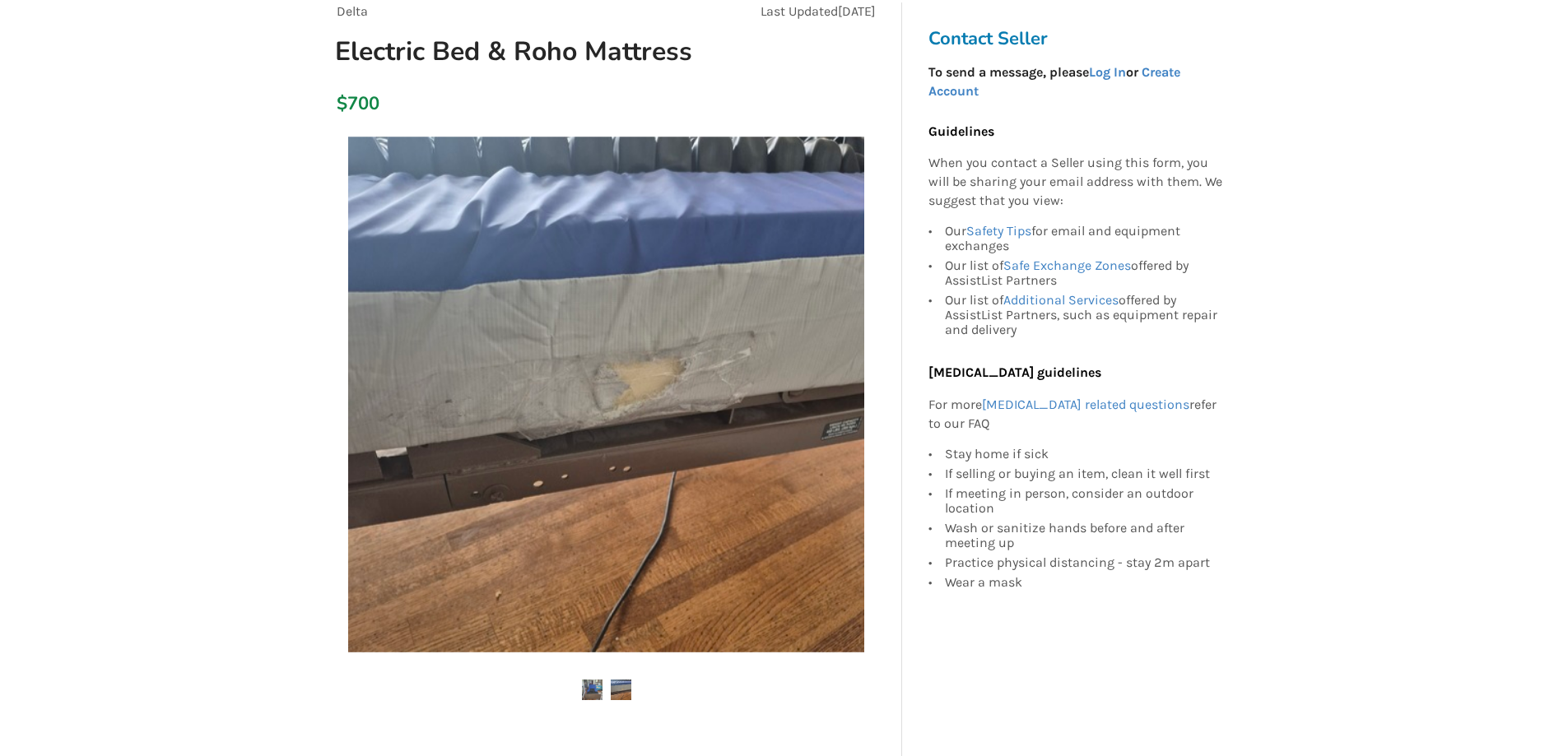
scroll to position [164, 0]
click at [619, 689] on img at bounding box center [621, 689] width 20 height 20
click at [590, 690] on img at bounding box center [592, 689] width 20 height 20
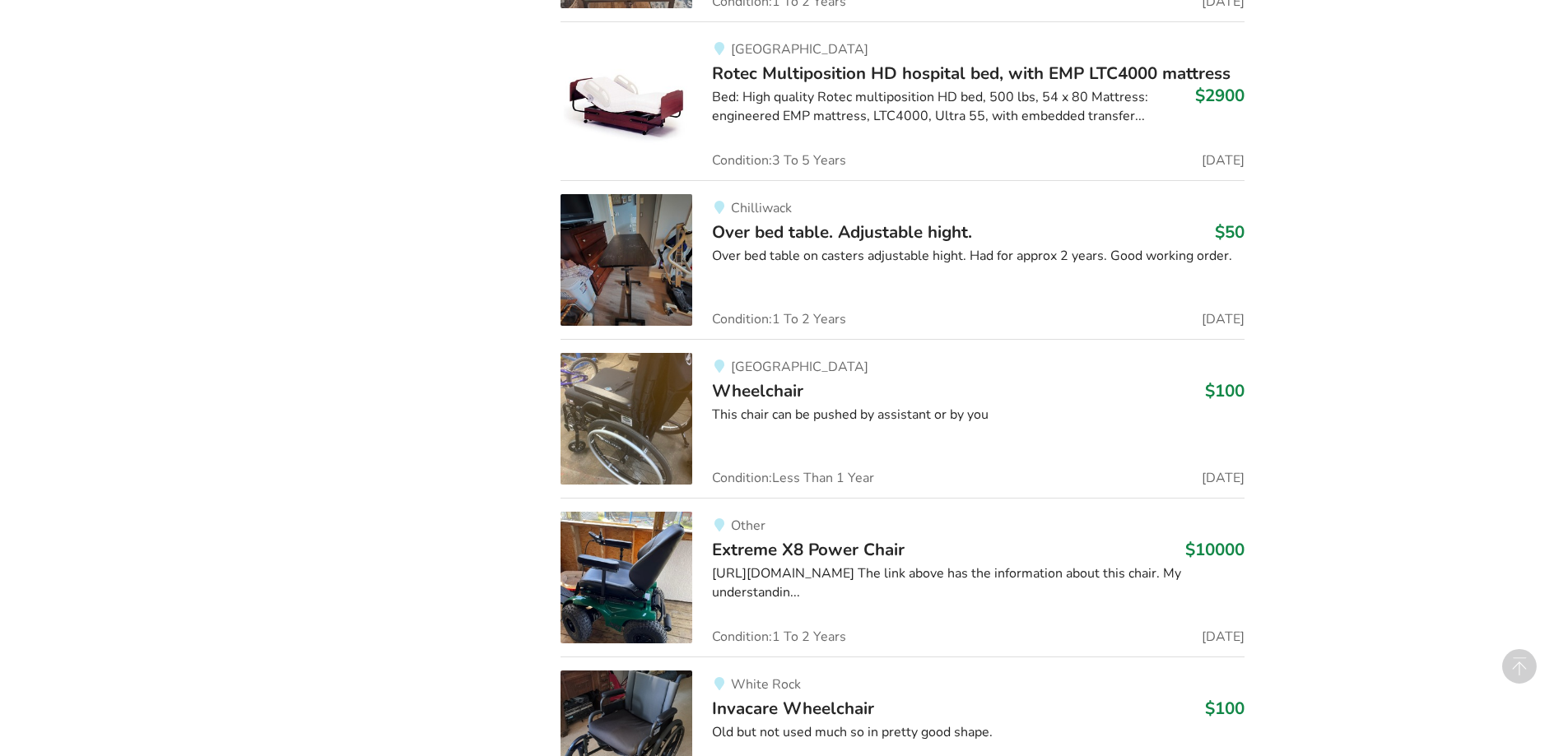
scroll to position [10138, 0]
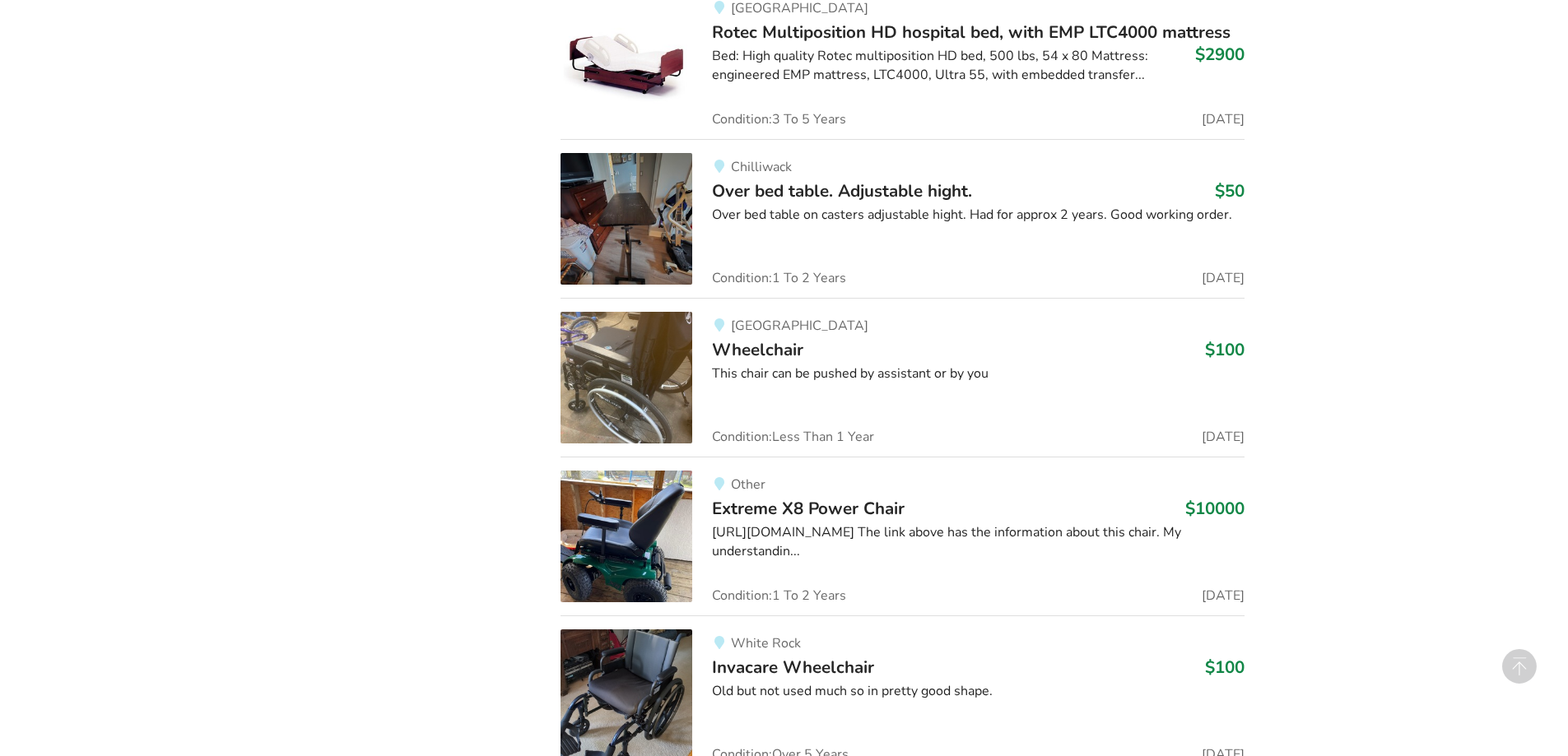
click at [659, 487] on img at bounding box center [626, 536] width 131 height 131
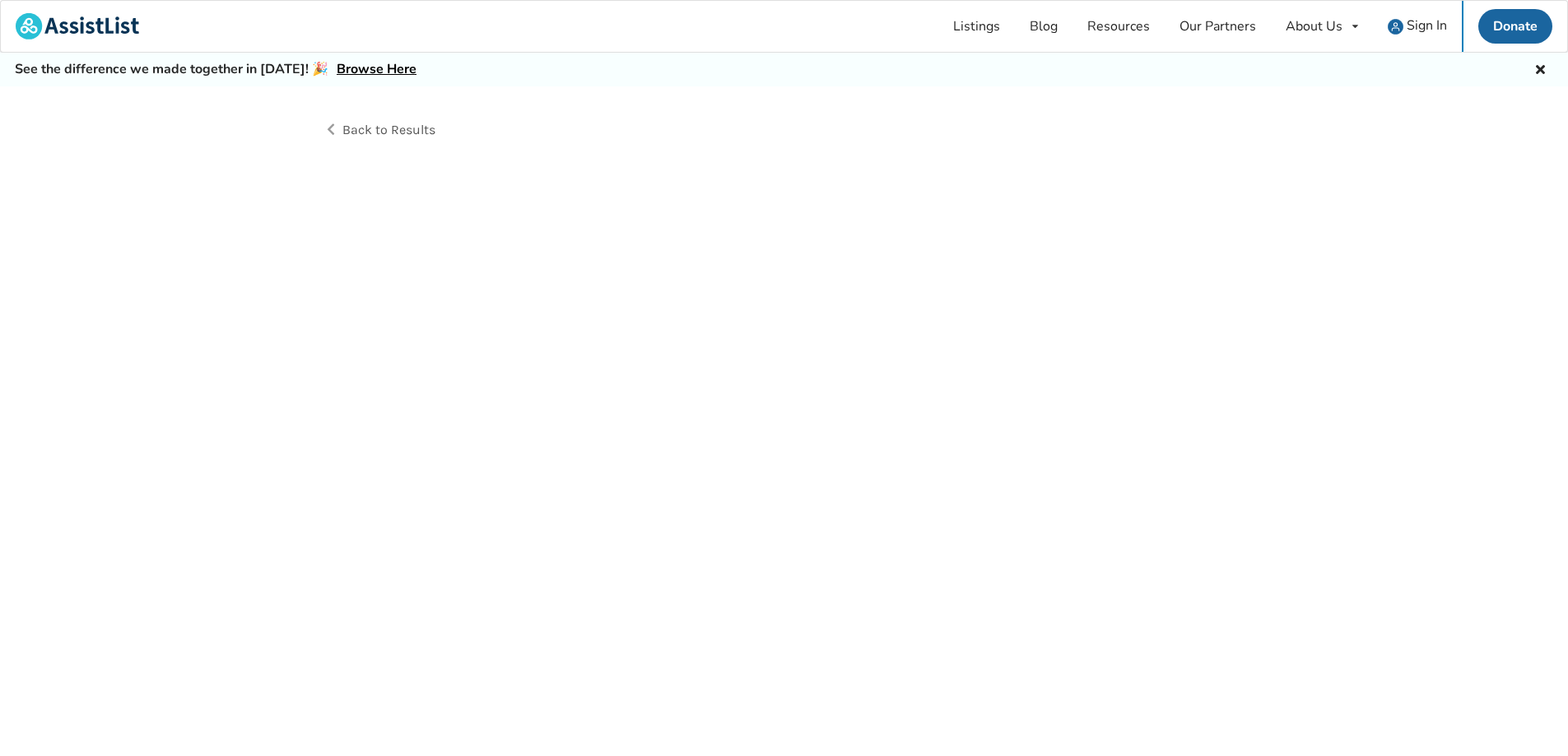
click at [660, 487] on div "Back to Results" at bounding box center [784, 439] width 1568 height 706
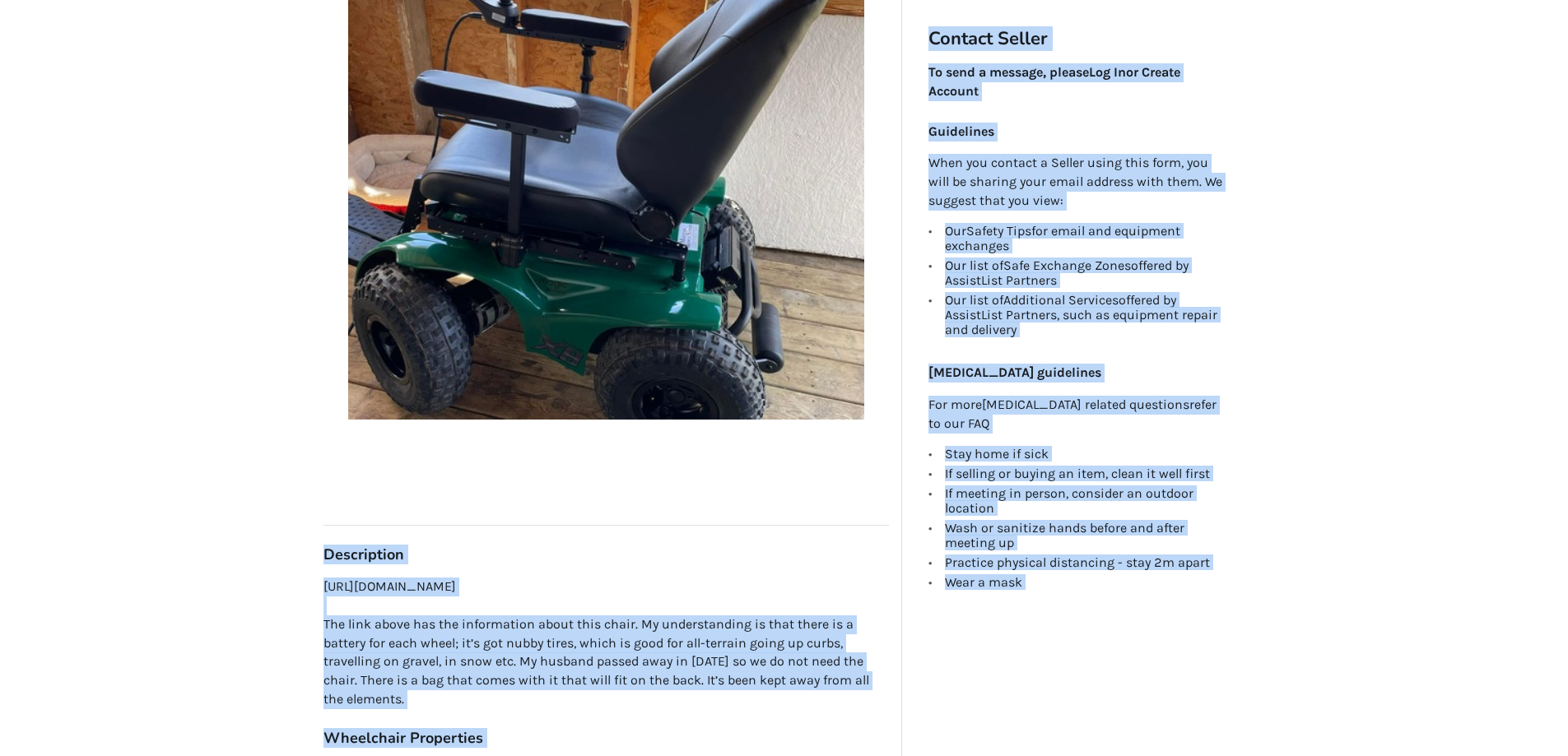
scroll to position [411, 0]
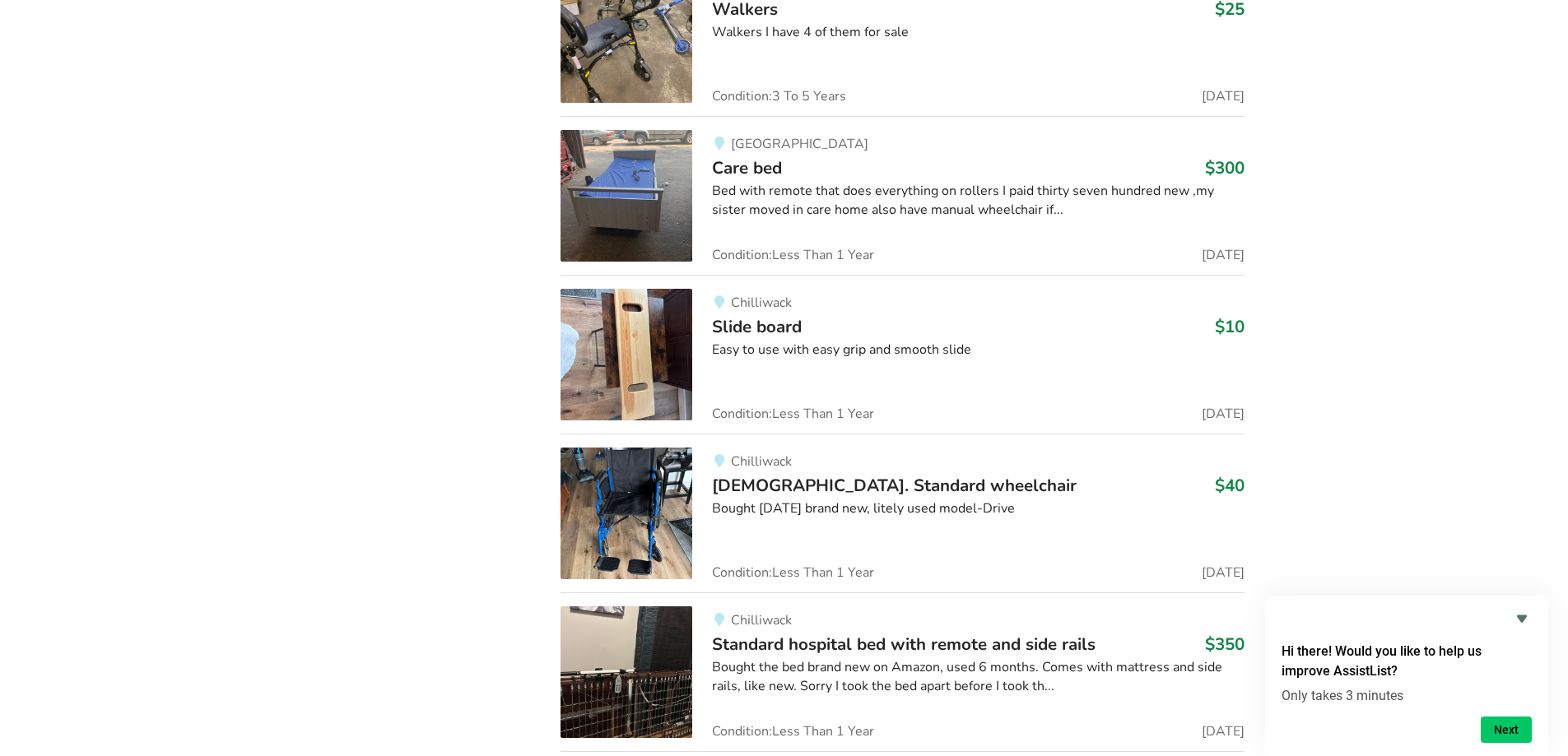
scroll to position [23440, 0]
click at [650, 510] on img at bounding box center [626, 512] width 131 height 131
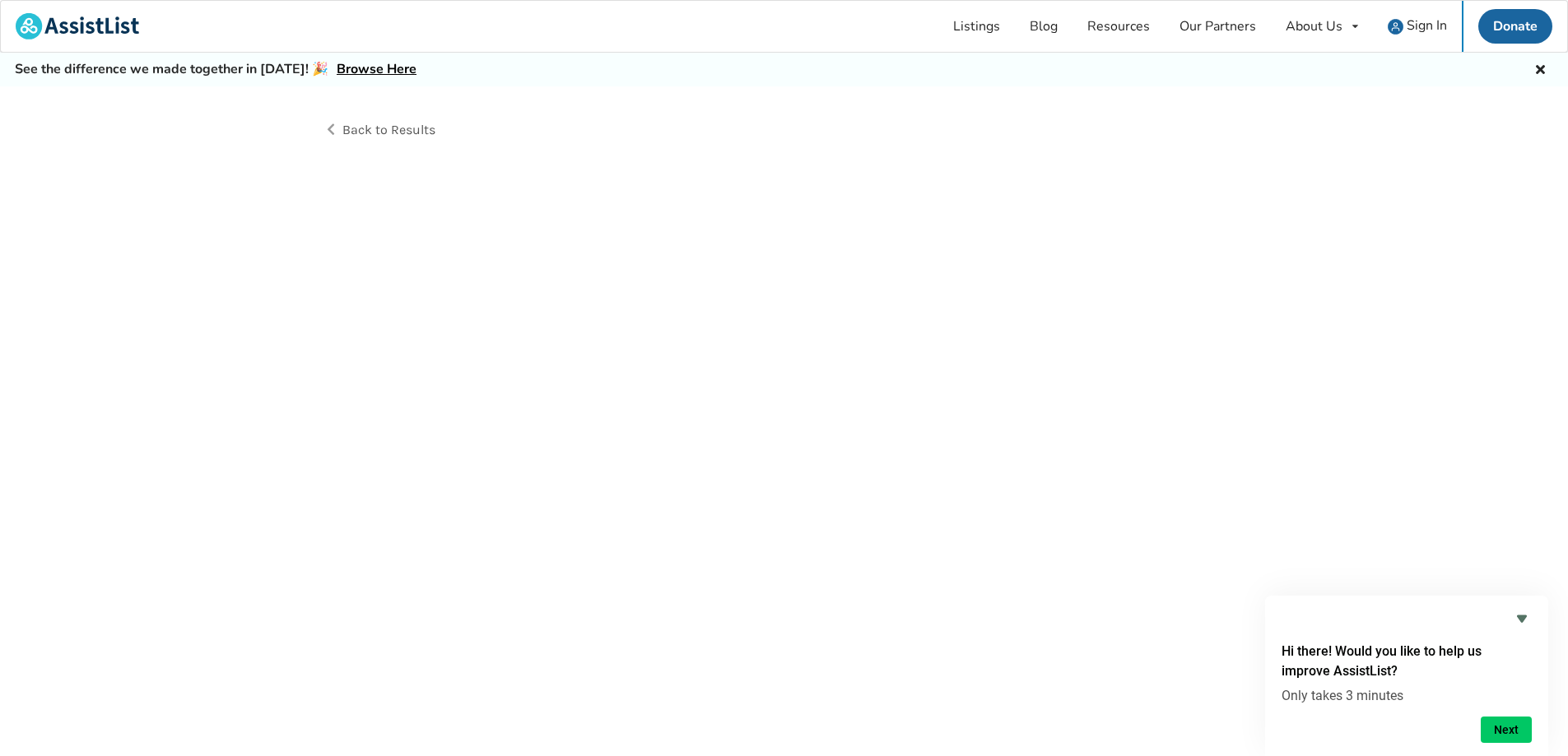
click at [650, 510] on div "Back to Results" at bounding box center [784, 439] width 1568 height 706
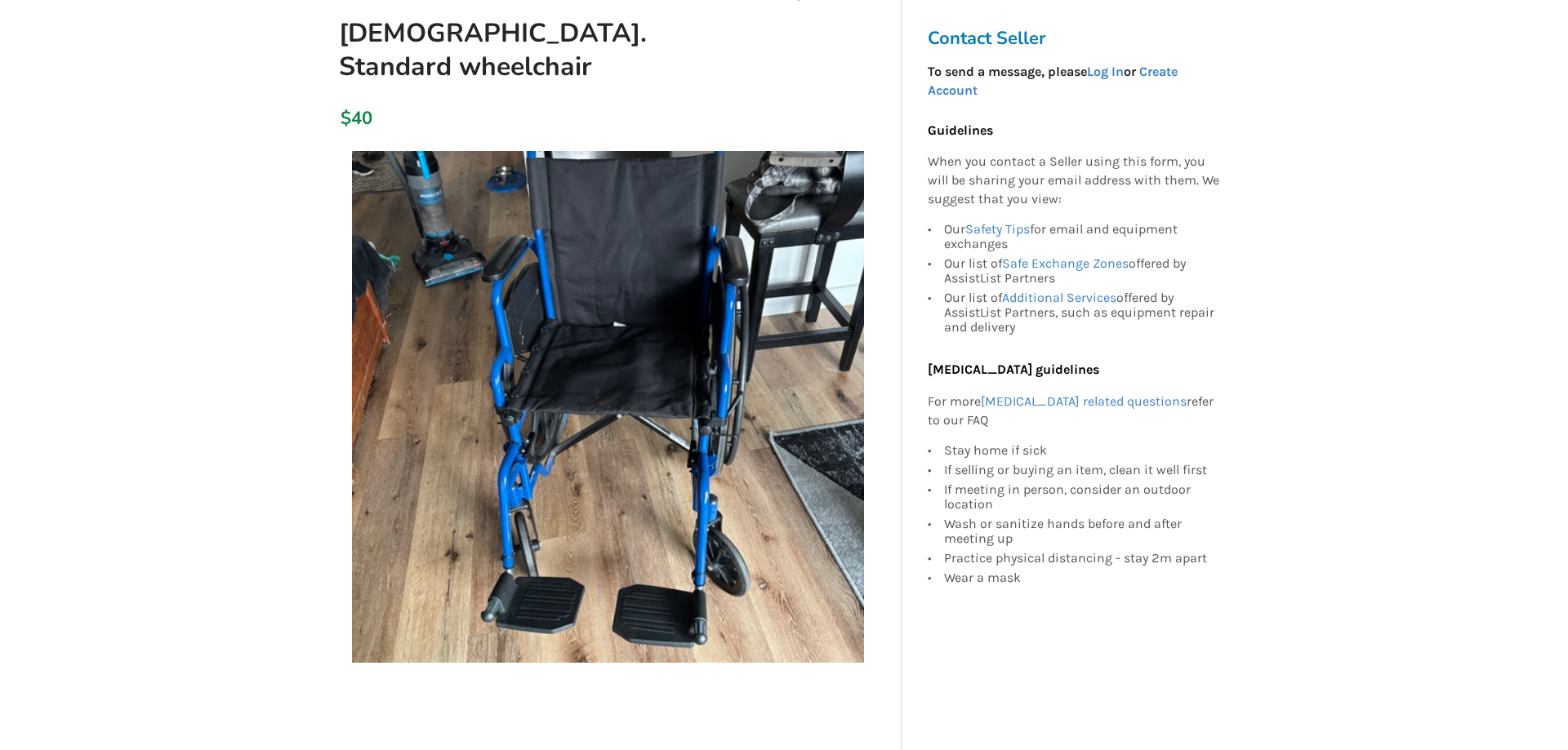
scroll to position [245, 0]
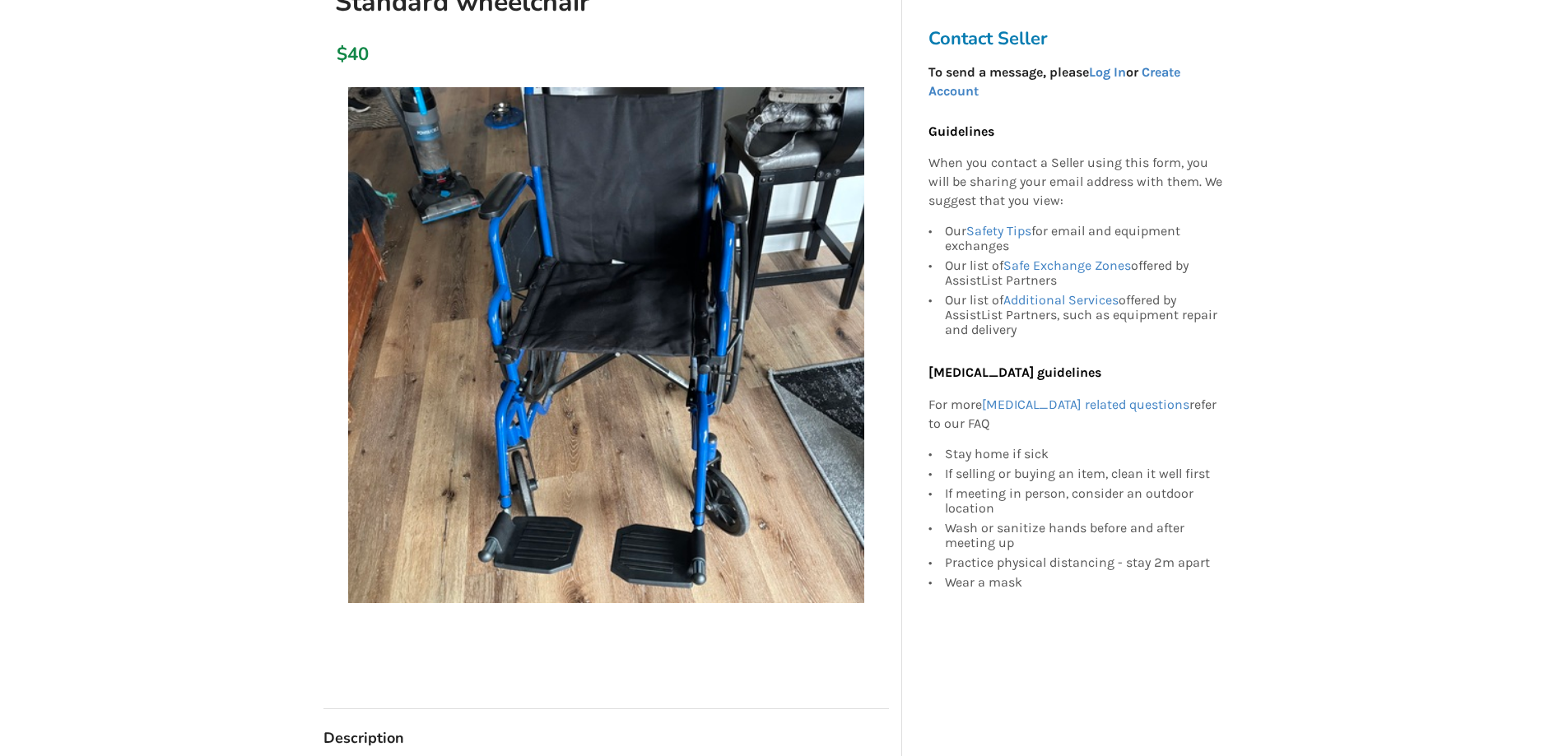
click at [529, 465] on img at bounding box center [606, 345] width 516 height 516
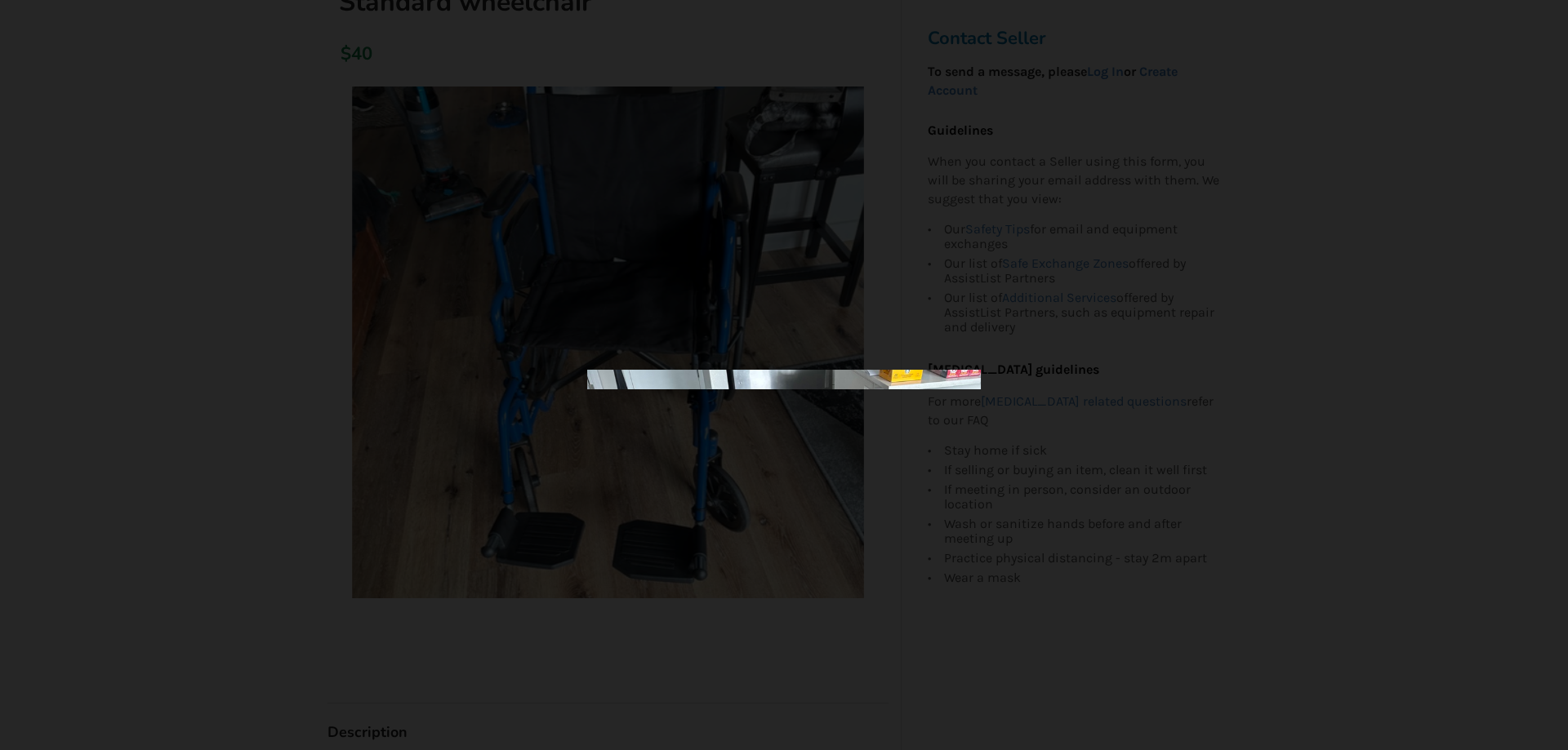
click at [524, 461] on div at bounding box center [784, 375] width 1568 height 750
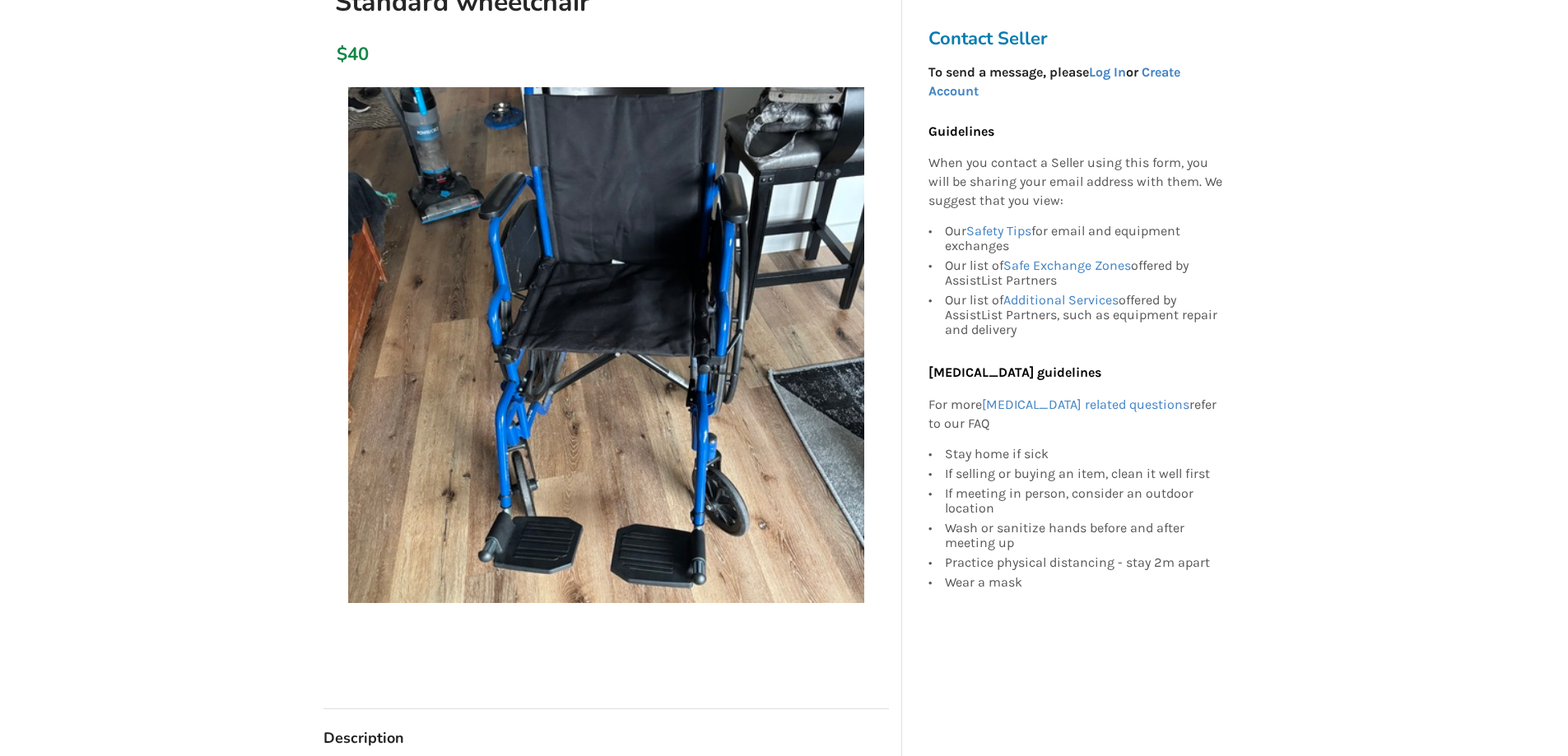
click at [529, 465] on img at bounding box center [606, 345] width 516 height 516
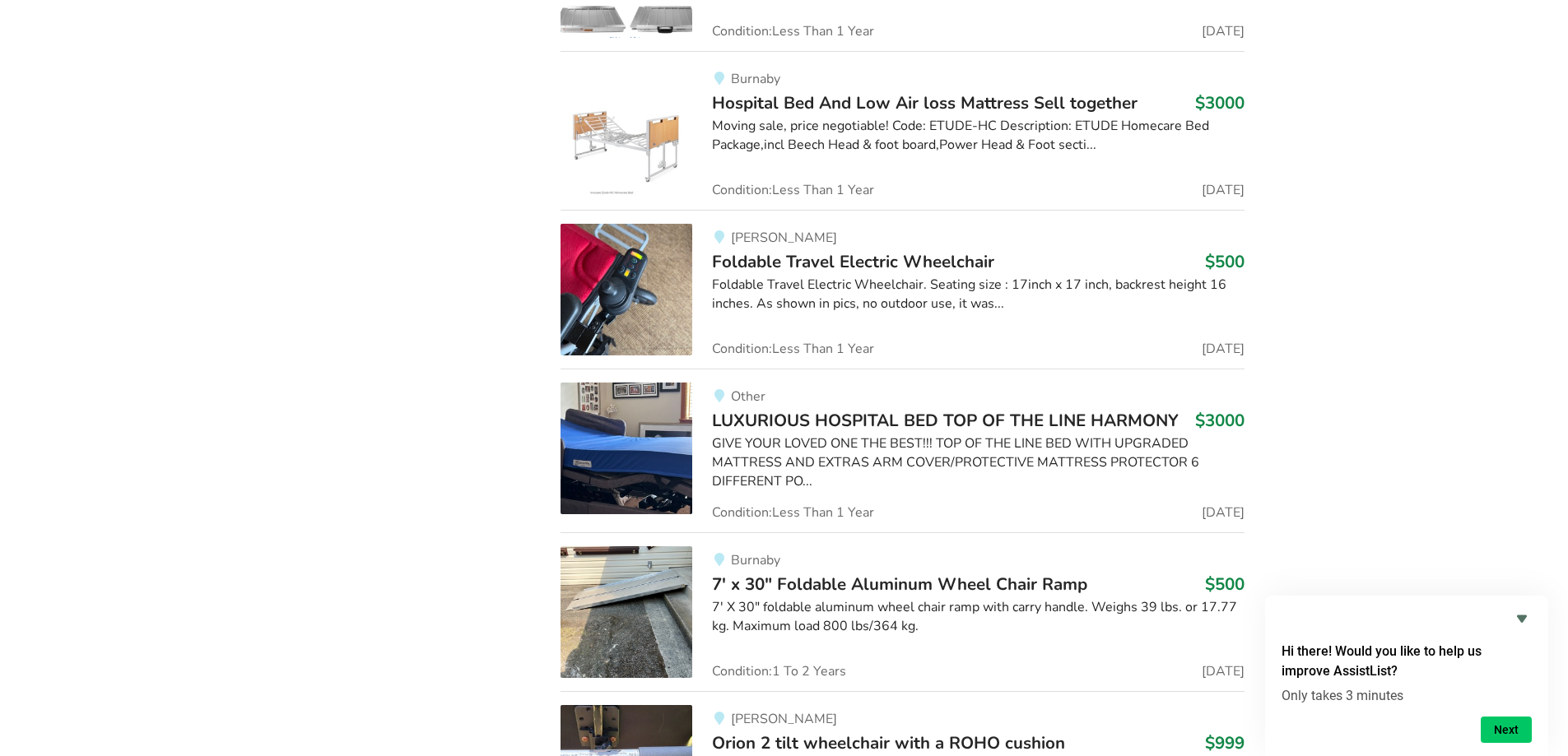
scroll to position [31192, 0]
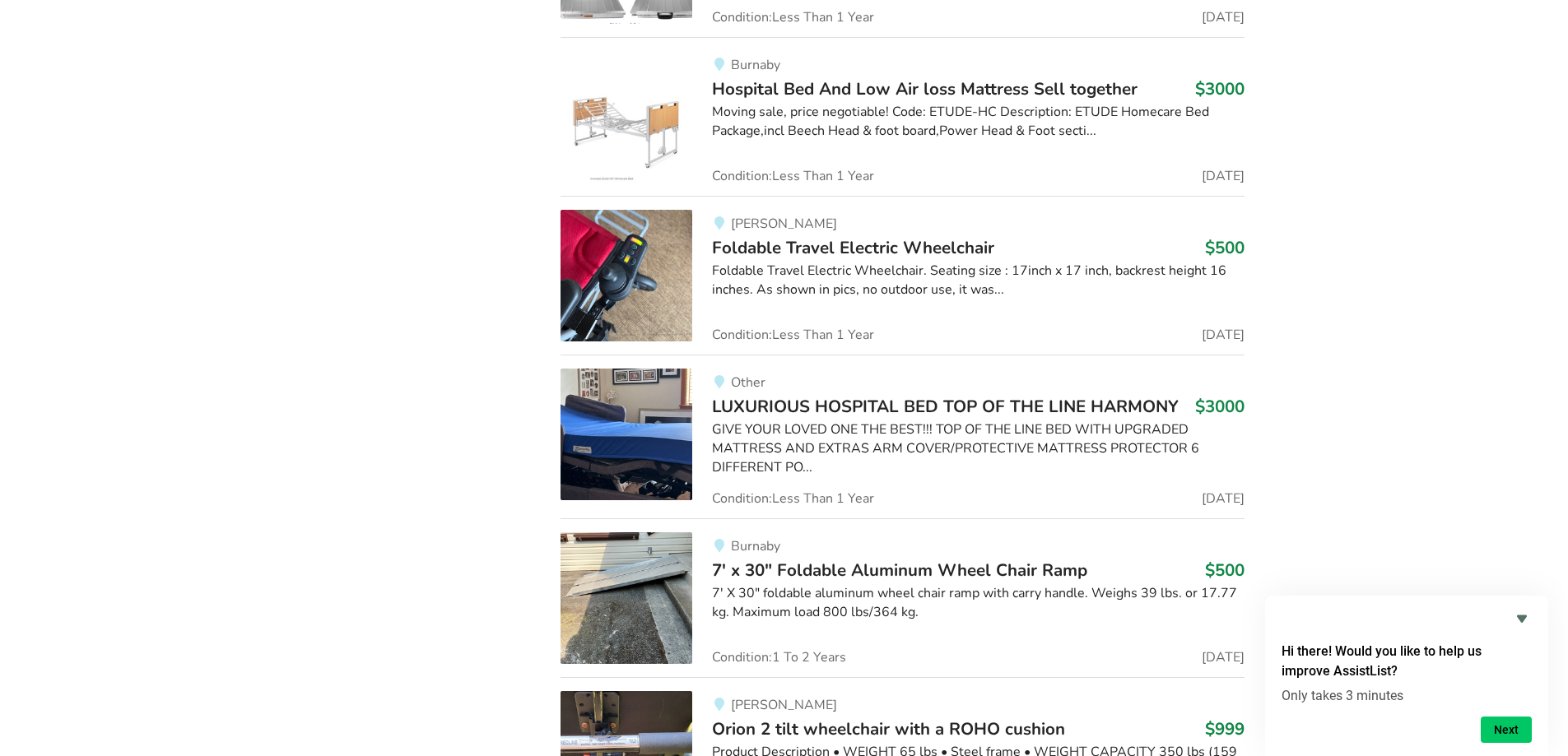
click at [612, 395] on img at bounding box center [626, 434] width 131 height 131
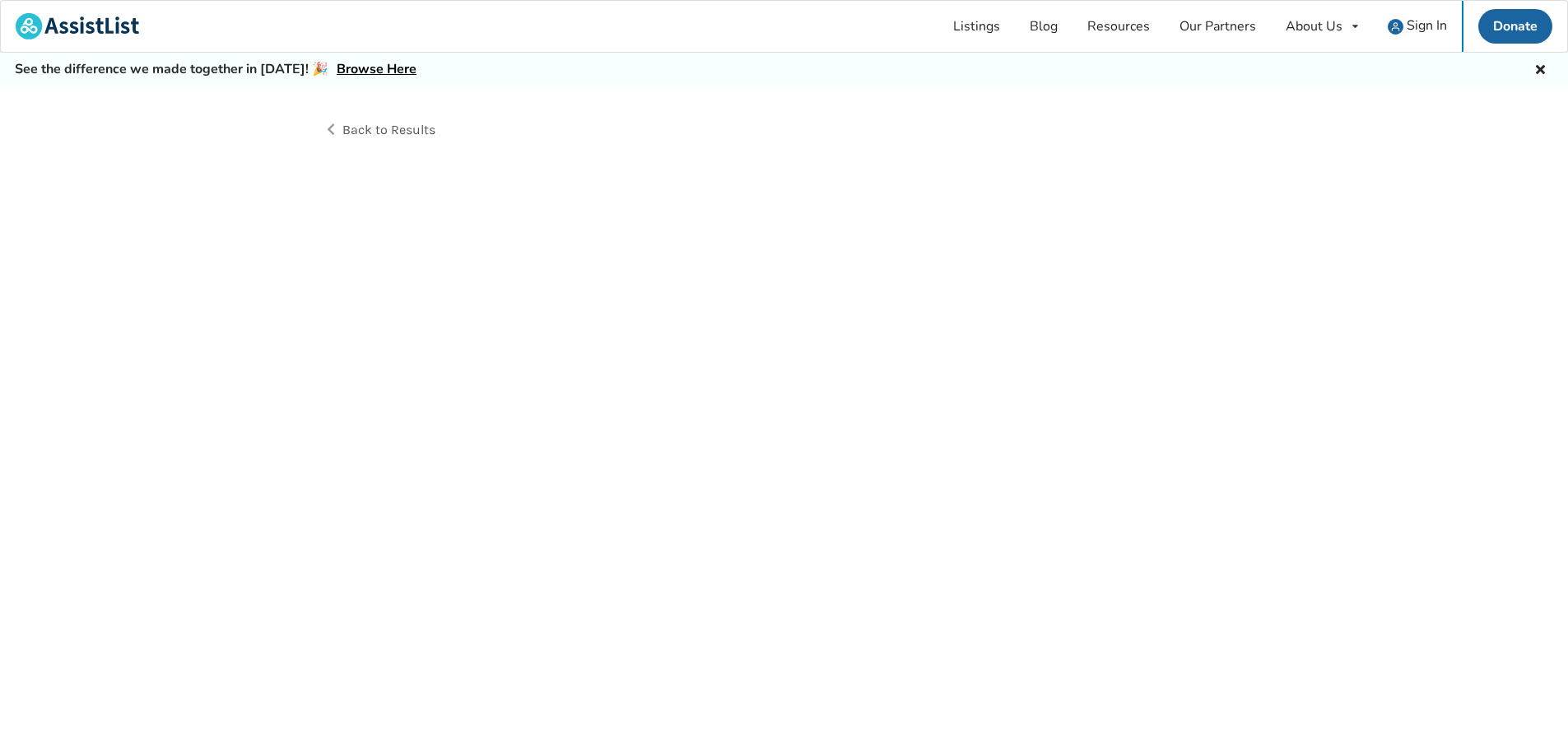
click at [612, 395] on div "Back to Results" at bounding box center [784, 439] width 1568 height 706
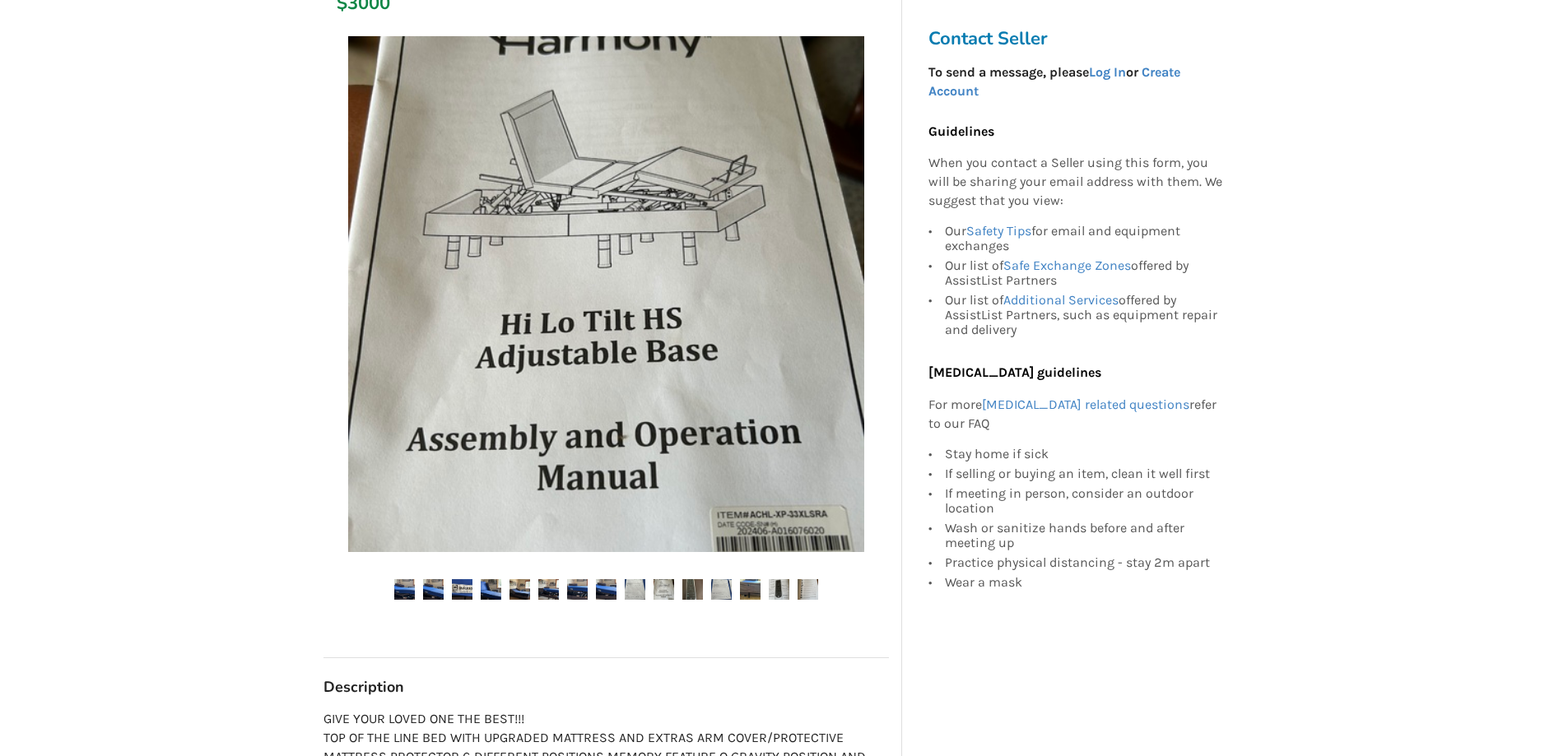
scroll to position [411, 0]
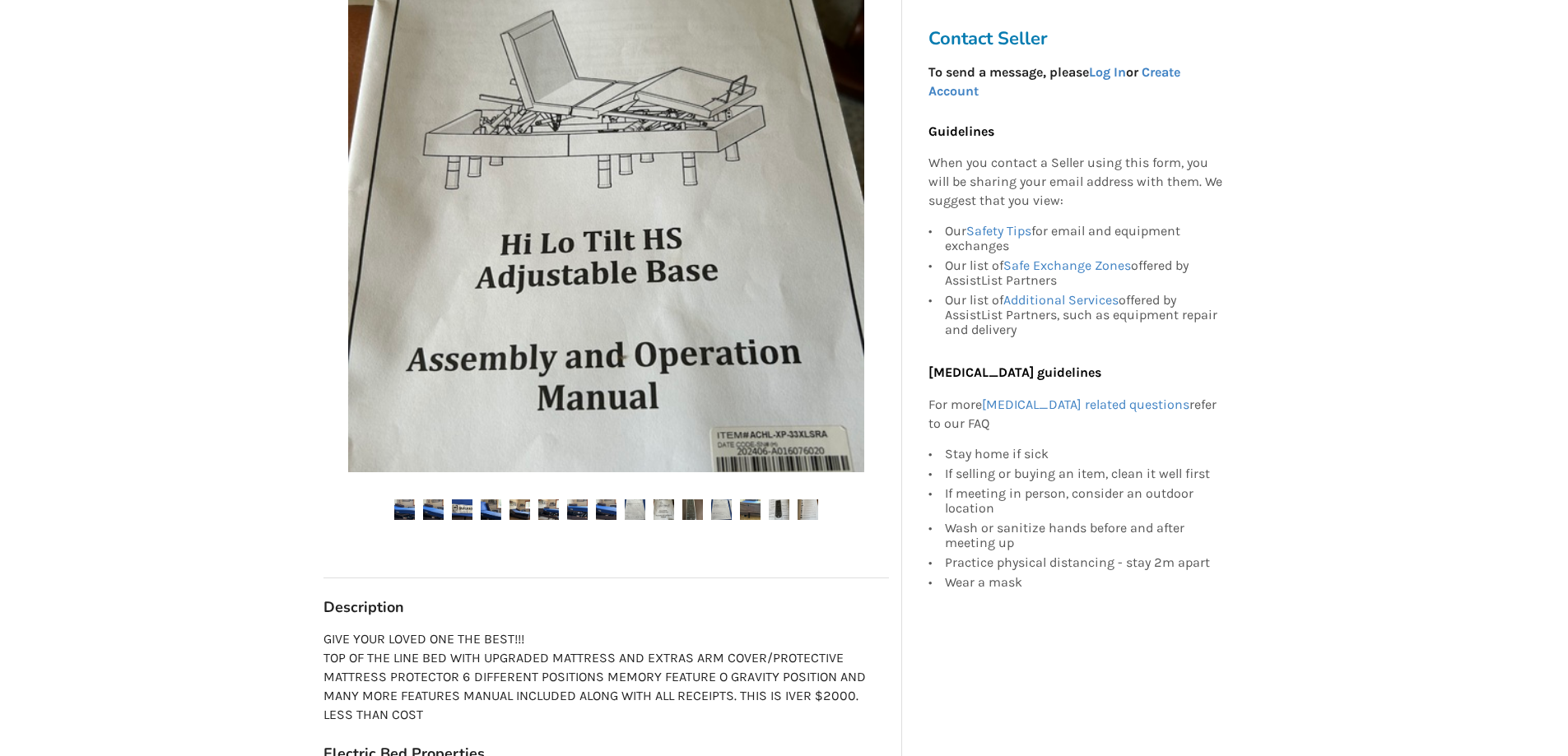
click at [726, 506] on img at bounding box center [722, 509] width 20 height 20
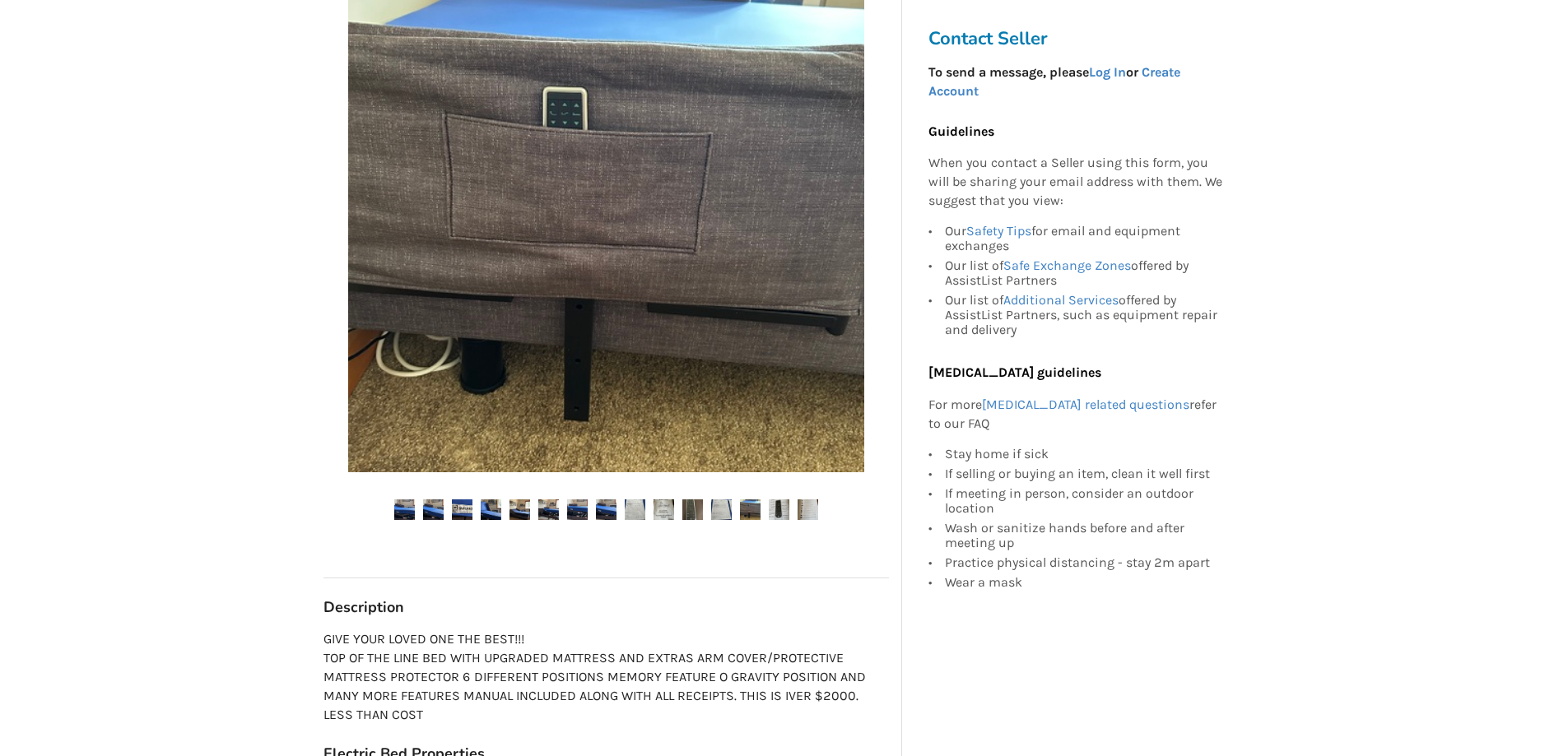
click at [773, 507] on img at bounding box center [779, 509] width 20 height 20
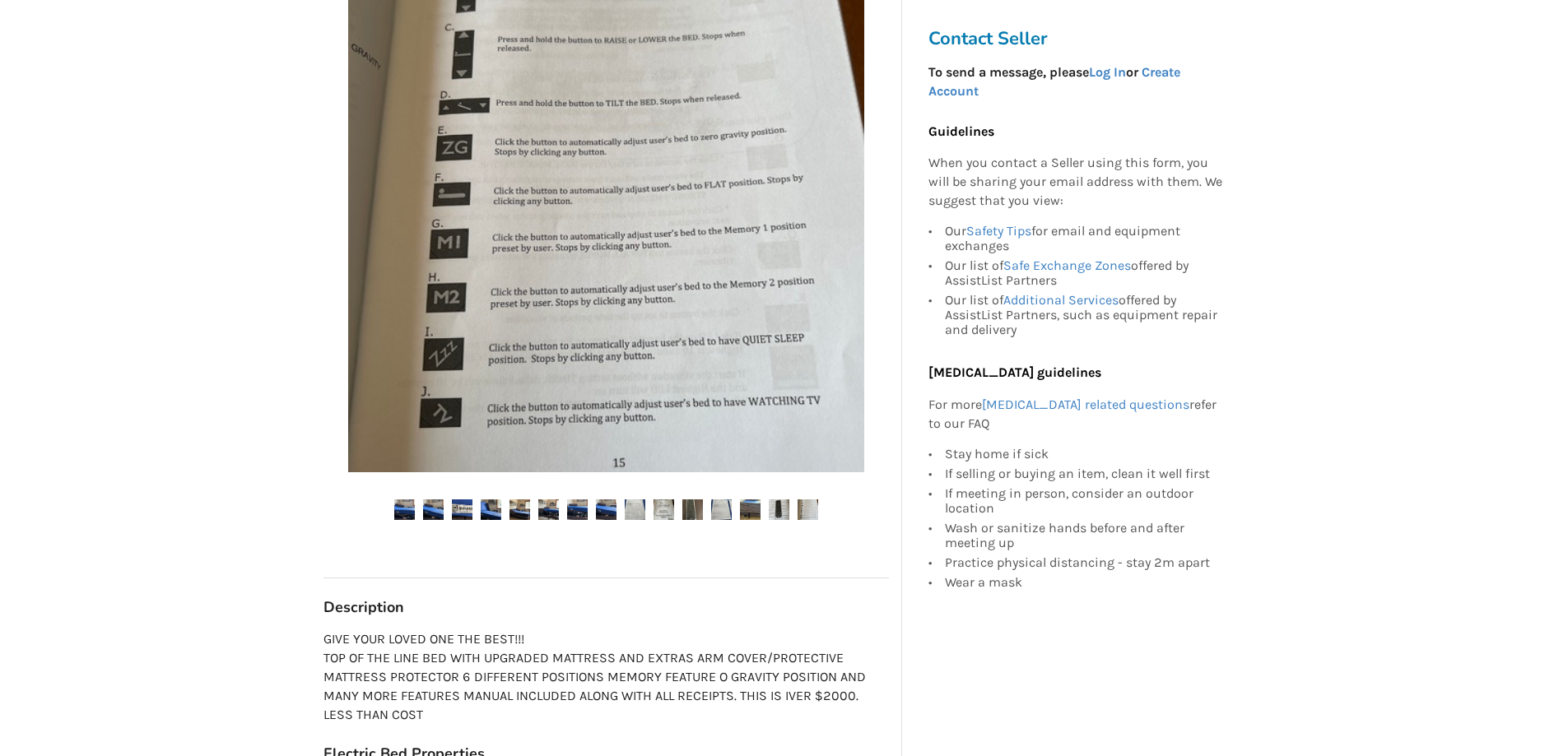
click at [405, 516] on img at bounding box center [405, 509] width 20 height 20
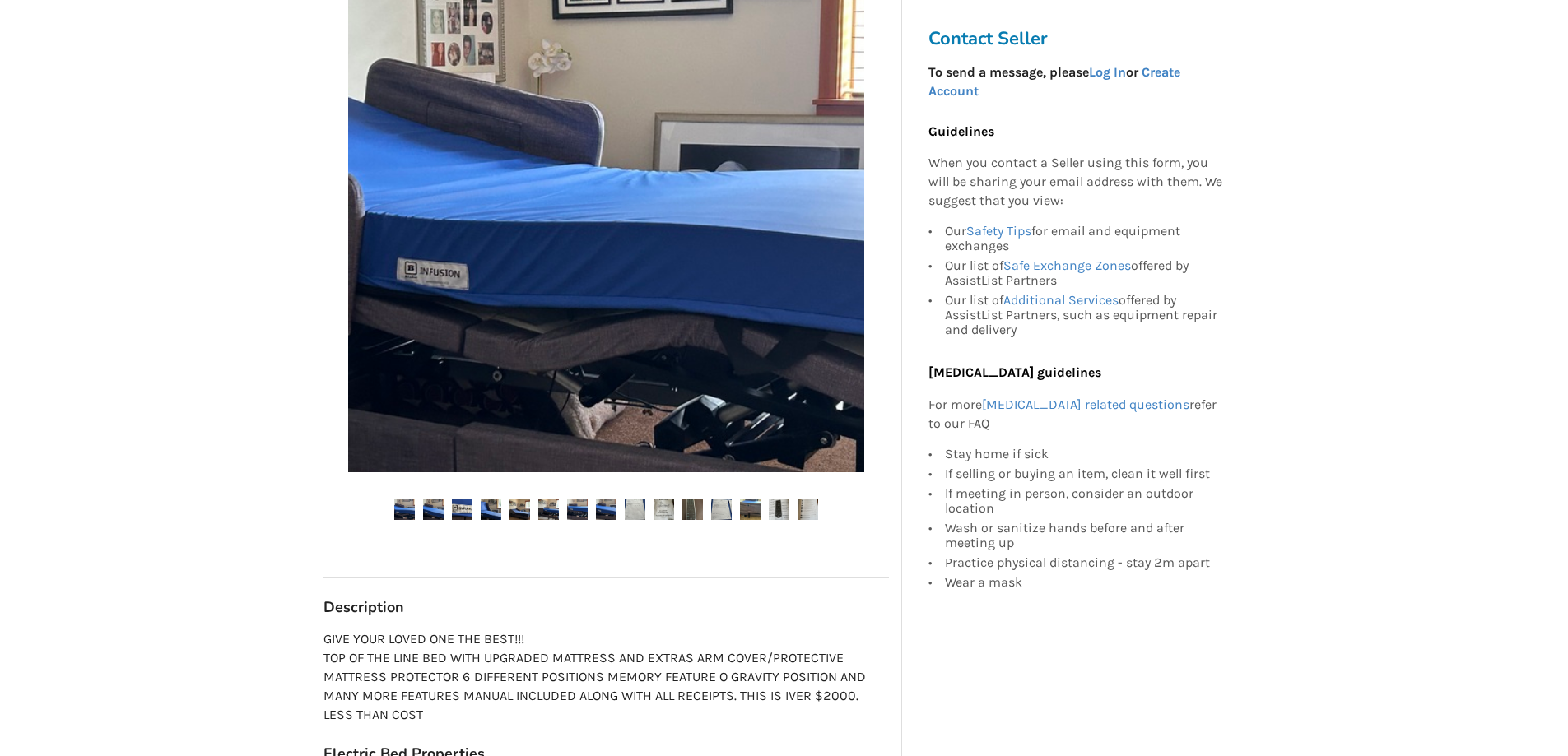
click at [571, 511] on img at bounding box center [577, 509] width 20 height 20
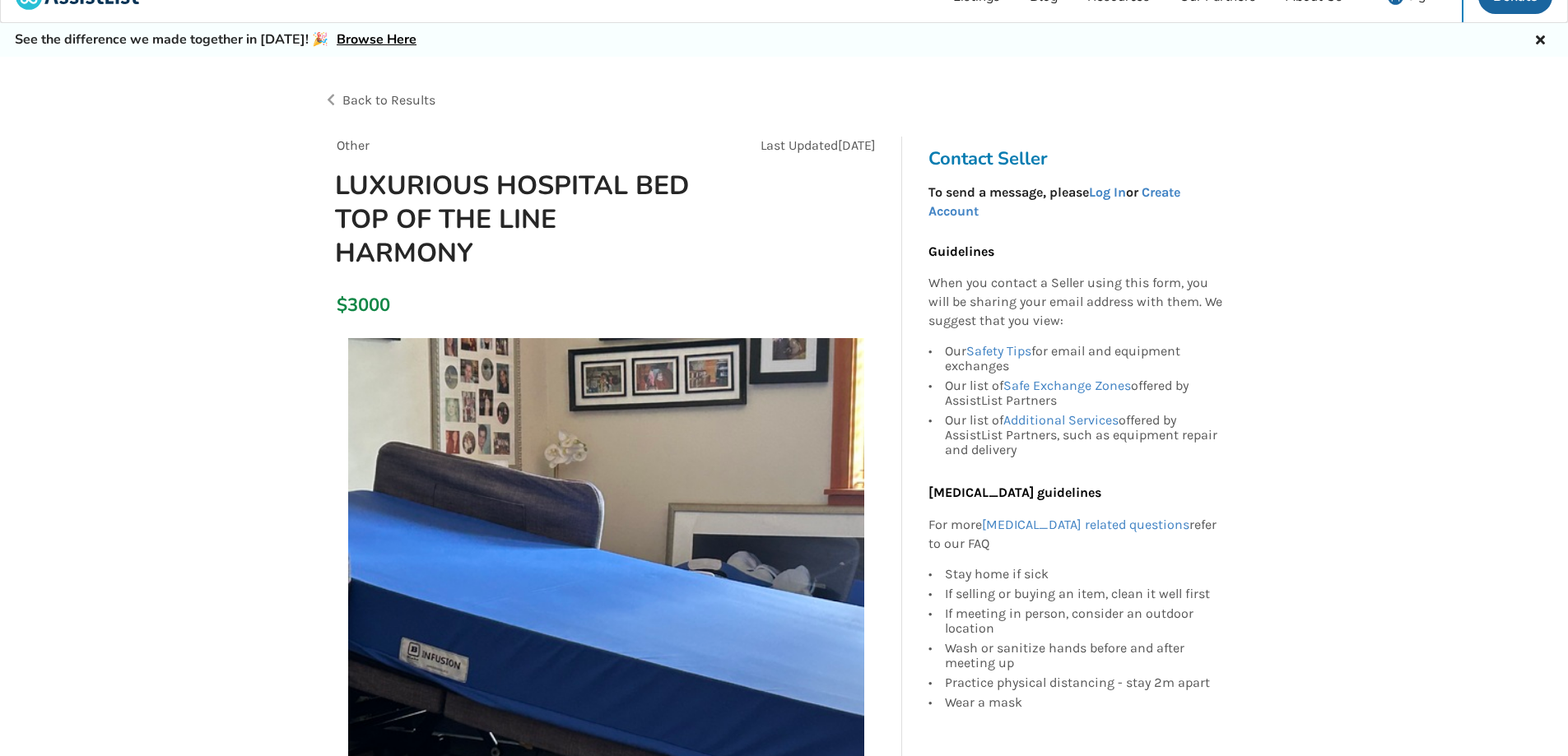
scroll to position [0, 0]
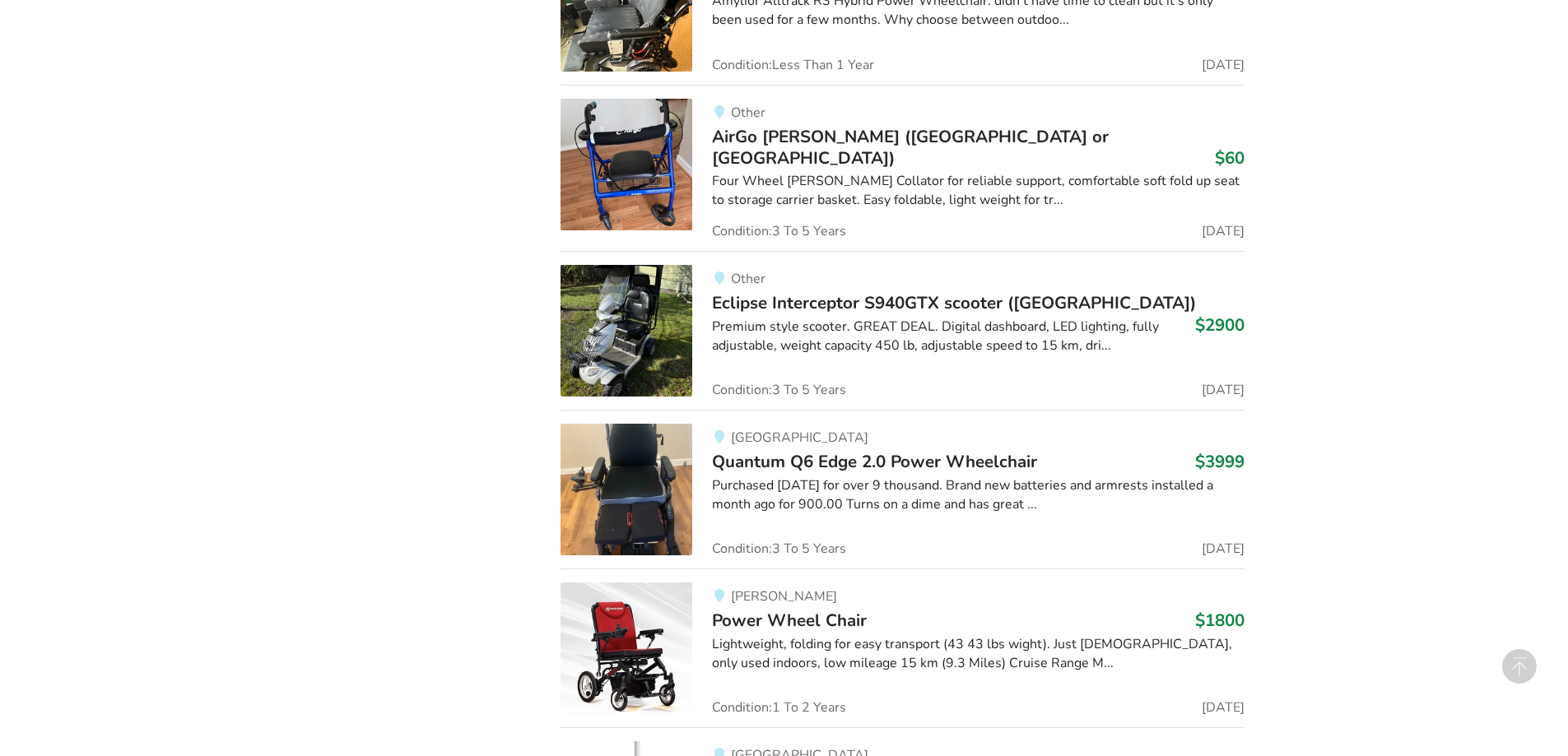
scroll to position [33680, 0]
